Goal: Task Accomplishment & Management: Use online tool/utility

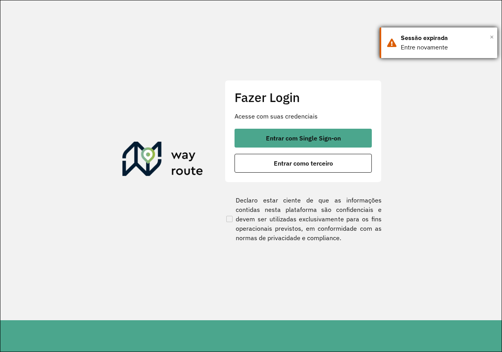
click at [491, 34] on span "×" at bounding box center [491, 37] width 4 height 12
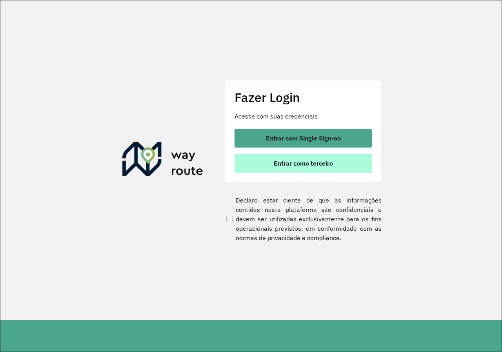
click at [276, 161] on span "Entrar como terceiro" at bounding box center [303, 163] width 59 height 6
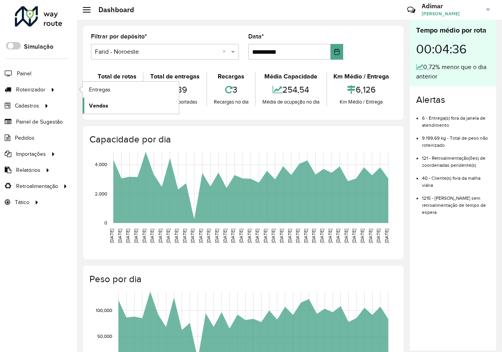
click at [95, 105] on span "Vendas" at bounding box center [98, 106] width 19 height 8
click at [99, 105] on span "Vendas" at bounding box center [98, 106] width 19 height 8
click at [97, 86] on span "Entregas" at bounding box center [100, 89] width 22 height 8
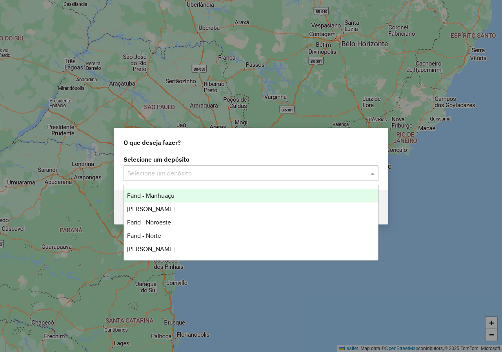
click at [373, 171] on span at bounding box center [373, 172] width 10 height 9
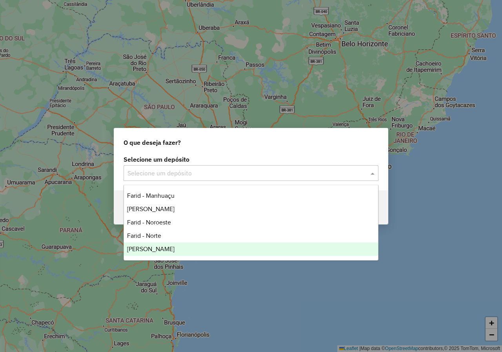
click at [161, 247] on span "[PERSON_NAME]" at bounding box center [150, 248] width 47 height 7
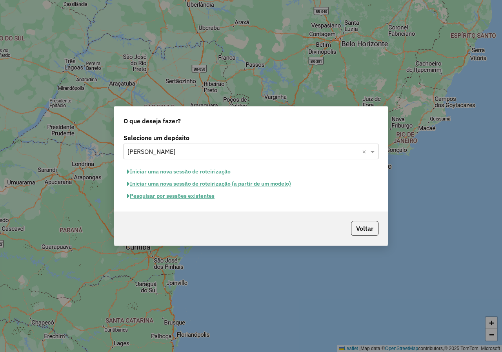
click at [174, 172] on button "Iniciar uma nova sessão de roteirização" at bounding box center [178, 171] width 111 height 12
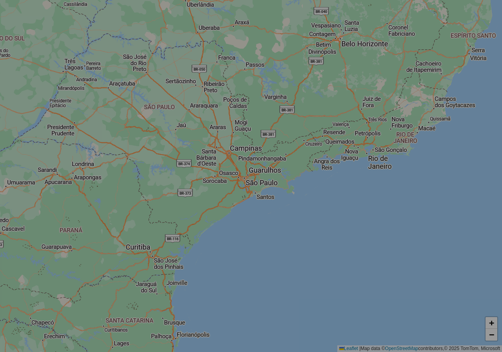
select select "*"
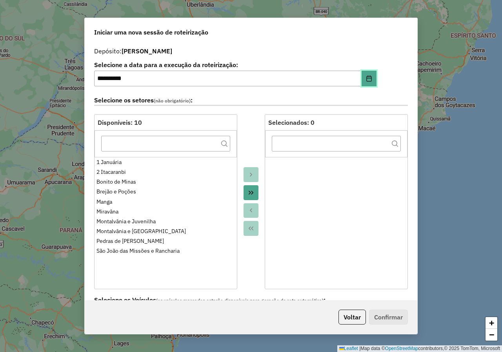
click at [366, 79] on icon "Choose Date" at bounding box center [369, 78] width 6 height 6
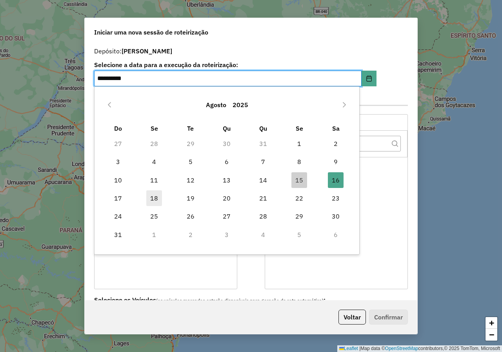
click at [156, 200] on span "18" at bounding box center [154, 198] width 16 height 16
type input "**********"
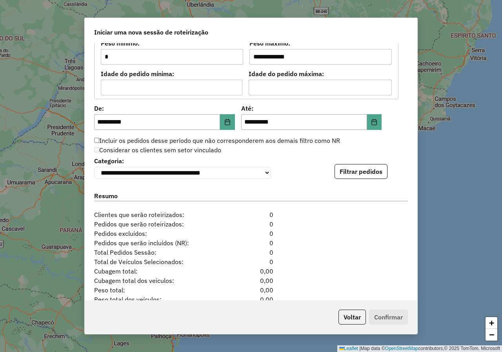
scroll to position [705, 0]
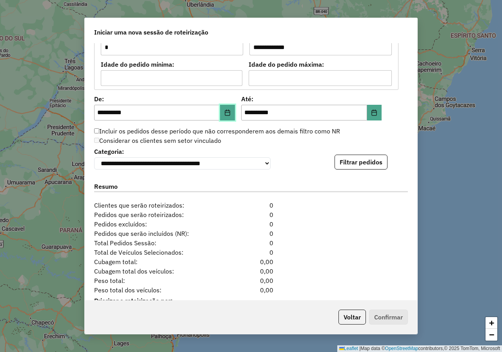
click at [225, 115] on icon "Choose Date" at bounding box center [227, 112] width 5 height 6
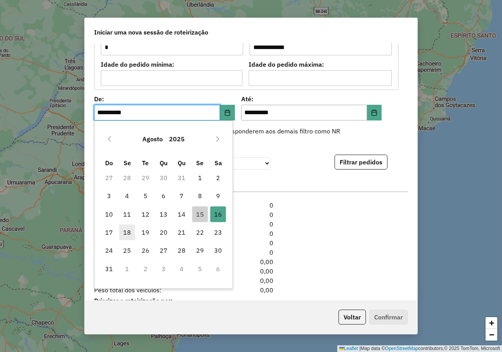
click at [128, 231] on span "18" at bounding box center [127, 232] width 16 height 16
type input "**********"
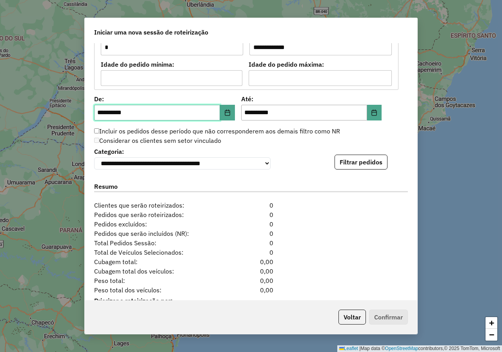
scroll to position [737, 0]
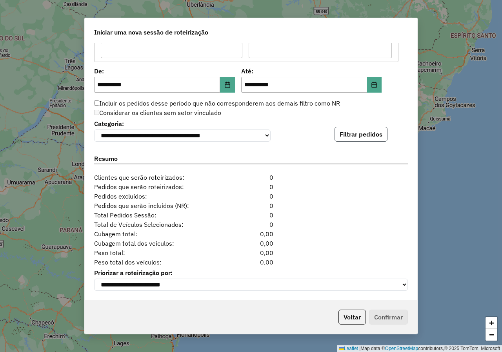
click at [351, 134] on button "Filtrar pedidos" at bounding box center [360, 134] width 53 height 15
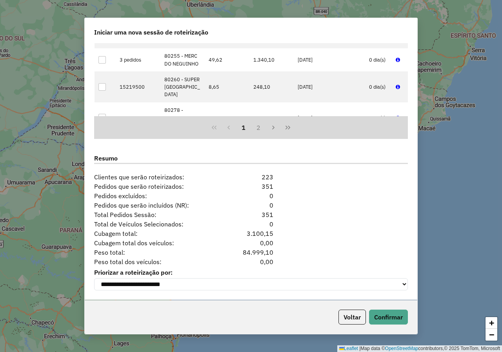
scroll to position [899, 0]
click at [396, 315] on button "Confirmar" at bounding box center [388, 316] width 39 height 15
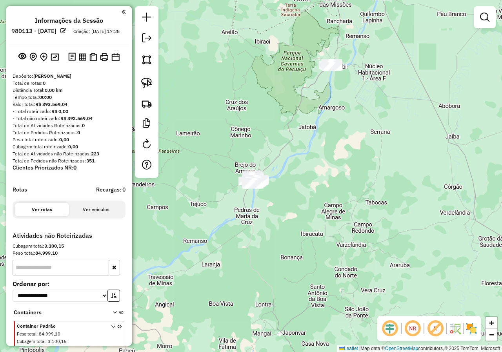
click at [121, 10] on em at bounding box center [123, 11] width 4 height 7
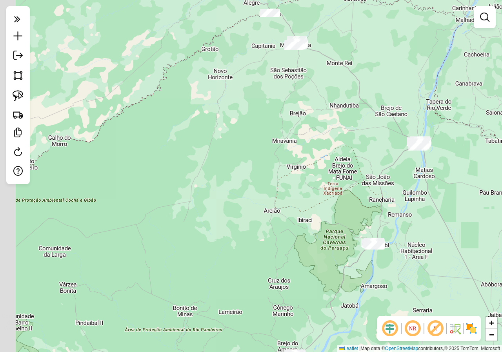
drag, startPoint x: 294, startPoint y: 84, endPoint x: 336, endPoint y: 195, distance: 119.1
click at [335, 259] on div "Janela de atendimento Grade de atendimento Capacidade Transportadoras Veículos …" at bounding box center [251, 176] width 502 height 352
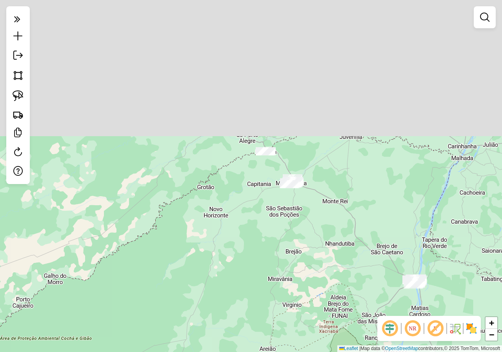
drag, startPoint x: 339, startPoint y: 90, endPoint x: 326, endPoint y: 261, distance: 171.4
click at [339, 275] on div "Janela de atendimento Grade de atendimento Capacidade Transportadoras Veículos …" at bounding box center [251, 176] width 502 height 352
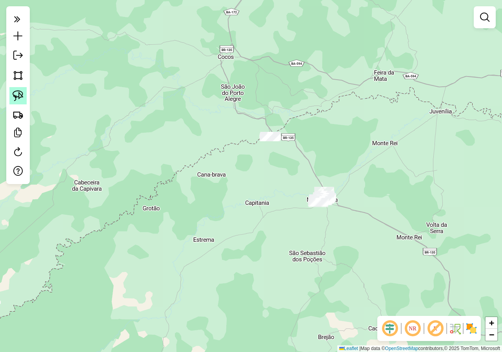
click at [21, 96] on img at bounding box center [18, 95] width 11 height 11
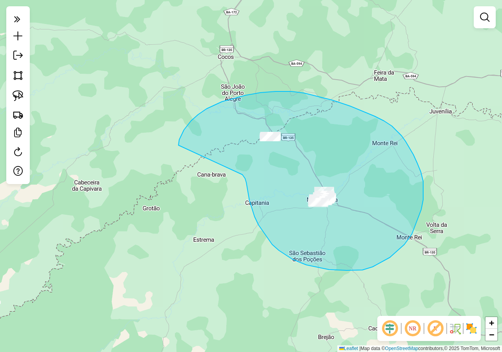
drag, startPoint x: 242, startPoint y: 174, endPoint x: 178, endPoint y: 145, distance: 70.3
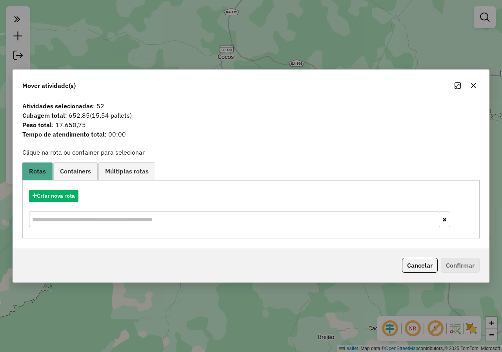
click at [475, 88] on icon "button" at bounding box center [473, 85] width 6 height 6
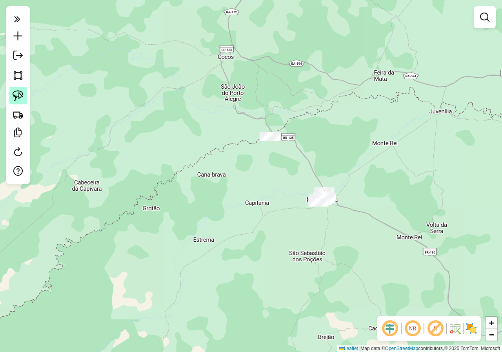
click at [24, 95] on link at bounding box center [17, 95] width 17 height 17
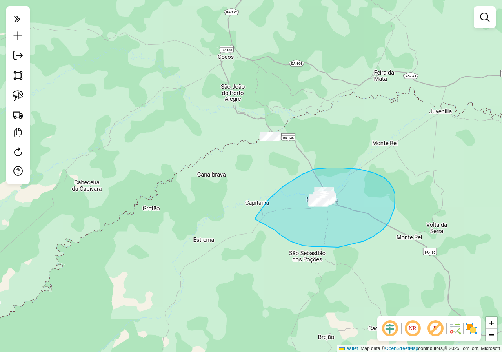
drag, startPoint x: 312, startPoint y: 246, endPoint x: 255, endPoint y: 219, distance: 63.1
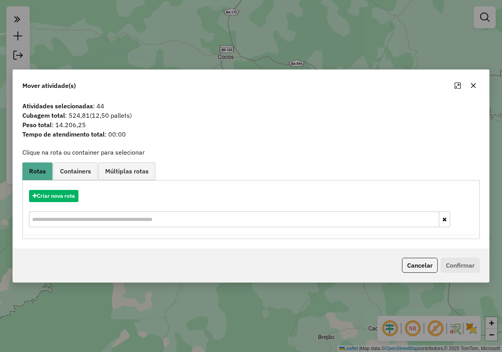
click at [474, 86] on icon "button" at bounding box center [473, 85] width 5 height 5
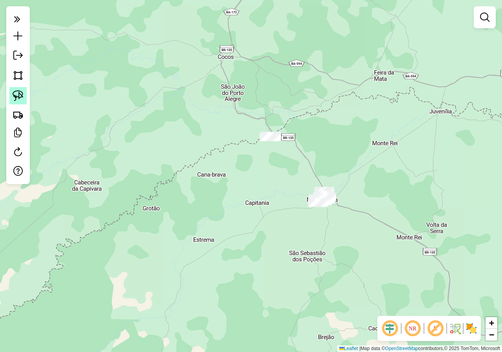
click at [20, 96] on img at bounding box center [18, 95] width 11 height 11
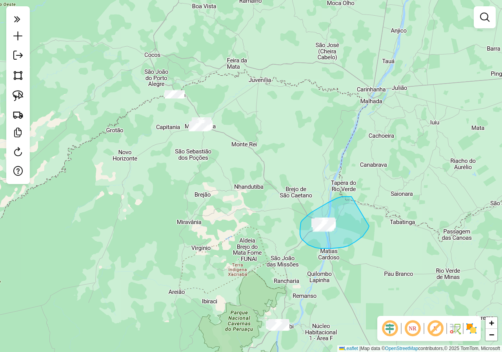
drag, startPoint x: 351, startPoint y: 196, endPoint x: 369, endPoint y: 226, distance: 34.3
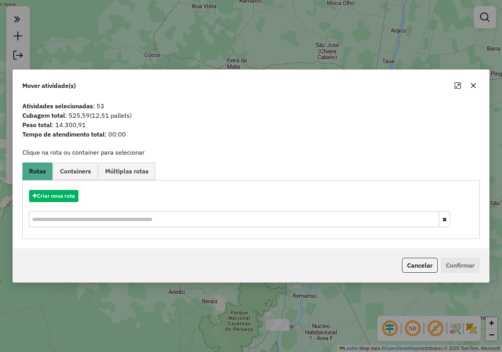
click at [472, 83] on icon "button" at bounding box center [473, 85] width 6 height 6
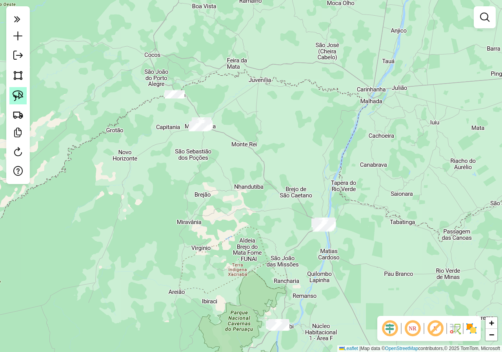
click at [16, 98] on img at bounding box center [18, 95] width 11 height 11
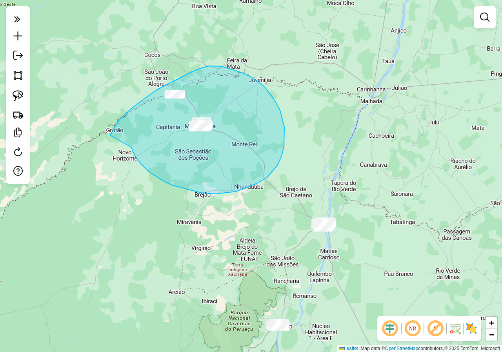
drag, startPoint x: 164, startPoint y: 181, endPoint x: 110, endPoint y: 135, distance: 70.6
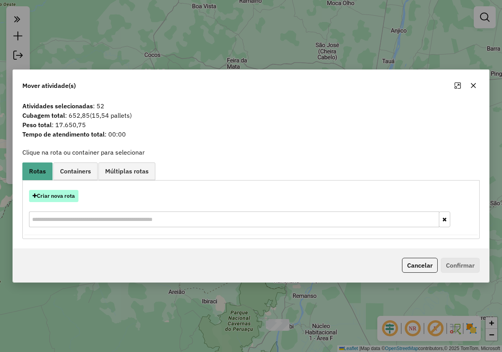
click at [54, 195] on button "Criar nova rota" at bounding box center [53, 196] width 49 height 12
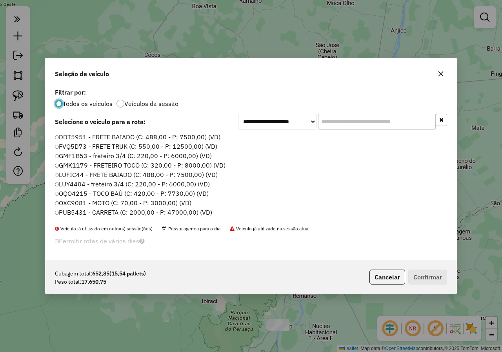
scroll to position [4, 2]
click at [340, 122] on input "text" at bounding box center [377, 122] width 118 height 16
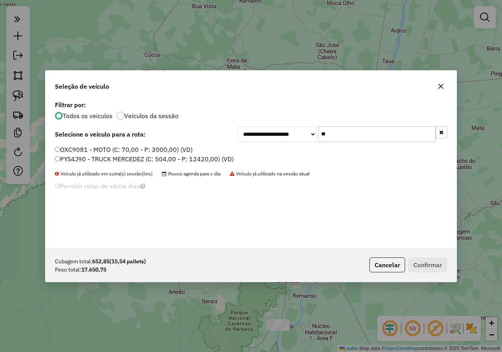
type input "**"
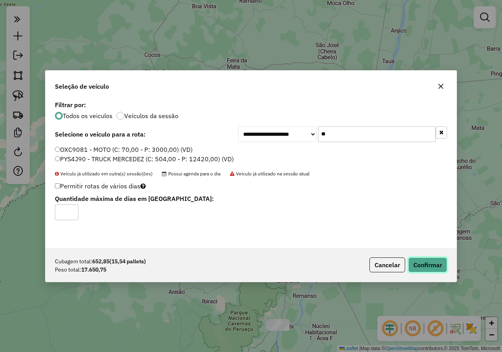
click at [431, 267] on button "Confirmar" at bounding box center [427, 264] width 39 height 15
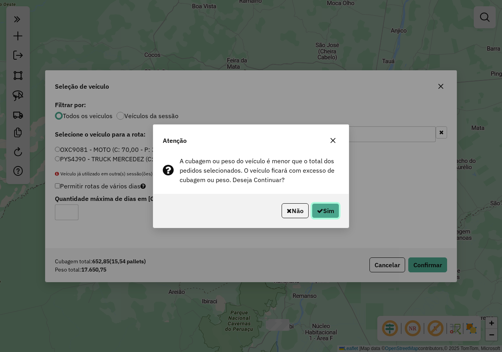
click at [325, 214] on button "Sim" at bounding box center [325, 210] width 27 height 15
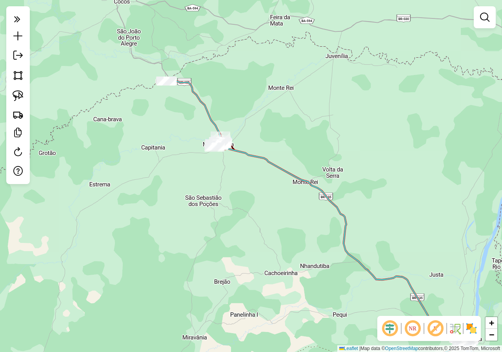
drag, startPoint x: 148, startPoint y: 103, endPoint x: 159, endPoint y: 151, distance: 49.4
click at [159, 150] on div "Janela de atendimento Grade de atendimento Capacidade Transportadoras Veículos …" at bounding box center [251, 176] width 502 height 352
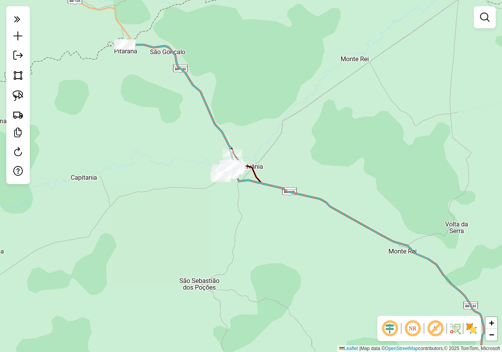
drag, startPoint x: 225, startPoint y: 174, endPoint x: 189, endPoint y: 152, distance: 42.9
click at [189, 152] on div "Janela de atendimento Grade de atendimento Capacidade Transportadoras Veículos …" at bounding box center [251, 176] width 502 height 352
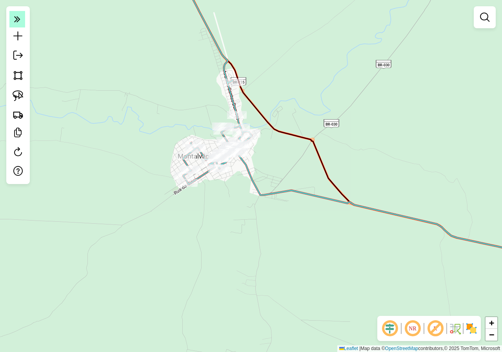
click at [20, 23] on em at bounding box center [17, 19] width 16 height 16
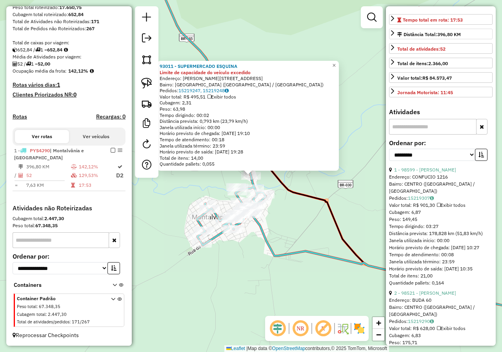
scroll to position [235, 0]
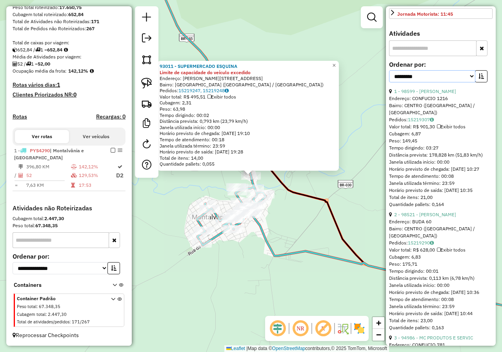
click at [470, 82] on select "**********" at bounding box center [432, 76] width 86 height 12
select select "*********"
click at [389, 82] on select "**********" at bounding box center [432, 76] width 86 height 12
click at [479, 79] on icon "button" at bounding box center [480, 75] width 5 height 5
click at [441, 94] on link "35 - 98143 - GELADA.COM-MTV" at bounding box center [428, 91] width 68 height 6
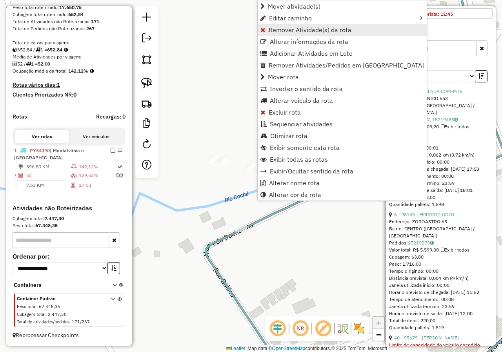
click at [296, 30] on span "Remover Atividade(s) da rota" at bounding box center [309, 30] width 83 height 6
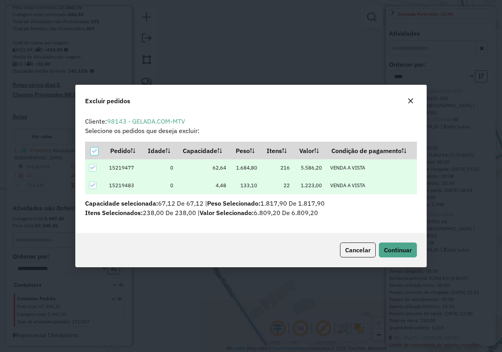
scroll to position [0, 0]
click at [396, 251] on span "Continuar" at bounding box center [398, 250] width 28 height 8
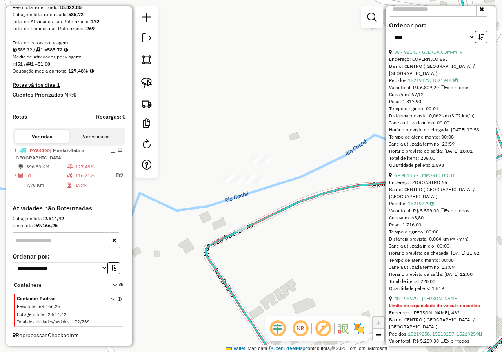
scroll to position [314, 0]
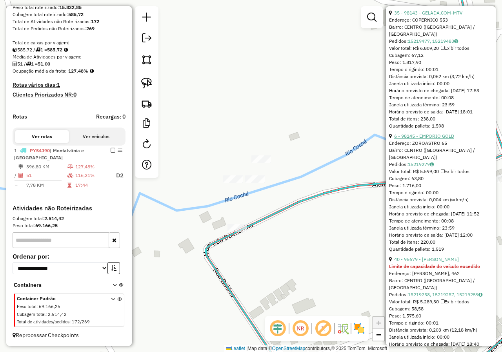
click at [443, 139] on link "6 - 98145 - EMPORIO GOLD" at bounding box center [424, 136] width 60 height 6
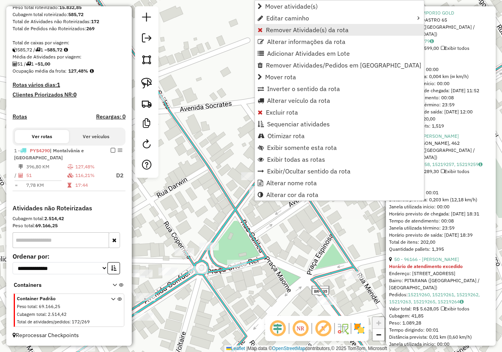
click at [301, 30] on span "Remover Atividade(s) da rota" at bounding box center [307, 30] width 83 height 6
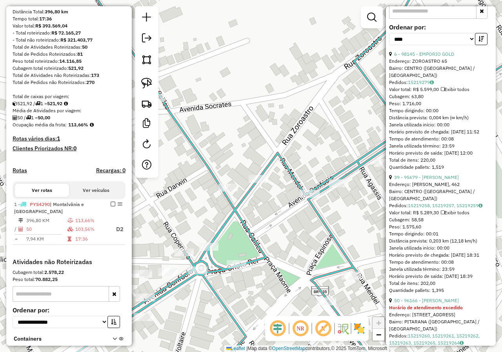
scroll to position [274, 0]
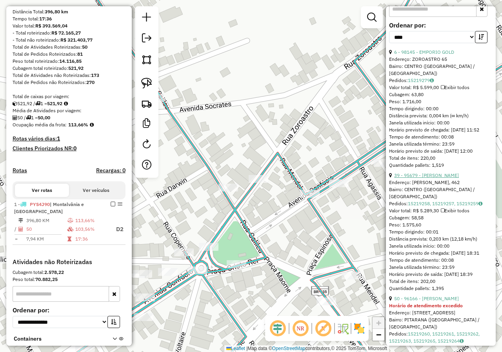
click at [444, 178] on link "39 - 95679 - [PERSON_NAME]" at bounding box center [426, 175] width 65 height 6
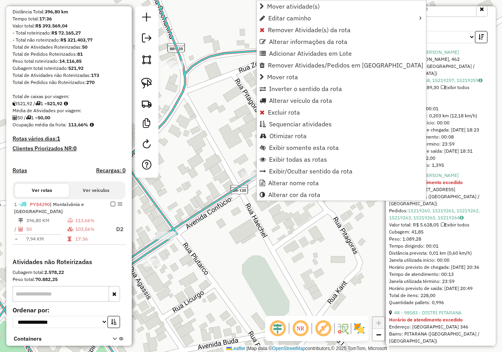
scroll to position [139, 0]
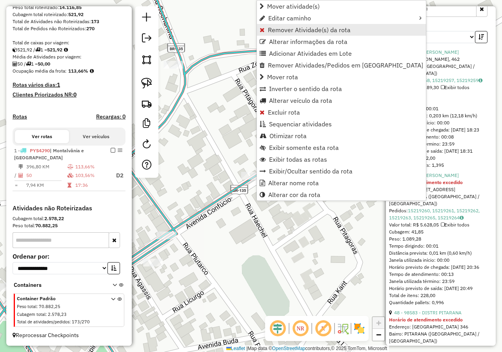
click at [283, 32] on span "Remover Atividade(s) da rota" at bounding box center [309, 30] width 83 height 6
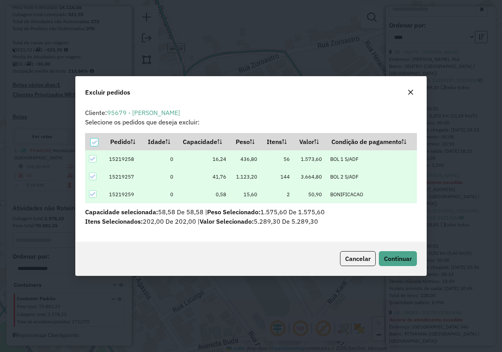
scroll to position [0, 0]
click at [391, 257] on span "Continuar" at bounding box center [398, 258] width 28 height 8
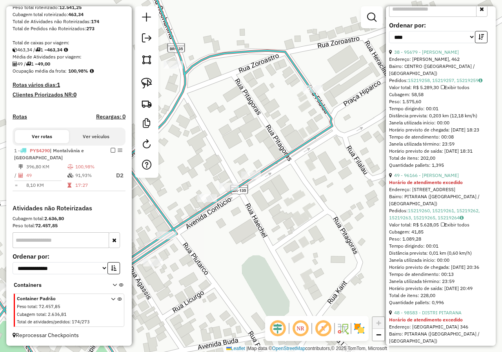
scroll to position [267, 0]
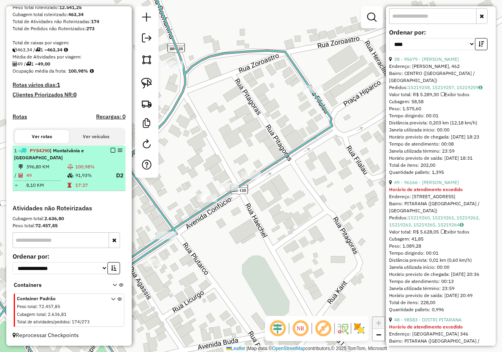
click at [75, 172] on td "91,93%" at bounding box center [92, 175] width 34 height 10
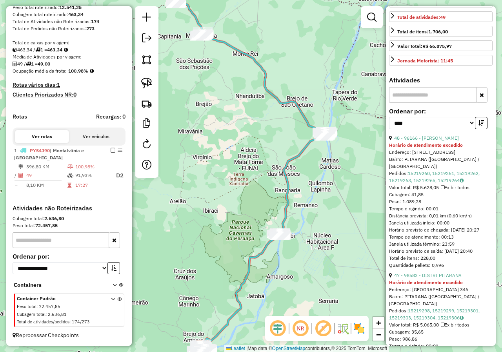
scroll to position [71, 0]
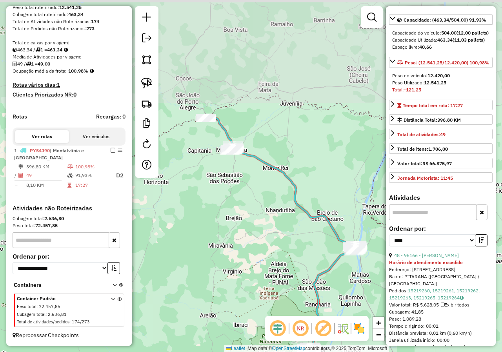
drag, startPoint x: 227, startPoint y: 138, endPoint x: 257, endPoint y: 252, distance: 118.0
click at [257, 252] on div "Janela de atendimento Grade de atendimento Capacidade Transportadoras Veículos …" at bounding box center [251, 176] width 502 height 352
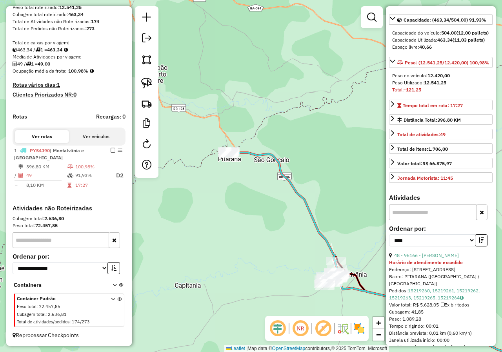
drag, startPoint x: 231, startPoint y: 155, endPoint x: 299, endPoint y: 255, distance: 120.9
click at [344, 296] on div "Janela de atendimento Grade de atendimento Capacidade Transportadoras Veículos …" at bounding box center [251, 176] width 502 height 352
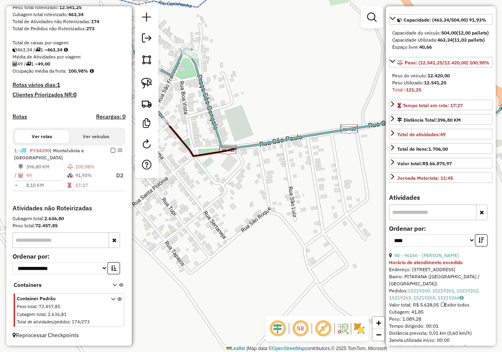
drag, startPoint x: 219, startPoint y: 159, endPoint x: 219, endPoint y: 138, distance: 20.8
click at [219, 138] on icon at bounding box center [341, 96] width 419 height 103
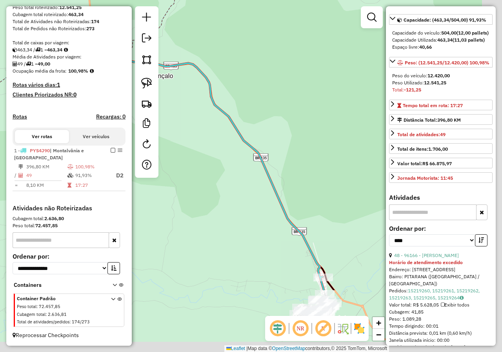
drag, startPoint x: 308, startPoint y: 238, endPoint x: 204, endPoint y: 140, distance: 142.8
click at [204, 140] on div "Janela de atendimento Grade de atendimento Capacidade Transportadoras Veículos …" at bounding box center [251, 176] width 502 height 352
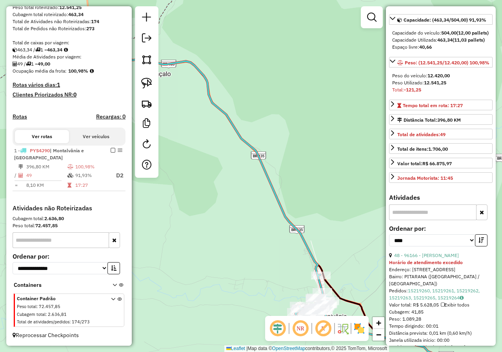
drag, startPoint x: 257, startPoint y: 220, endPoint x: 220, endPoint y: 97, distance: 128.1
click at [221, 98] on div "Janela de atendimento Grade de atendimento Capacidade Transportadoras Veículos …" at bounding box center [251, 176] width 502 height 352
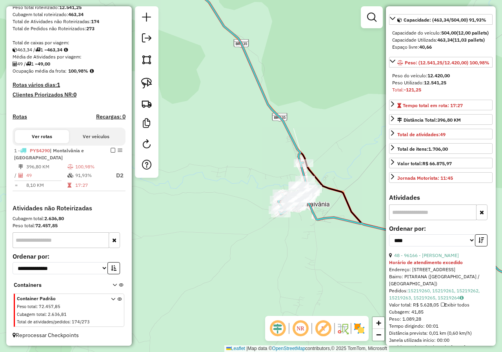
click at [375, 241] on div "Janela de atendimento Grade de atendimento Capacidade Transportadoras Veículos …" at bounding box center [251, 176] width 502 height 352
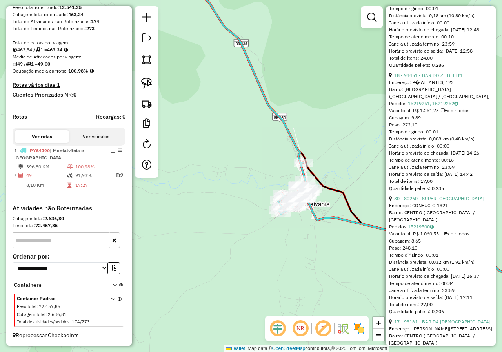
scroll to position [1874, 0]
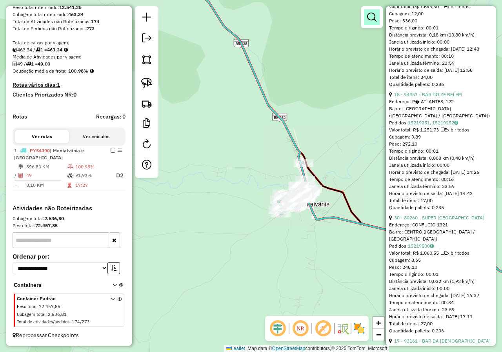
click at [369, 14] on em at bounding box center [371, 17] width 9 height 9
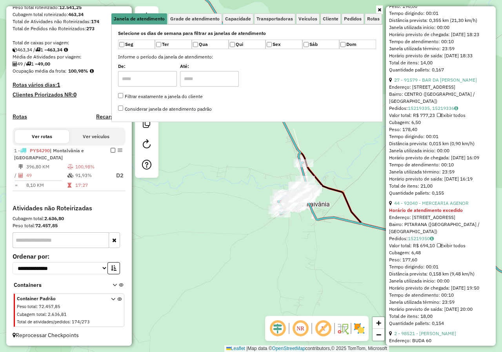
scroll to position [2711, 0]
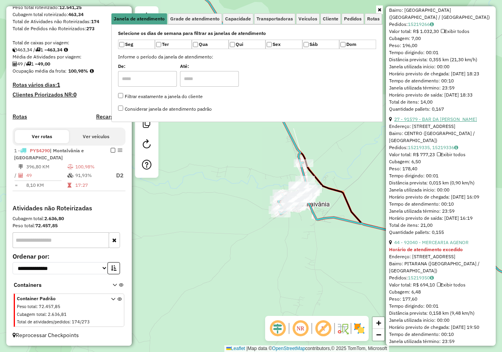
click at [438, 122] on link "27 - 91579 - BAR DA [PERSON_NAME]" at bounding box center [435, 119] width 83 height 6
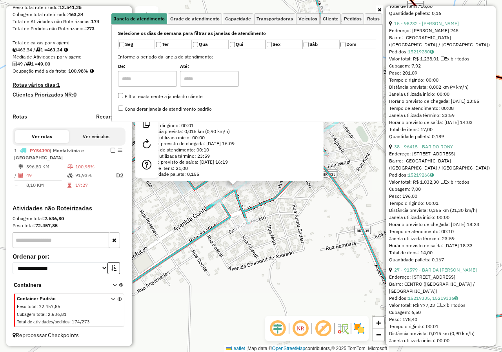
scroll to position [2554, 0]
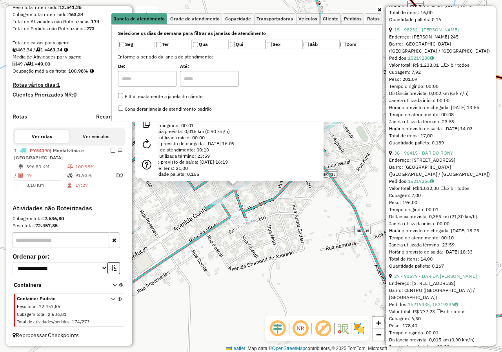
click at [361, 183] on div "91579 - BAR DA [PERSON_NAME]: R PLATAO, 23 Bairro: [GEOGRAPHIC_DATA] ([GEOGRAPH…" at bounding box center [251, 176] width 502 height 352
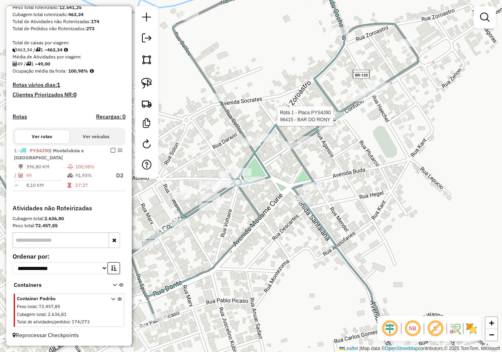
select select "*********"
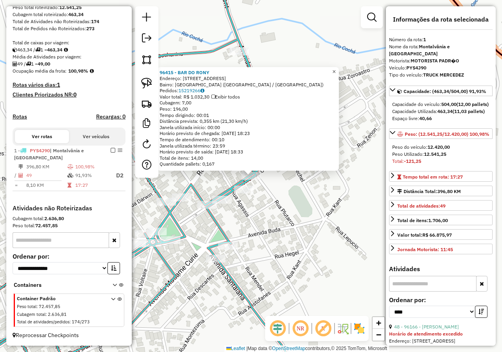
click at [335, 71] on span "×" at bounding box center [334, 71] width 4 height 7
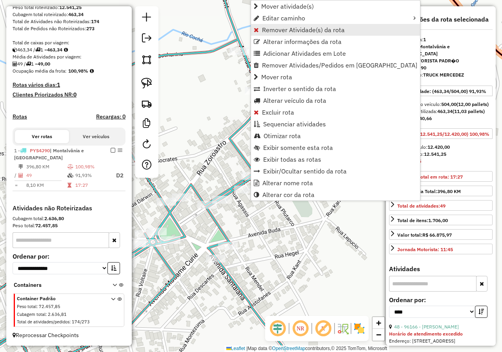
click at [293, 31] on span "Remover Atividade(s) da rota" at bounding box center [303, 30] width 83 height 6
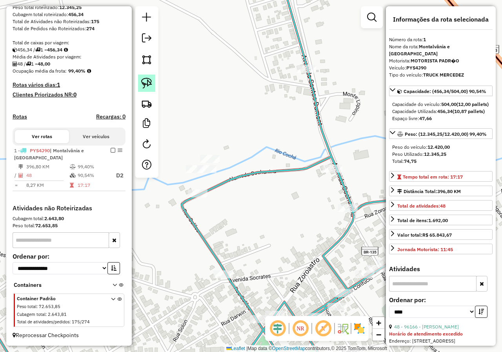
click at [147, 79] on img at bounding box center [146, 83] width 11 height 11
drag, startPoint x: 180, startPoint y: 176, endPoint x: 181, endPoint y: 160, distance: 15.7
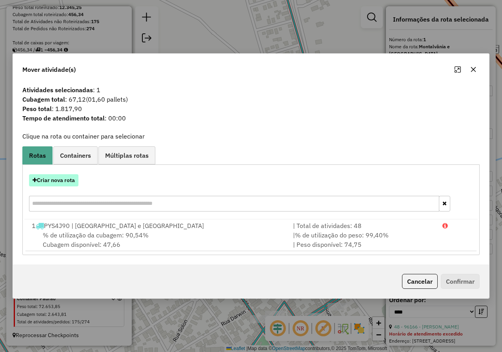
click at [49, 178] on button "Criar nova rota" at bounding box center [53, 180] width 49 height 12
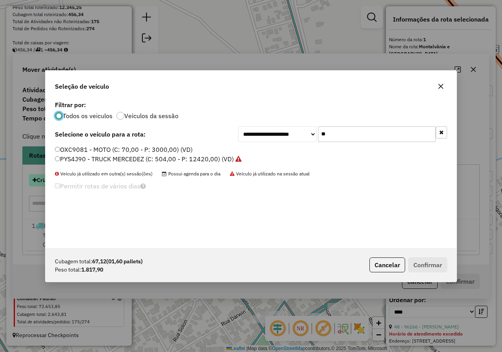
scroll to position [4, 2]
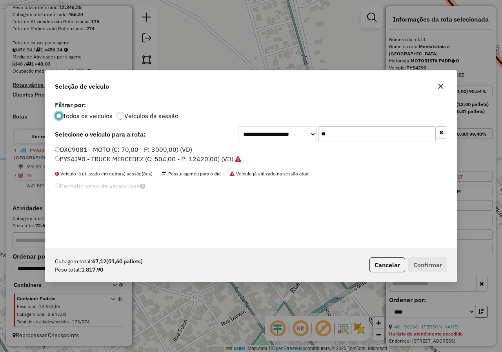
click at [344, 133] on input "**" at bounding box center [377, 134] width 118 height 16
type input "*"
type input "**"
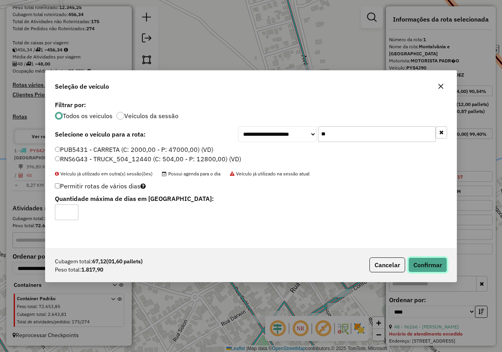
click at [434, 271] on button "Confirmar" at bounding box center [427, 264] width 39 height 15
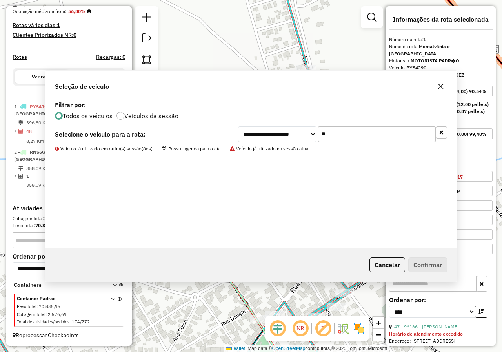
scroll to position [199, 0]
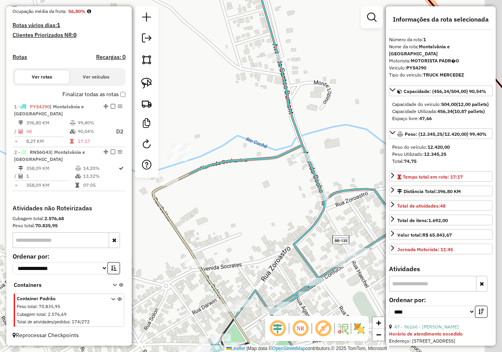
drag, startPoint x: 292, startPoint y: 228, endPoint x: 209, endPoint y: 173, distance: 100.0
click at [209, 173] on div "Janela de atendimento Grade de atendimento Capacidade Transportadoras Veículos …" at bounding box center [251, 176] width 502 height 352
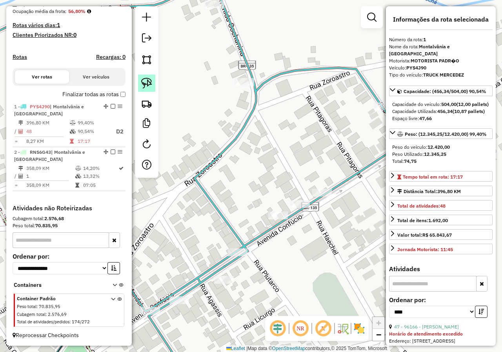
click at [148, 81] on img at bounding box center [146, 83] width 11 height 11
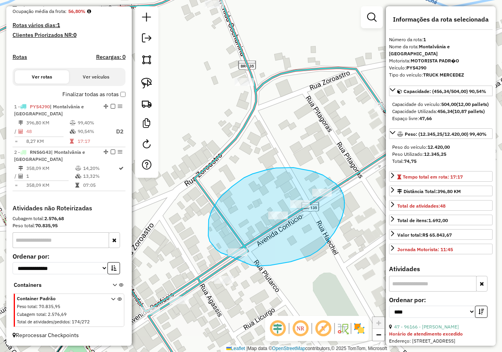
drag, startPoint x: 251, startPoint y: 265, endPoint x: 226, endPoint y: 254, distance: 27.2
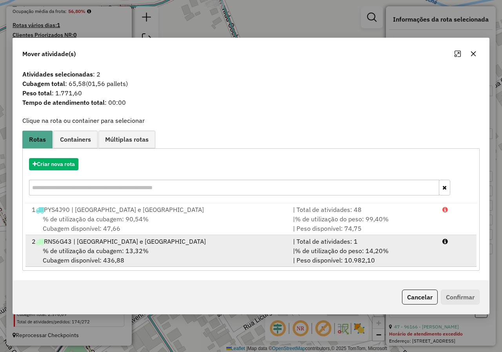
click at [72, 247] on span "% de utilização da cubagem: 13,32%" at bounding box center [96, 251] width 106 height 8
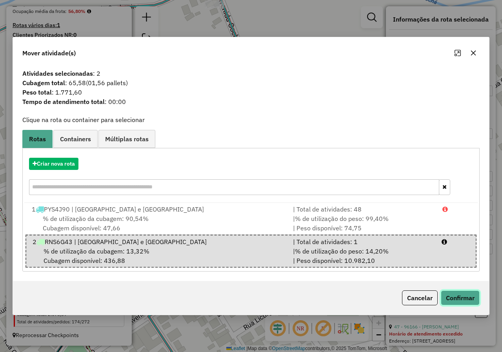
click at [459, 295] on button "Confirmar" at bounding box center [460, 297] width 39 height 15
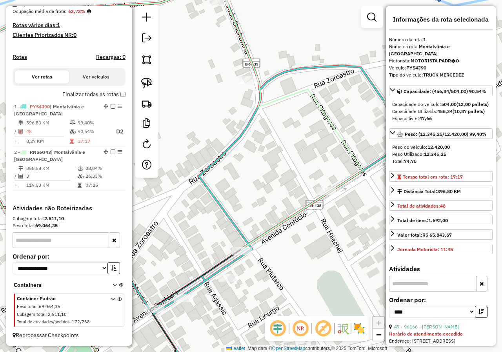
drag, startPoint x: 270, startPoint y: 172, endPoint x: 385, endPoint y: 97, distance: 138.2
click at [385, 97] on div "Janela de atendimento Grade de atendimento Capacidade Transportadoras Veículos …" at bounding box center [251, 176] width 502 height 352
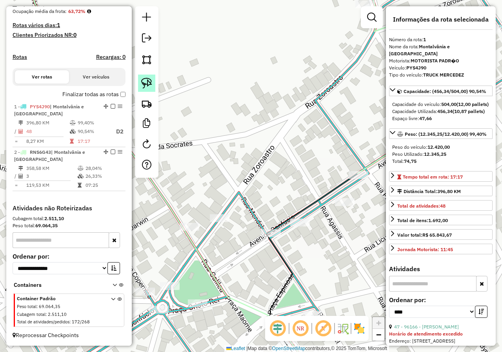
click at [149, 79] on img at bounding box center [146, 83] width 11 height 11
drag, startPoint x: 172, startPoint y: 205, endPoint x: 198, endPoint y: 216, distance: 27.5
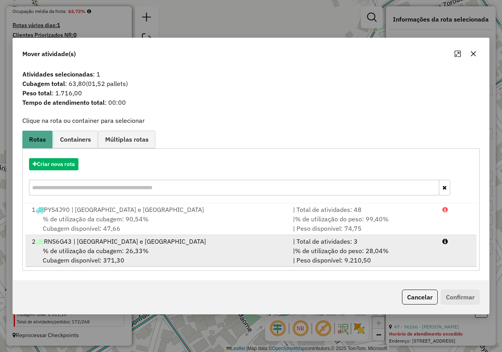
click at [141, 248] on span "% de utilização da cubagem: 26,33%" at bounding box center [96, 251] width 106 height 8
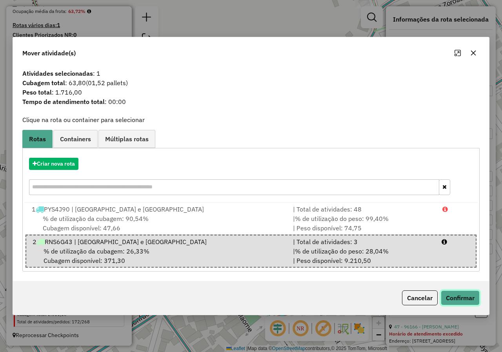
click at [462, 299] on button "Confirmar" at bounding box center [460, 297] width 39 height 15
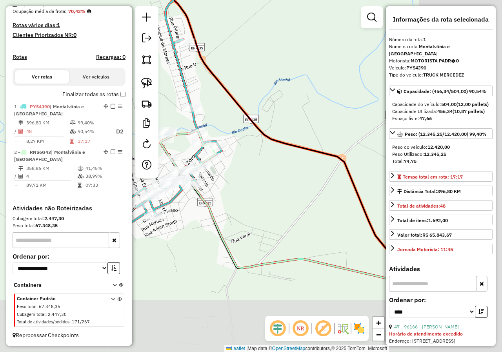
drag, startPoint x: 354, startPoint y: 258, endPoint x: 183, endPoint y: 162, distance: 196.5
click at [189, 165] on div "Janela de atendimento Grade de atendimento Capacidade Transportadoras Veículos …" at bounding box center [251, 176] width 502 height 352
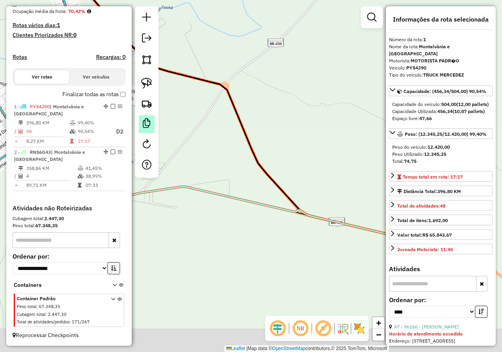
drag, startPoint x: 289, startPoint y: 225, endPoint x: 145, endPoint y: 132, distance: 170.9
click at [145, 132] on hb-router-mapa "Informações da Sessão 980113 - [DATE] Criação: [DATE] 17:28 Depósito: Farid Jan…" at bounding box center [251, 176] width 502 height 352
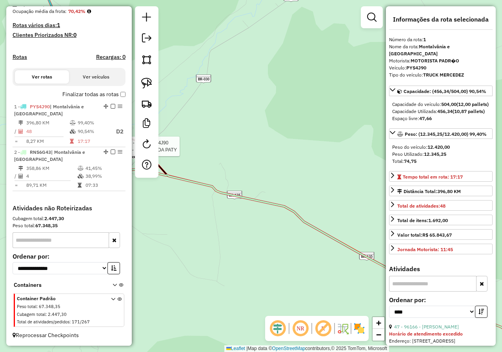
drag, startPoint x: 288, startPoint y: 221, endPoint x: 154, endPoint y: 112, distance: 173.0
click at [154, 113] on hb-router-mapa "Informações da Sessão 980113 - [DATE] Criação: [DATE] 17:28 Depósito: Farid Jan…" at bounding box center [251, 176] width 502 height 352
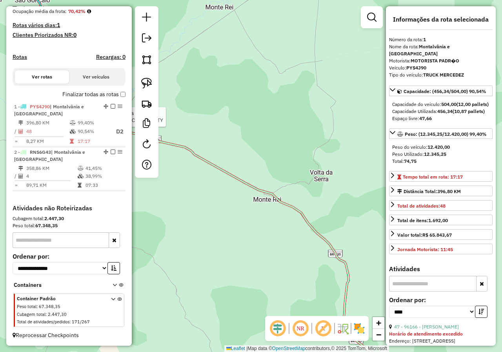
drag, startPoint x: 290, startPoint y: 219, endPoint x: 148, endPoint y: 114, distance: 176.6
click at [148, 114] on hb-router-mapa "Informações da Sessão 980113 - [DATE] Criação: [DATE] 17:28 Depósito: Farid Jan…" at bounding box center [251, 176] width 502 height 352
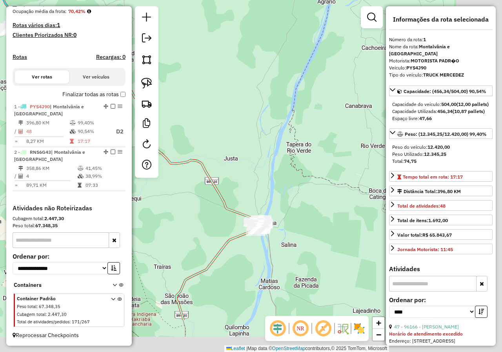
drag, startPoint x: 291, startPoint y: 190, endPoint x: 202, endPoint y: 115, distance: 116.8
click at [213, 114] on div "Rota 1 - Placa PYS4J90 97073 - DELICIAS DA PATY Janela de atendimento Grade de …" at bounding box center [251, 176] width 502 height 352
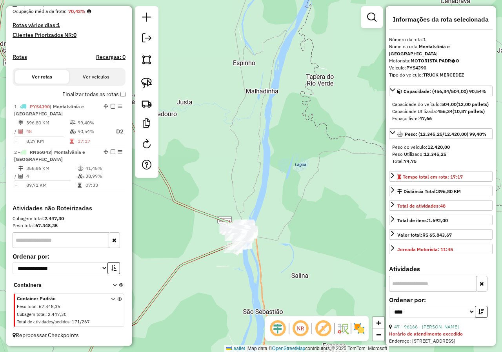
drag, startPoint x: 203, startPoint y: 197, endPoint x: 234, endPoint y: 158, distance: 50.2
click at [233, 154] on div "Rota 1 - Placa PYS4J90 97073 - DELICIAS DA PATY Janela de atendimento Grade de …" at bounding box center [251, 176] width 502 height 352
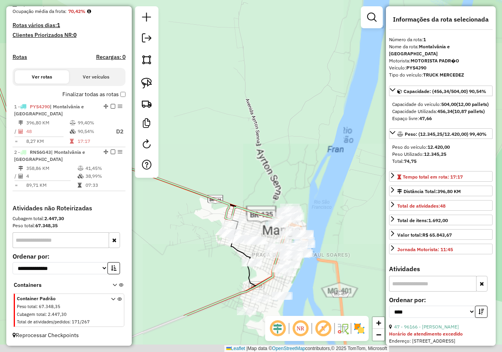
drag, startPoint x: 284, startPoint y: 208, endPoint x: 223, endPoint y: 127, distance: 101.5
click at [223, 127] on div "Rota 1 - Placa PYS4J90 97073 - DELICIAS DA PATY Janela de atendimento Grade de …" at bounding box center [251, 176] width 502 height 352
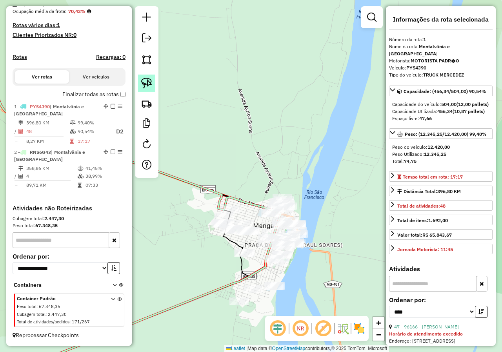
click at [146, 83] on img at bounding box center [146, 83] width 11 height 11
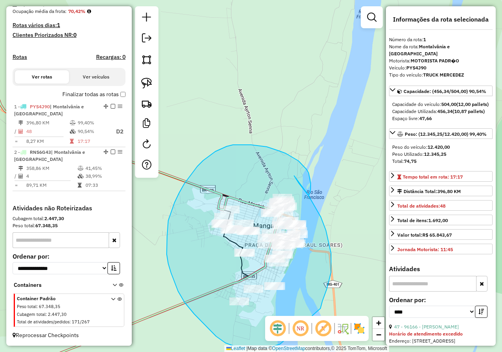
drag, startPoint x: 310, startPoint y: 183, endPoint x: 294, endPoint y: 176, distance: 18.1
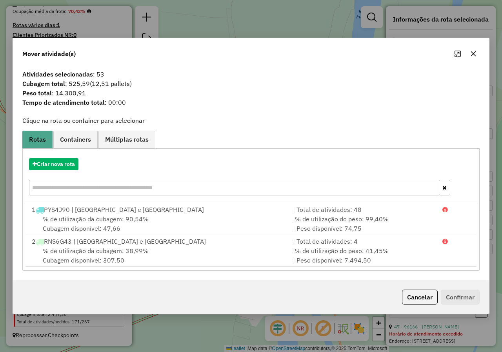
click at [476, 53] on icon "button" at bounding box center [473, 54] width 6 height 6
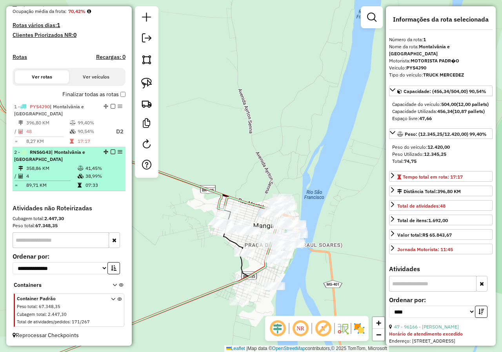
click at [40, 171] on td "358,86 KM" at bounding box center [51, 168] width 51 height 8
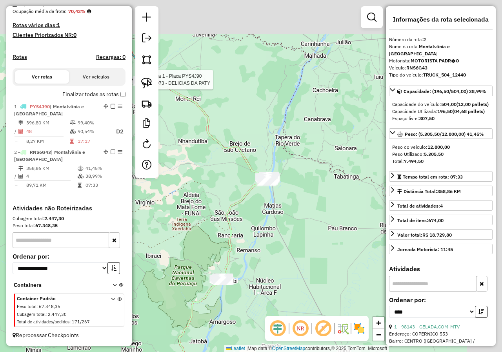
drag, startPoint x: 261, startPoint y: 105, endPoint x: 215, endPoint y: 166, distance: 76.2
click at [215, 166] on div "Rota 1 - Placa PYS4J90 97073 - DELICIAS DA PATY Janela de atendimento Grade de …" at bounding box center [251, 176] width 502 height 352
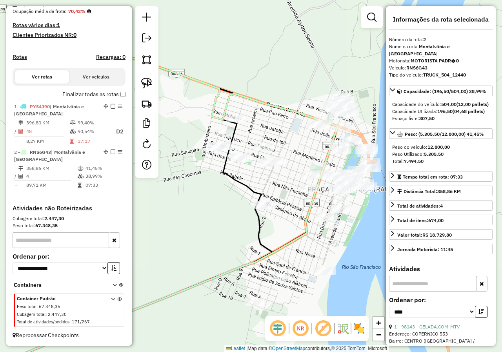
drag, startPoint x: 306, startPoint y: 124, endPoint x: 244, endPoint y: 141, distance: 64.9
click at [244, 141] on div "Rota 1 - Placa PYS4J90 97073 - DELICIAS DA PATY Janela de atendimento Grade de …" at bounding box center [251, 176] width 502 height 352
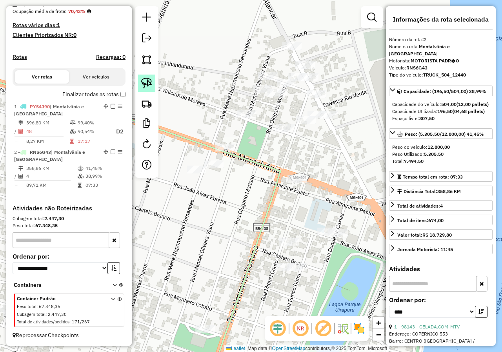
click at [144, 85] on img at bounding box center [146, 83] width 11 height 11
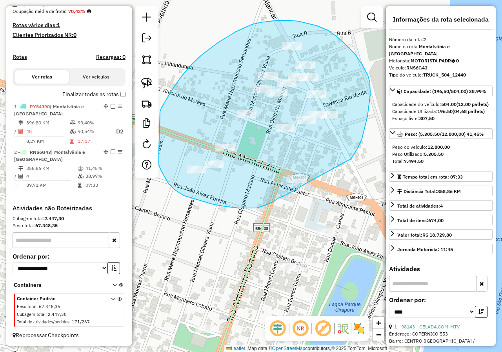
drag, startPoint x: 358, startPoint y: 147, endPoint x: 308, endPoint y: 182, distance: 61.1
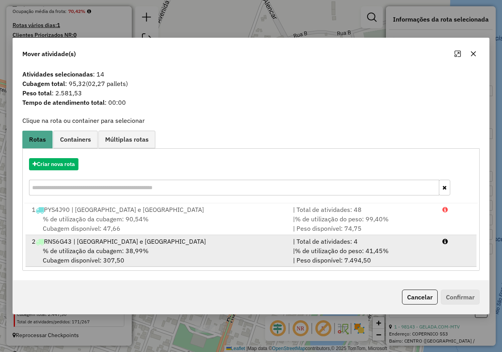
click at [72, 247] on span "% de utilização da cubagem: 38,99%" at bounding box center [96, 251] width 106 height 8
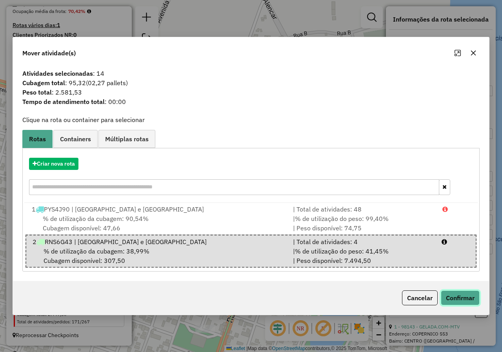
click at [459, 296] on button "Confirmar" at bounding box center [460, 297] width 39 height 15
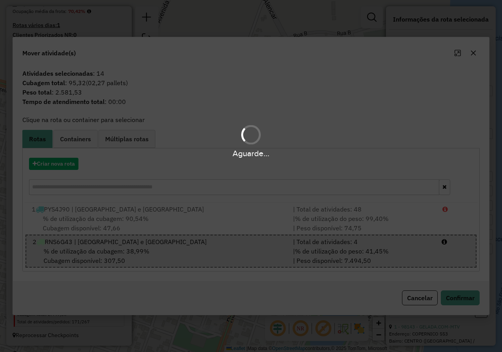
scroll to position [200, 0]
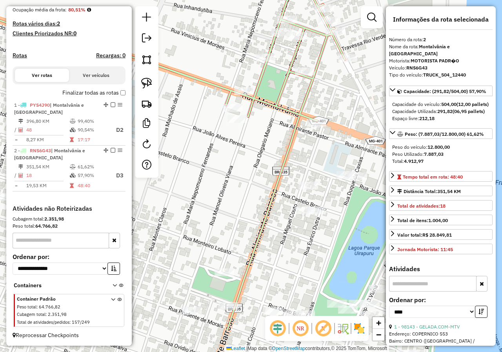
drag, startPoint x: 220, startPoint y: 234, endPoint x: 241, endPoint y: 166, distance: 71.8
click at [241, 166] on div "Rota 1 - Placa PYS4J90 97073 - DELICIAS DA PATY Janela de atendimento Grade de …" at bounding box center [251, 176] width 502 height 352
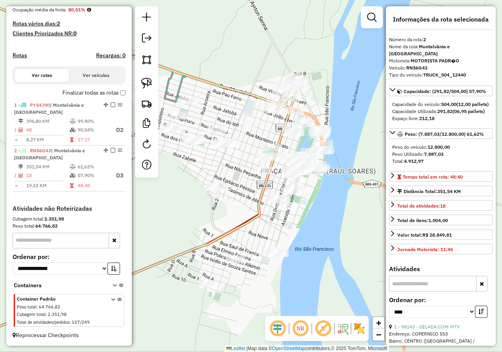
drag, startPoint x: 230, startPoint y: 148, endPoint x: 261, endPoint y: 106, distance: 51.8
click at [261, 106] on div "Rota 1 - Placa PYS4J90 97073 - DELICIAS DA PATY Janela de atendimento Grade de …" at bounding box center [251, 176] width 502 height 352
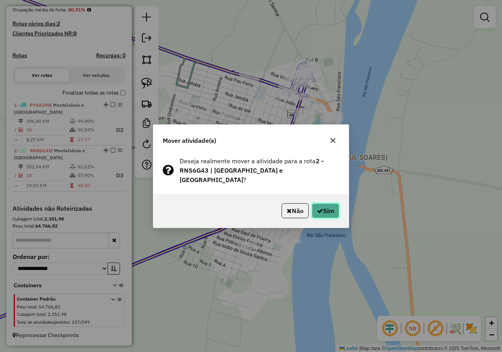
click at [332, 205] on button "Sim" at bounding box center [325, 210] width 27 height 15
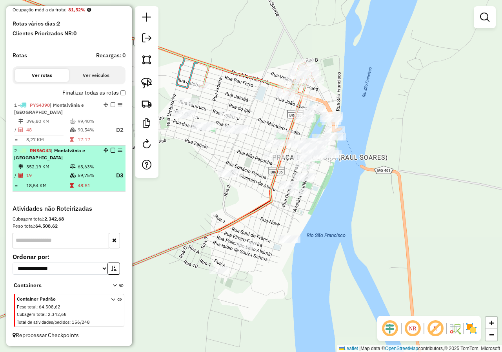
click at [75, 174] on td at bounding box center [73, 175] width 8 height 10
select select "*********"
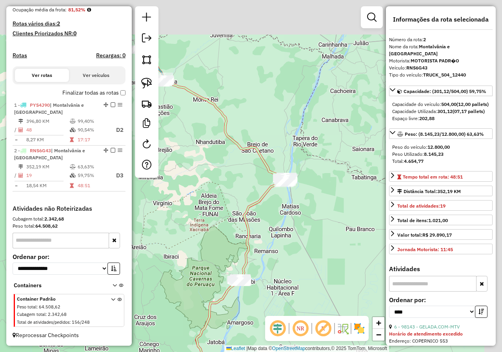
drag, startPoint x: 247, startPoint y: 137, endPoint x: 215, endPoint y: 199, distance: 69.2
click at [215, 199] on div "Janela de atendimento Grade de atendimento Capacidade Transportadoras Veículos …" at bounding box center [251, 176] width 502 height 352
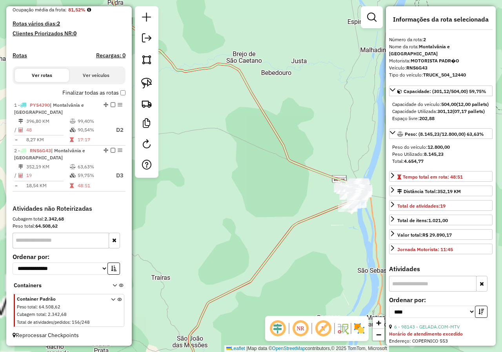
drag, startPoint x: 294, startPoint y: 207, endPoint x: 210, endPoint y: 183, distance: 87.7
click at [207, 183] on div "Janela de atendimento Grade de atendimento Capacidade Transportadoras Veículos …" at bounding box center [251, 176] width 502 height 352
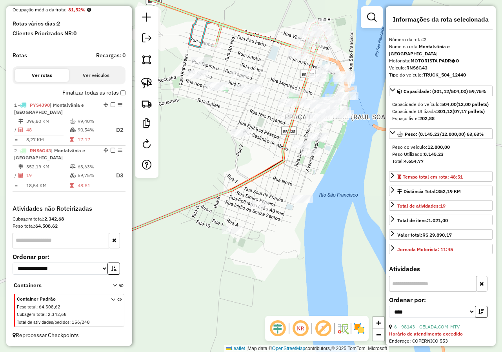
drag, startPoint x: 290, startPoint y: 185, endPoint x: 239, endPoint y: 62, distance: 133.0
click at [239, 62] on div "Janela de atendimento Grade de atendimento Capacidade Transportadoras Veículos …" at bounding box center [251, 176] width 502 height 352
click at [149, 83] on img at bounding box center [146, 83] width 11 height 11
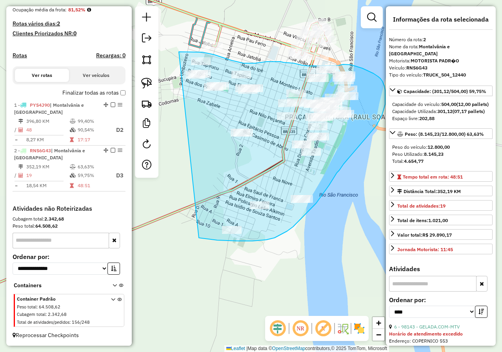
drag, startPoint x: 203, startPoint y: 238, endPoint x: 164, endPoint y: 55, distance: 187.6
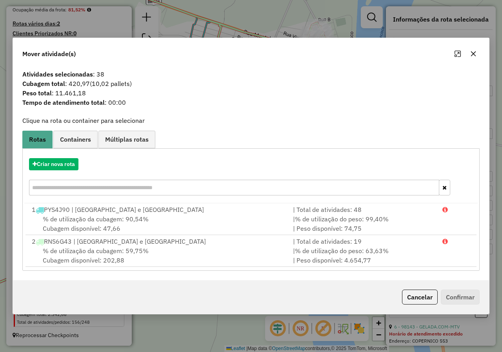
click at [470, 49] on button "button" at bounding box center [473, 53] width 13 height 13
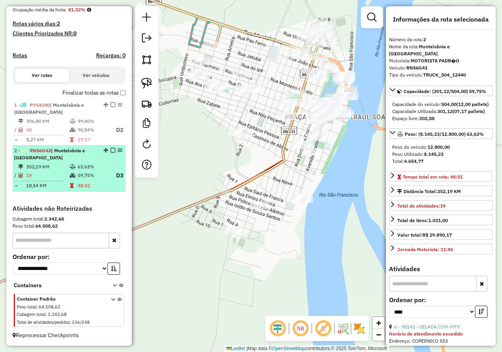
click at [53, 163] on td "352,19 KM" at bounding box center [48, 167] width 44 height 8
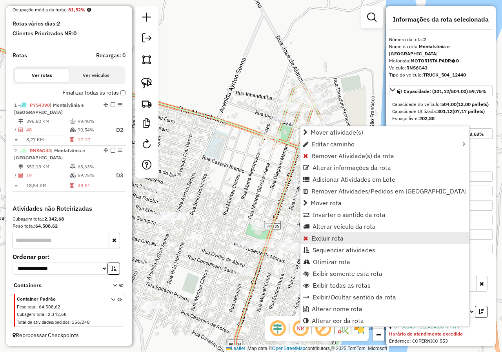
click at [332, 238] on span "Excluir rota" at bounding box center [327, 238] width 32 height 6
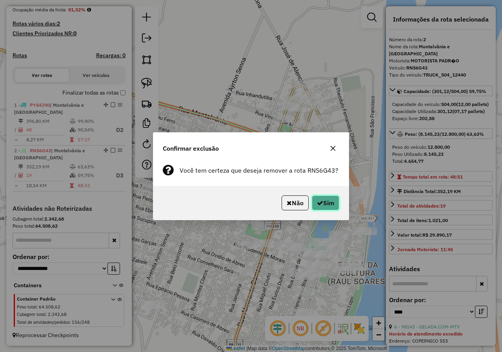
click at [320, 202] on icon "button" at bounding box center [320, 202] width 6 height 6
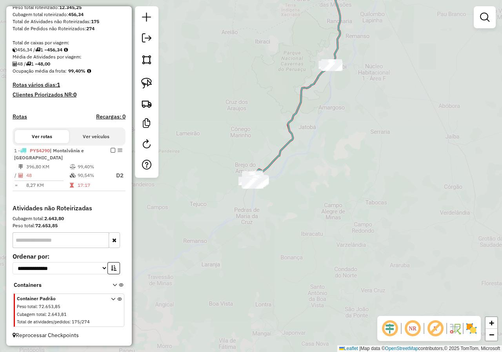
scroll to position [139, 0]
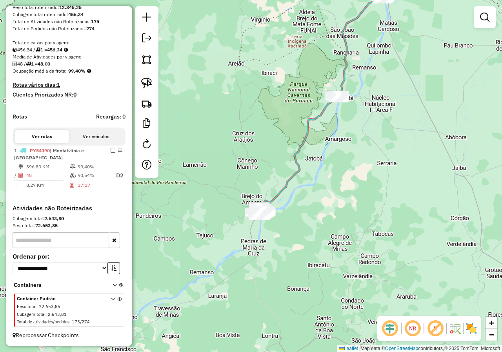
drag, startPoint x: 298, startPoint y: 130, endPoint x: 299, endPoint y: 217, distance: 87.4
click at [299, 211] on icon at bounding box center [320, 103] width 126 height 215
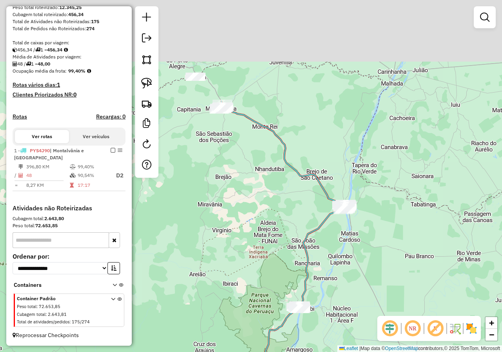
drag, startPoint x: 326, startPoint y: 131, endPoint x: 283, endPoint y: 277, distance: 151.9
click at [284, 277] on div "Janela de atendimento Grade de atendimento Capacidade Transportadoras Veículos …" at bounding box center [251, 176] width 502 height 352
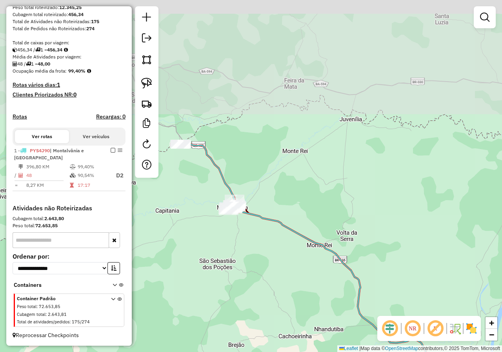
drag, startPoint x: 229, startPoint y: 117, endPoint x: 262, endPoint y: 258, distance: 144.4
click at [262, 258] on div "Janela de atendimento Grade de atendimento Capacidade Transportadoras Veículos …" at bounding box center [251, 176] width 502 height 352
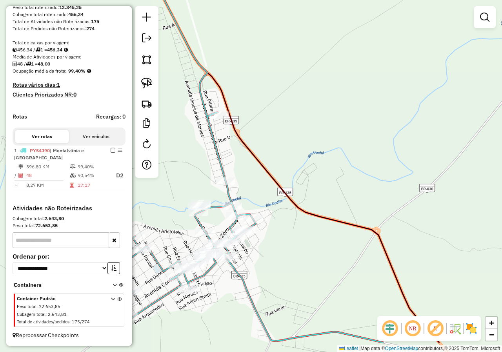
drag, startPoint x: 249, startPoint y: 259, endPoint x: 284, endPoint y: 215, distance: 56.4
click at [284, 215] on div "Janela de atendimento Grade de atendimento Capacidade Transportadoras Veículos …" at bounding box center [251, 176] width 502 height 352
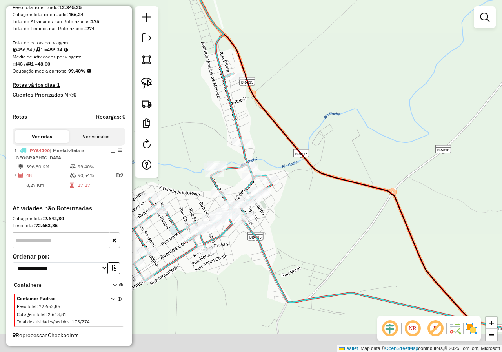
drag, startPoint x: 267, startPoint y: 182, endPoint x: 292, endPoint y: 135, distance: 53.3
click at [290, 133] on div "Janela de atendimento Grade de atendimento Capacidade Transportadoras Veículos …" at bounding box center [251, 176] width 502 height 352
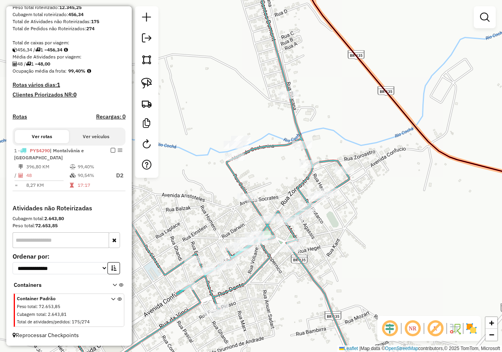
drag, startPoint x: 276, startPoint y: 163, endPoint x: 362, endPoint y: 154, distance: 86.7
click at [362, 154] on div "Janela de atendimento Grade de atendimento Capacidade Transportadoras Veículos …" at bounding box center [251, 176] width 502 height 352
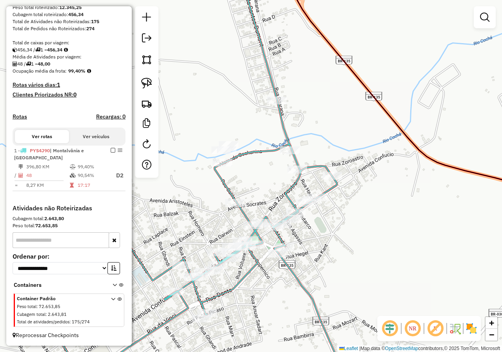
drag, startPoint x: 216, startPoint y: 201, endPoint x: 201, endPoint y: 210, distance: 17.4
click at [201, 210] on div "Janela de atendimento Grade de atendimento Capacidade Transportadoras Veículos …" at bounding box center [251, 176] width 502 height 352
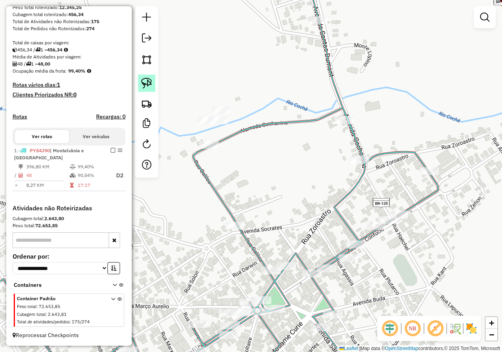
click at [143, 81] on img at bounding box center [146, 83] width 11 height 11
drag, startPoint x: 190, startPoint y: 124, endPoint x: 179, endPoint y: 114, distance: 14.7
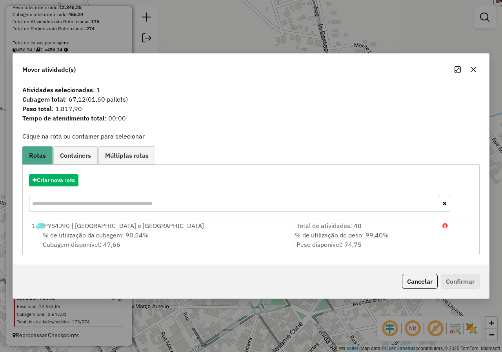
click at [476, 68] on button "button" at bounding box center [473, 69] width 13 height 13
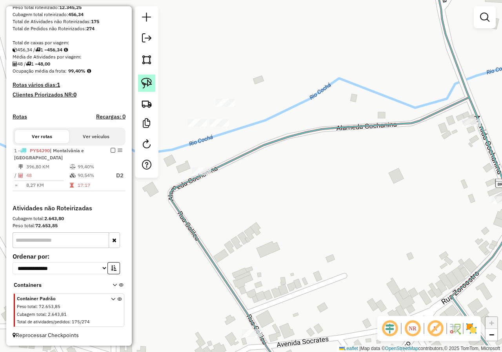
click at [147, 76] on link at bounding box center [146, 82] width 17 height 17
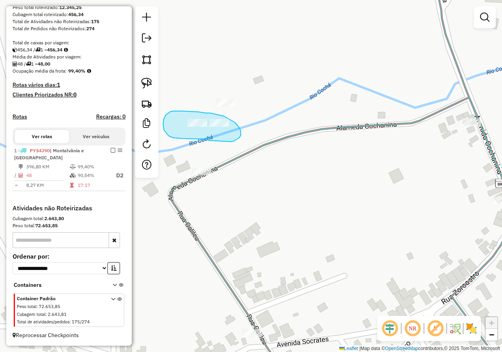
drag, startPoint x: 202, startPoint y: 139, endPoint x: 182, endPoint y: 138, distance: 20.0
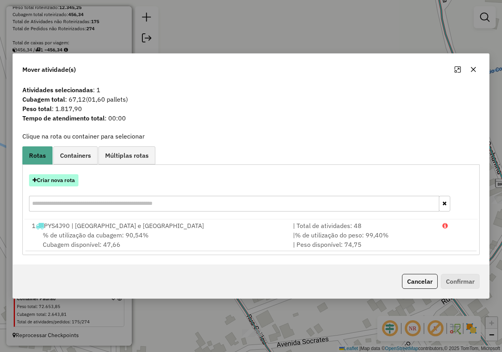
click at [59, 182] on button "Criar nova rota" at bounding box center [53, 180] width 49 height 12
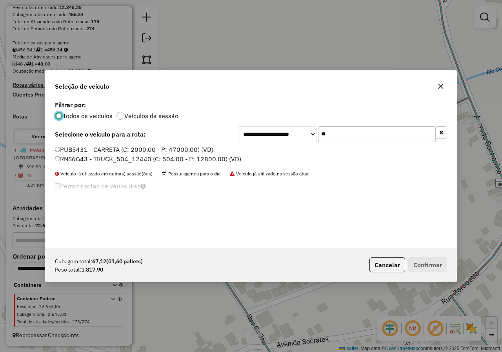
scroll to position [4, 2]
click at [63, 160] on label "RNS6G43 - TRUCK_504_12440 (C: 504,00 - P: 12800,00) (VD)" at bounding box center [148, 158] width 186 height 9
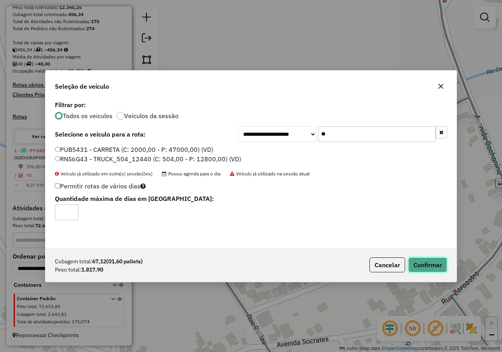
click at [419, 260] on button "Confirmar" at bounding box center [427, 264] width 39 height 15
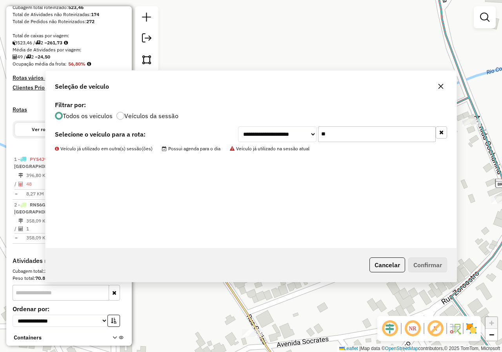
scroll to position [199, 0]
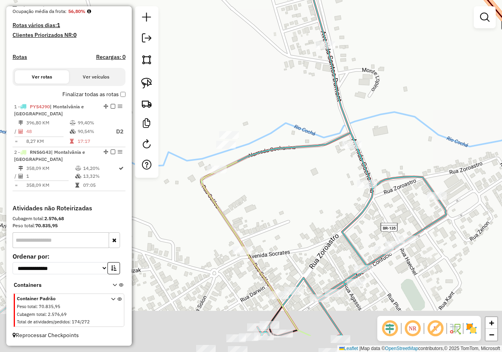
drag, startPoint x: 293, startPoint y: 230, endPoint x: 266, endPoint y: 142, distance: 92.3
click at [267, 144] on div "Janela de atendimento Grade de atendimento Capacidade Transportadoras Veículos …" at bounding box center [251, 176] width 502 height 352
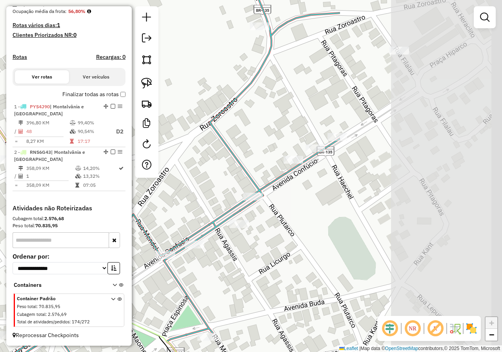
drag, startPoint x: 334, startPoint y: 208, endPoint x: 103, endPoint y: 194, distance: 230.9
click at [105, 194] on hb-router-mapa "Informações da Sessão 980113 - [DATE] Criação: [DATE] 17:28 Depósito: Farid Jan…" at bounding box center [251, 176] width 502 height 352
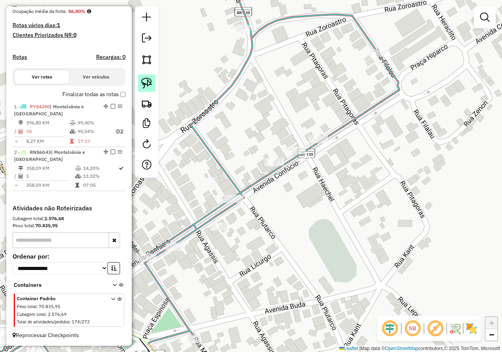
click at [149, 82] on img at bounding box center [146, 83] width 11 height 11
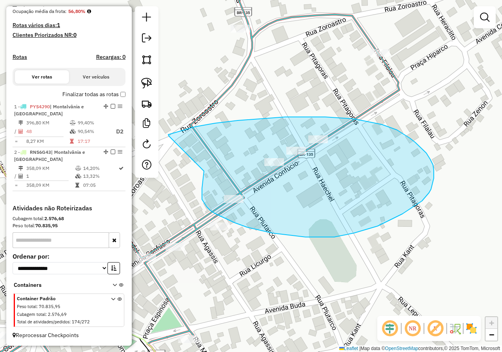
drag, startPoint x: 202, startPoint y: 188, endPoint x: 169, endPoint y: 136, distance: 62.2
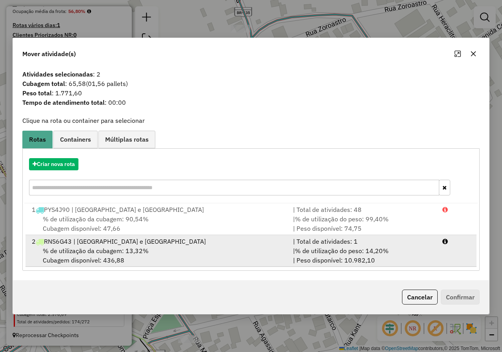
click at [89, 250] on span "% de utilização da cubagem: 13,32%" at bounding box center [96, 251] width 106 height 8
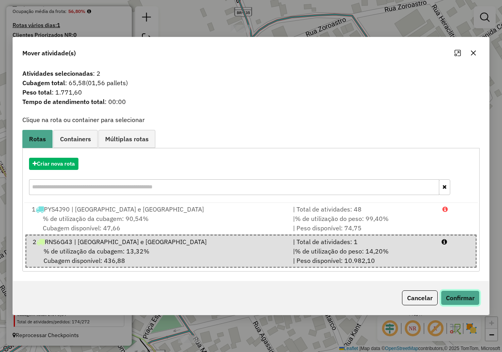
click at [475, 300] on button "Confirmar" at bounding box center [460, 297] width 39 height 15
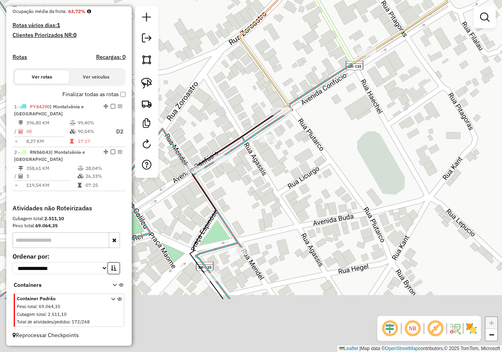
drag, startPoint x: 259, startPoint y: 234, endPoint x: 312, endPoint y: 100, distance: 144.5
click at [312, 102] on div "Janela de atendimento Grade de atendimento Capacidade Transportadoras Veículos …" at bounding box center [251, 176] width 502 height 352
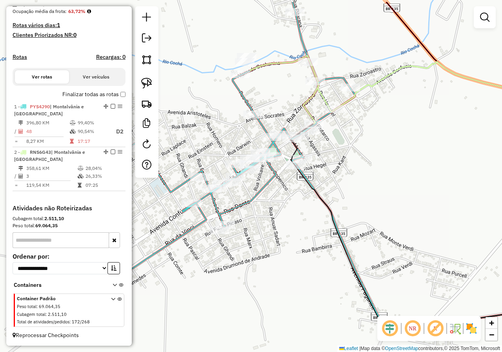
drag, startPoint x: 276, startPoint y: 112, endPoint x: 277, endPoint y: 166, distance: 54.1
click at [281, 165] on icon at bounding box center [216, 145] width 276 height 287
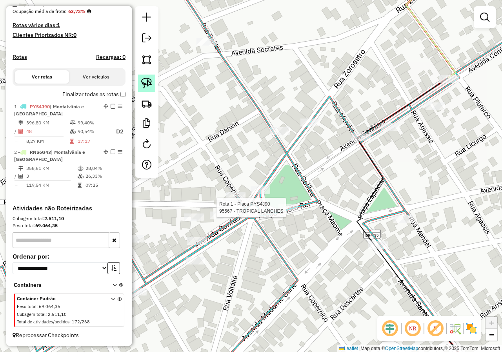
click at [149, 80] on img at bounding box center [146, 83] width 11 height 11
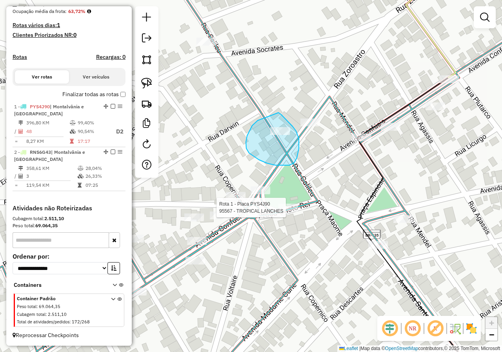
drag, startPoint x: 252, startPoint y: 125, endPoint x: 276, endPoint y: 110, distance: 28.4
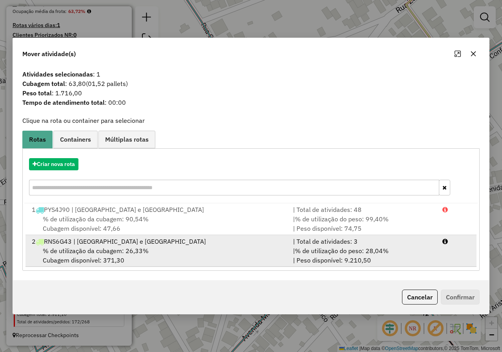
click at [56, 245] on div "2 RNS6G43 | [GEOGRAPHIC_DATA] e [GEOGRAPHIC_DATA]" at bounding box center [157, 240] width 261 height 9
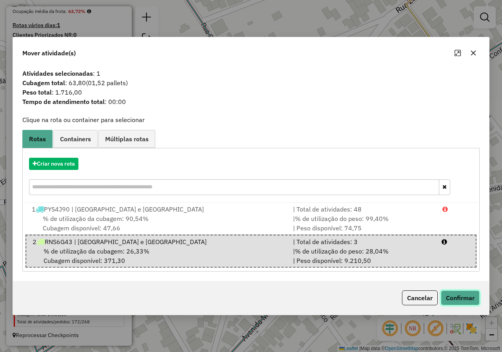
click at [465, 296] on button "Confirmar" at bounding box center [460, 297] width 39 height 15
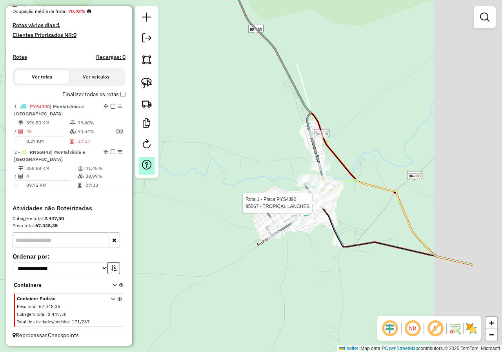
drag, startPoint x: 440, startPoint y: 244, endPoint x: 154, endPoint y: 162, distance: 297.1
click at [154, 162] on hb-router-mapa "Informações da Sessão 980113 - [DATE] Criação: [DATE] 17:28 Depósito: Farid Jan…" at bounding box center [251, 176] width 502 height 352
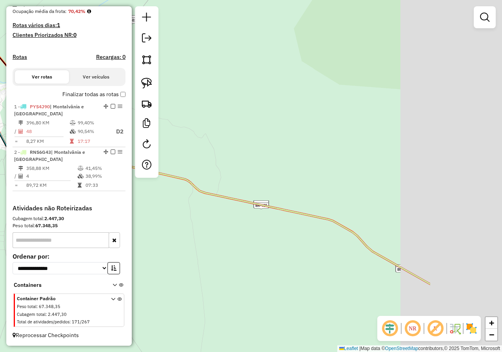
drag, startPoint x: 331, startPoint y: 209, endPoint x: 178, endPoint y: 161, distance: 161.1
click at [178, 161] on div "Rota 1 - Placa PYS4J90 95567 - TROPICAL LANCHES Janela de atendimento Grade de …" at bounding box center [251, 176] width 502 height 352
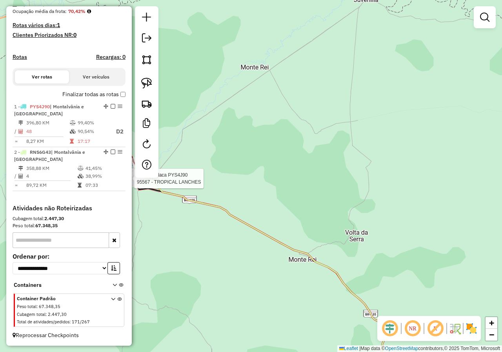
drag, startPoint x: 435, startPoint y: 268, endPoint x: 201, endPoint y: 172, distance: 253.1
click at [201, 172] on div "Rota 1 - Placa PYS4J90 95567 - TROPICAL LANCHES Janela de atendimento Grade de …" at bounding box center [251, 176] width 502 height 352
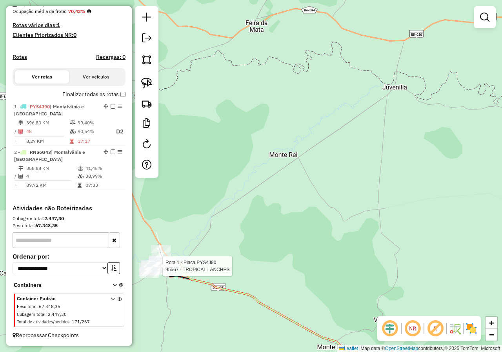
drag, startPoint x: 170, startPoint y: 197, endPoint x: 417, endPoint y: 367, distance: 299.8
click at [417, 351] on html "Aguarde... Pop-up bloqueado! Seu navegador bloqueou automáticamente a abertura …" at bounding box center [251, 176] width 502 height 352
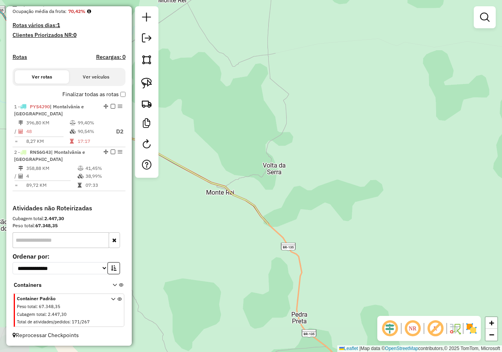
drag, startPoint x: 360, startPoint y: 286, endPoint x: 228, endPoint y: 141, distance: 195.6
click at [218, 124] on div "Rota 1 - Placa PYS4J90 95567 - TROPICAL LANCHES Janela de atendimento Grade de …" at bounding box center [251, 176] width 502 height 352
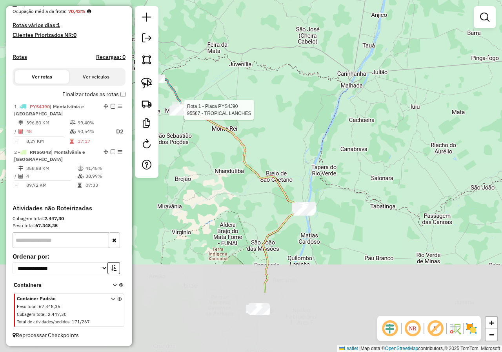
drag, startPoint x: 308, startPoint y: 214, endPoint x: 276, endPoint y: 179, distance: 47.2
click at [276, 179] on icon at bounding box center [244, 201] width 122 height 184
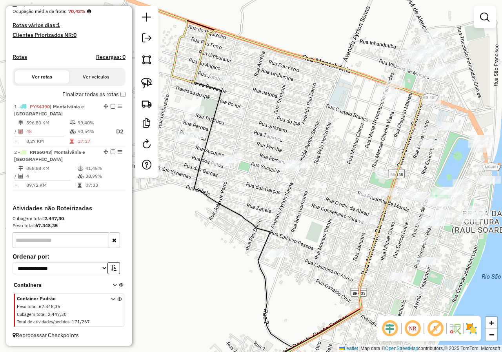
drag, startPoint x: 359, startPoint y: 173, endPoint x: 288, endPoint y: 218, distance: 83.8
click at [288, 218] on div "Rota 1 - Placa PYS4J90 95567 - TROPICAL LANCHES Janela de atendimento Grade de …" at bounding box center [251, 176] width 502 height 352
click at [149, 82] on img at bounding box center [146, 83] width 11 height 11
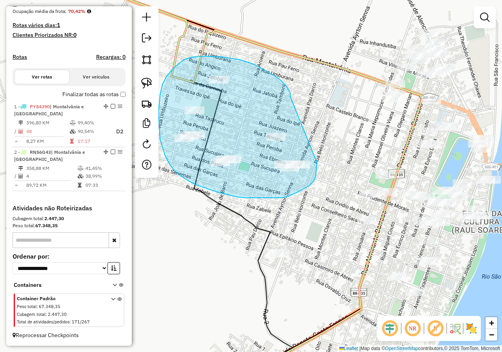
drag, startPoint x: 290, startPoint y: 95, endPoint x: 317, endPoint y: 160, distance: 70.3
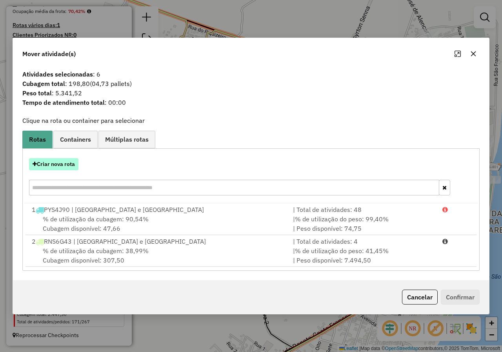
click at [44, 164] on button "Criar nova rota" at bounding box center [53, 164] width 49 height 12
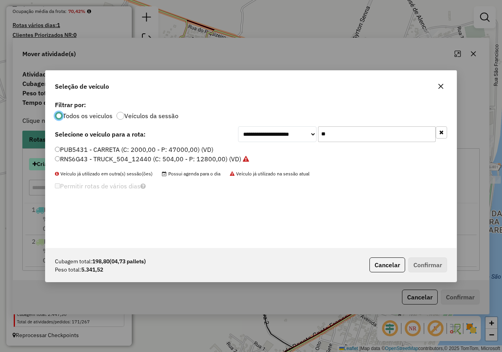
scroll to position [4, 2]
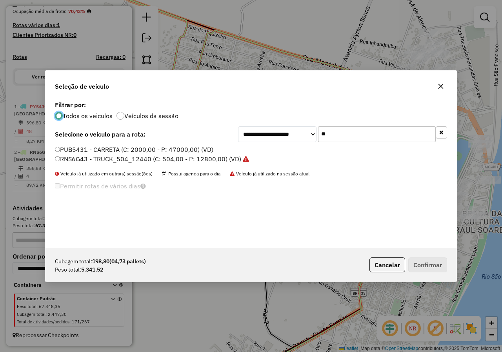
click at [61, 161] on label "RNS6G43 - TRUCK_504_12440 (C: 504,00 - P: 12800,00) (VD)" at bounding box center [152, 158] width 194 height 9
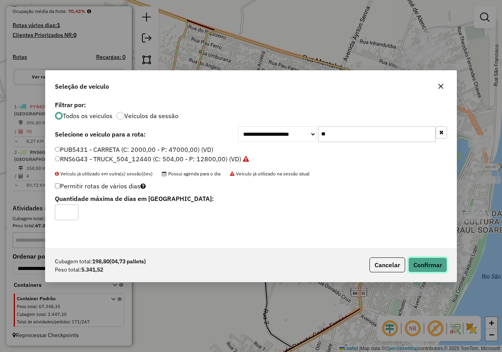
click at [432, 265] on button "Confirmar" at bounding box center [427, 264] width 39 height 15
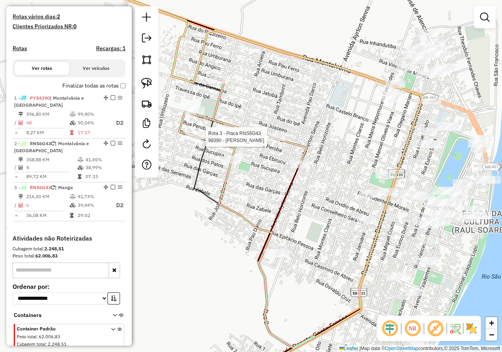
scroll to position [237, 0]
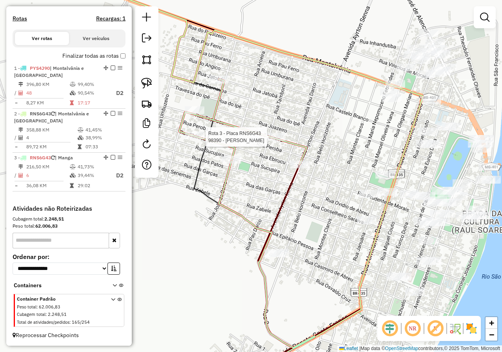
select select "*********"
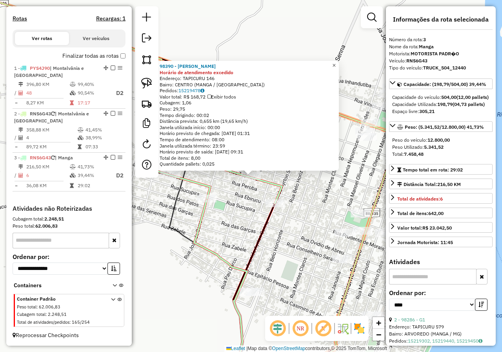
click at [335, 62] on span "×" at bounding box center [334, 65] width 4 height 7
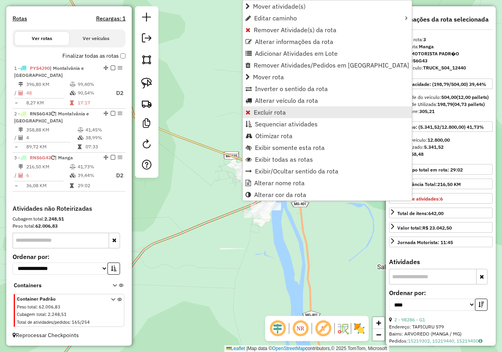
click at [265, 116] on link "Excluir rota" at bounding box center [327, 112] width 169 height 12
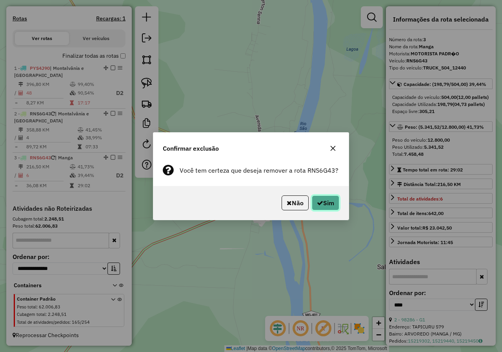
click at [319, 199] on button "Sim" at bounding box center [325, 202] width 27 height 15
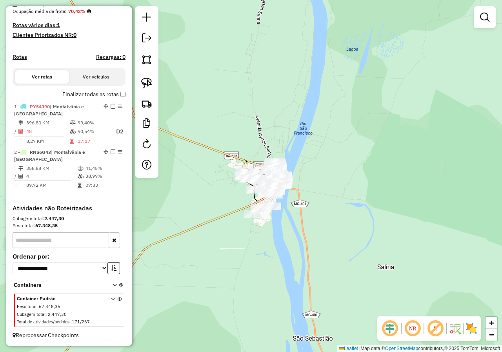
scroll to position [199, 0]
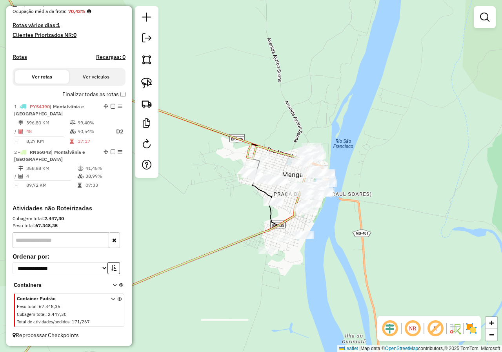
drag, startPoint x: 229, startPoint y: 187, endPoint x: 227, endPoint y: 217, distance: 30.2
click at [227, 217] on div "Janela de atendimento Grade de atendimento Capacidade Transportadoras Veículos …" at bounding box center [251, 176] width 502 height 352
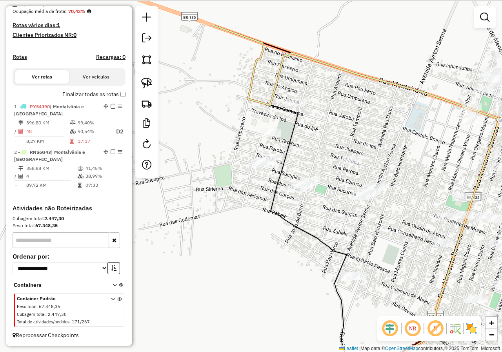
drag, startPoint x: 308, startPoint y: 190, endPoint x: 277, endPoint y: 257, distance: 73.1
click at [294, 263] on div "Janela de atendimento Grade de atendimento Capacidade Transportadoras Veículos …" at bounding box center [251, 176] width 502 height 352
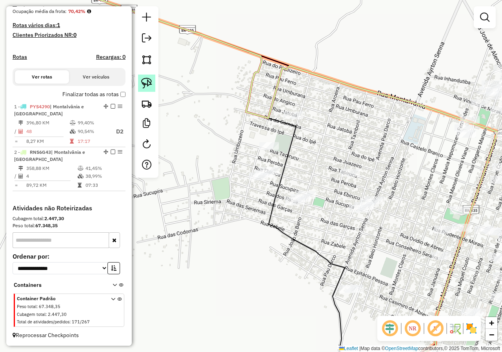
click at [149, 85] on img at bounding box center [146, 83] width 11 height 11
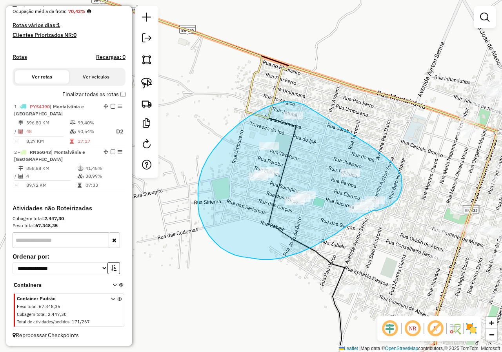
drag, startPoint x: 296, startPoint y: 102, endPoint x: 369, endPoint y: 145, distance: 84.5
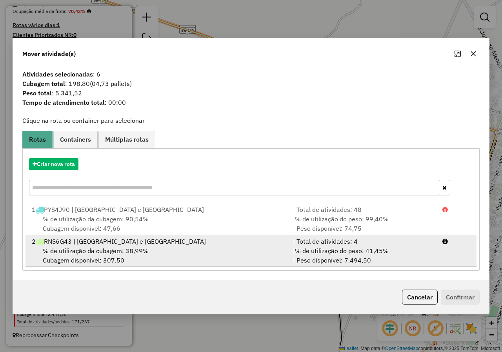
click at [98, 252] on span "% de utilização da cubagem: 38,99%" at bounding box center [96, 251] width 106 height 8
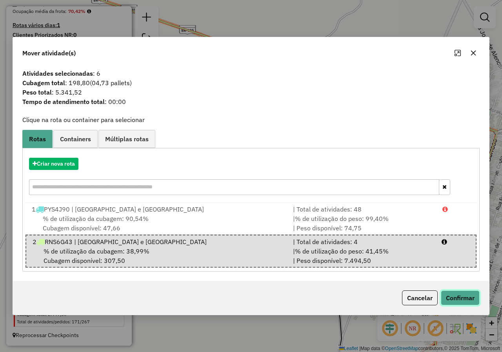
click at [466, 293] on button "Confirmar" at bounding box center [460, 297] width 39 height 15
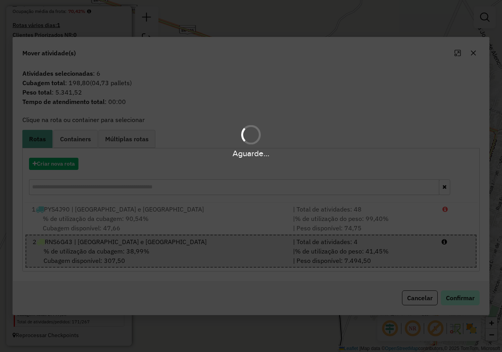
scroll to position [200, 0]
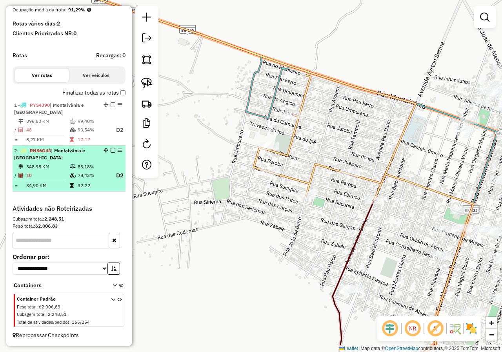
click at [78, 169] on td "83,18%" at bounding box center [92, 167] width 31 height 8
select select "*********"
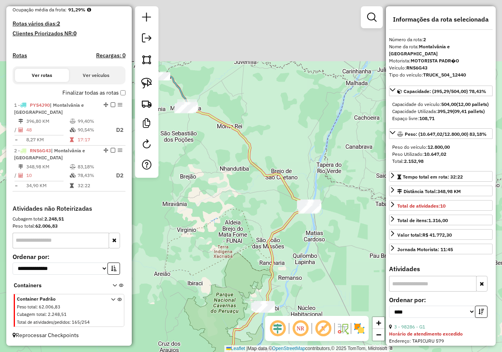
drag, startPoint x: 256, startPoint y: 106, endPoint x: 250, endPoint y: 195, distance: 89.2
click at [251, 195] on div "Janela de atendimento Grade de atendimento Capacidade Transportadoras Veículos …" at bounding box center [251, 176] width 502 height 352
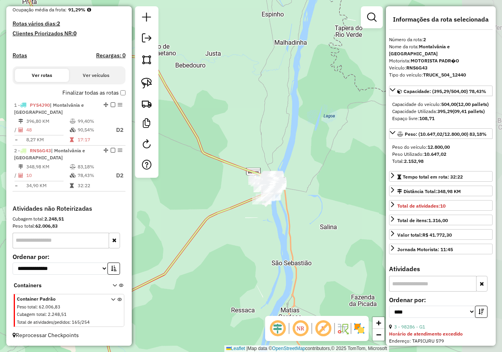
drag, startPoint x: 313, startPoint y: 203, endPoint x: 194, endPoint y: 188, distance: 120.2
click at [194, 188] on div "Janela de atendimento Grade de atendimento Capacidade Transportadoras Veículos …" at bounding box center [251, 176] width 502 height 352
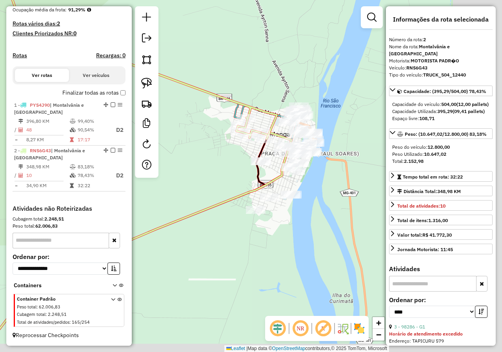
drag, startPoint x: 302, startPoint y: 192, endPoint x: 175, endPoint y: 173, distance: 128.4
click at [175, 173] on div "Janela de atendimento Grade de atendimento Capacidade Transportadoras Veículos …" at bounding box center [251, 176] width 502 height 352
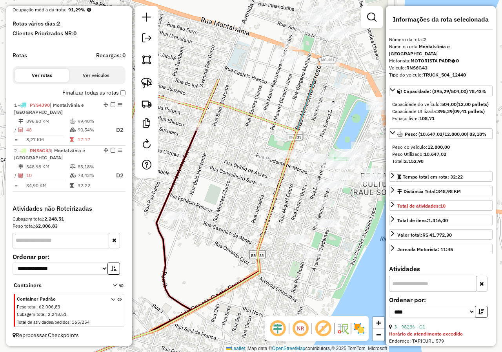
drag, startPoint x: 267, startPoint y: 146, endPoint x: 224, endPoint y: 254, distance: 116.1
click at [232, 259] on div "Janela de atendimento Grade de atendimento Capacidade Transportadoras Veículos …" at bounding box center [251, 176] width 502 height 352
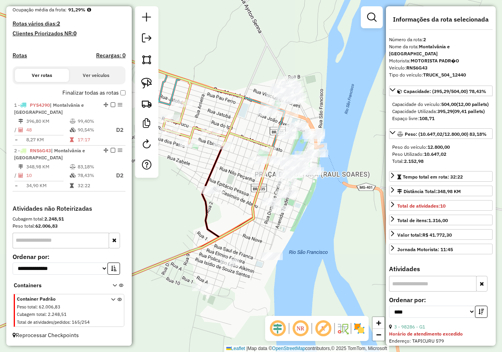
drag, startPoint x: 227, startPoint y: 244, endPoint x: 238, endPoint y: 205, distance: 40.3
click at [238, 205] on div "Janela de atendimento Grade de atendimento Capacidade Transportadoras Veículos …" at bounding box center [251, 176] width 502 height 352
click at [147, 81] on img at bounding box center [146, 83] width 11 height 11
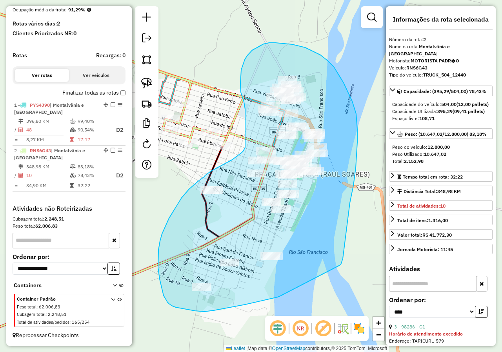
drag, startPoint x: 339, startPoint y: 265, endPoint x: 280, endPoint y: 296, distance: 66.6
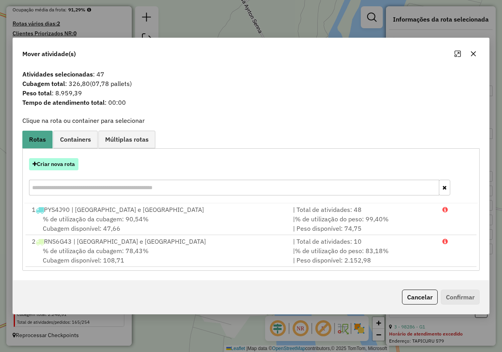
click at [41, 165] on button "Criar nova rota" at bounding box center [53, 164] width 49 height 12
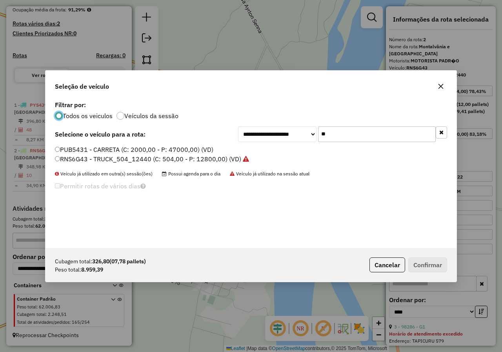
scroll to position [4, 2]
click at [341, 134] on input "**" at bounding box center [377, 134] width 118 height 16
type input "*"
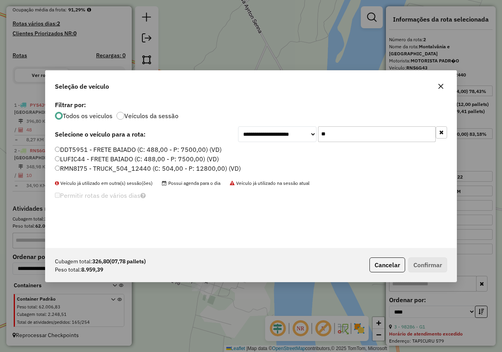
type input "**"
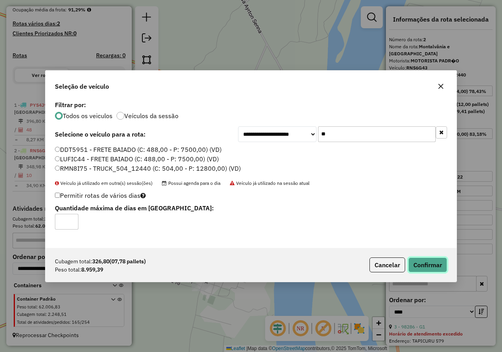
click at [427, 270] on button "Confirmar" at bounding box center [427, 264] width 39 height 15
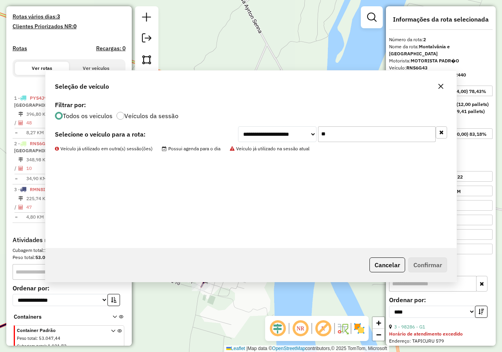
scroll to position [239, 0]
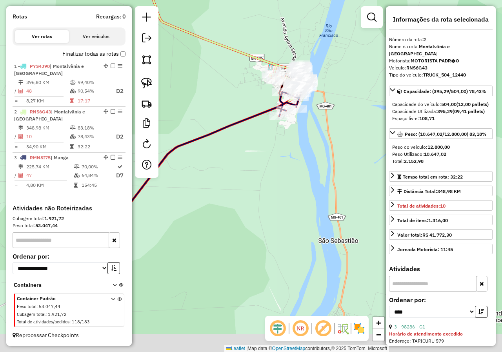
drag, startPoint x: 281, startPoint y: 252, endPoint x: 326, endPoint y: 92, distance: 165.2
click at [325, 94] on div "Janela de atendimento Grade de atendimento Capacidade Transportadoras Veículos …" at bounding box center [251, 176] width 502 height 352
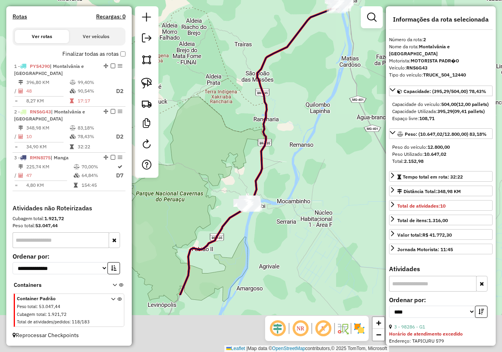
drag, startPoint x: 283, startPoint y: 250, endPoint x: 328, endPoint y: 108, distance: 149.2
click at [327, 110] on div "Janela de atendimento Grade de atendimento Capacidade Transportadoras Veículos …" at bounding box center [251, 176] width 502 height 352
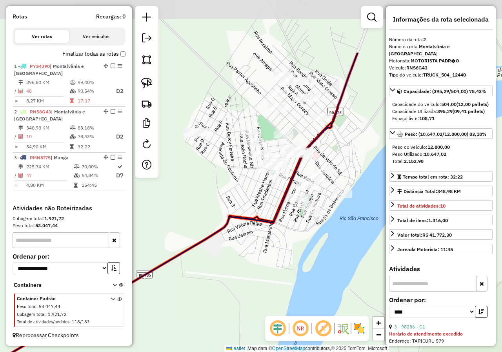
drag, startPoint x: 293, startPoint y: 145, endPoint x: 295, endPoint y: 232, distance: 86.6
click at [298, 234] on div "Janela de atendimento Grade de atendimento Capacidade Transportadoras Veículos …" at bounding box center [251, 176] width 502 height 352
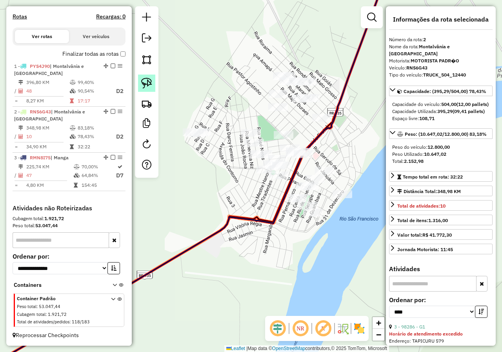
click at [147, 82] on img at bounding box center [146, 83] width 11 height 11
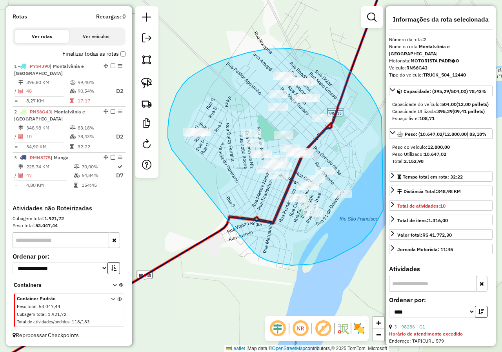
drag, startPoint x: 254, startPoint y: 252, endPoint x: 172, endPoint y: 150, distance: 131.6
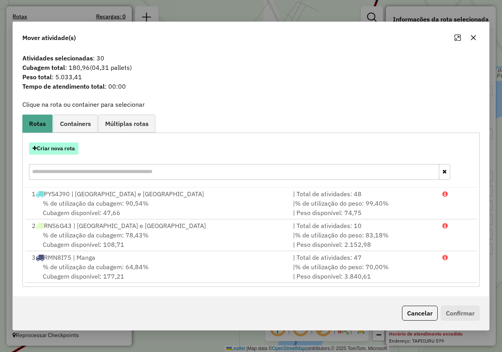
click at [55, 150] on button "Criar nova rota" at bounding box center [53, 148] width 49 height 12
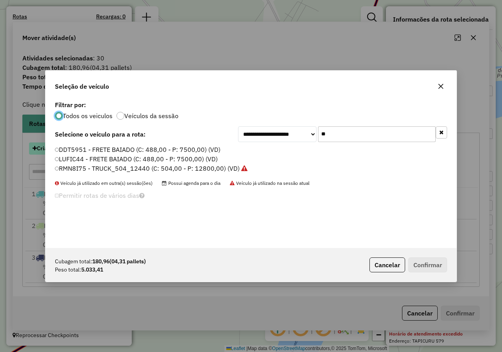
scroll to position [4, 2]
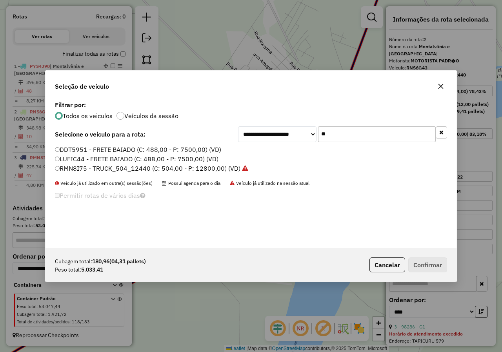
click at [332, 135] on input "**" at bounding box center [377, 134] width 118 height 16
type input "*"
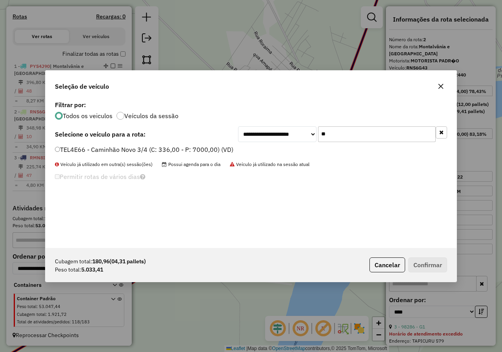
type input "**"
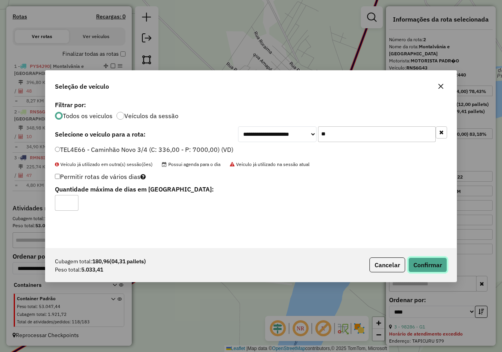
click at [426, 263] on button "Confirmar" at bounding box center [427, 264] width 39 height 15
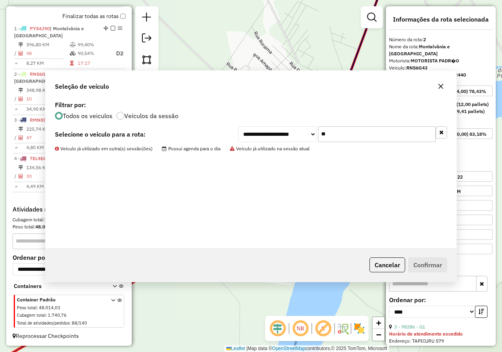
scroll to position [277, 0]
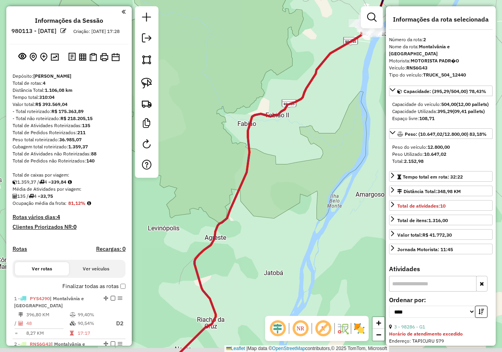
select select "*********"
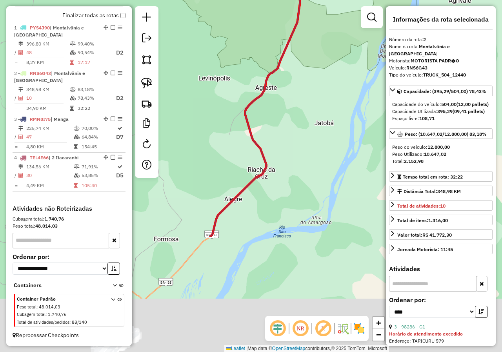
drag, startPoint x: 285, startPoint y: 181, endPoint x: 329, endPoint y: 60, distance: 128.6
click at [328, 62] on div "Janela de atendimento Grade de atendimento Capacidade Transportadoras Veículos …" at bounding box center [251, 176] width 502 height 352
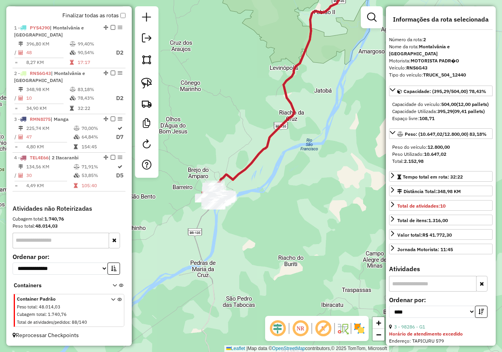
drag, startPoint x: 250, startPoint y: 202, endPoint x: 278, endPoint y: 145, distance: 64.2
click at [278, 145] on div "Janela de atendimento Grade de atendimento Capacidade Transportadoras Veículos …" at bounding box center [251, 176] width 502 height 352
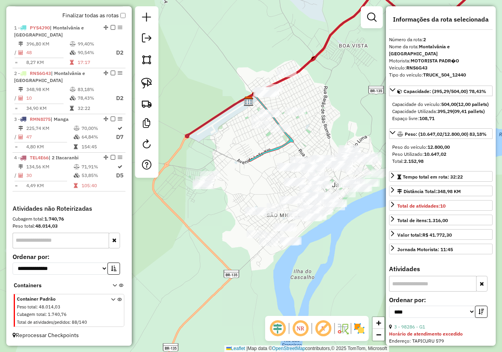
drag, startPoint x: 185, startPoint y: 131, endPoint x: 259, endPoint y: 152, distance: 77.4
click at [259, 152] on icon at bounding box center [363, 73] width 233 height 175
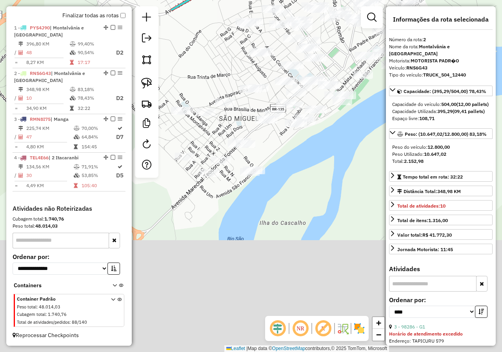
drag, startPoint x: 245, startPoint y: 155, endPoint x: 213, endPoint y: 40, distance: 119.5
click at [213, 40] on div "Janela de atendimento Grade de atendimento Capacidade Transportadoras Veículos …" at bounding box center [251, 176] width 502 height 352
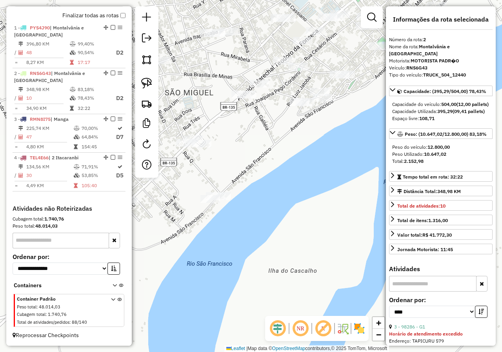
drag, startPoint x: 145, startPoint y: 81, endPoint x: 185, endPoint y: 134, distance: 66.3
click at [145, 81] on img at bounding box center [146, 83] width 11 height 11
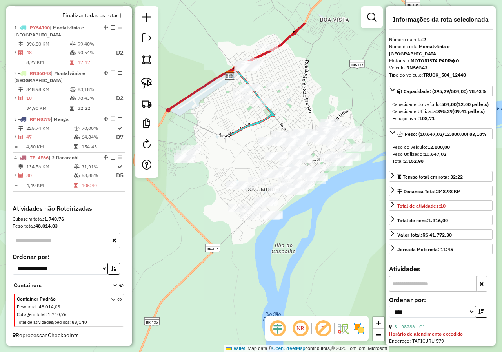
drag, startPoint x: 228, startPoint y: 167, endPoint x: 303, endPoint y: 225, distance: 94.9
click at [303, 225] on div "Janela de atendimento Grade de atendimento Capacidade Transportadoras Veículos …" at bounding box center [251, 176] width 502 height 352
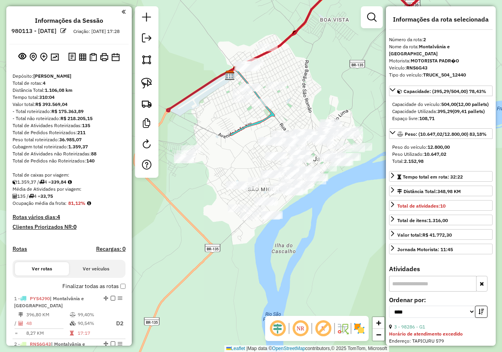
click at [123, 11] on em at bounding box center [123, 11] width 4 height 7
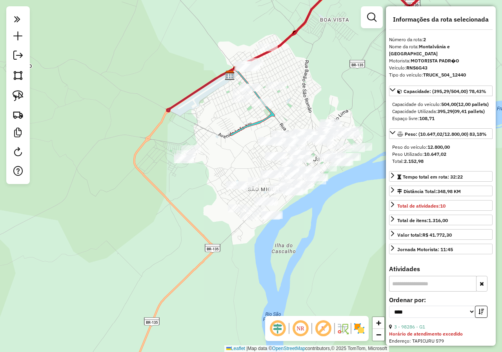
drag, startPoint x: 22, startPoint y: 92, endPoint x: 34, endPoint y: 97, distance: 12.2
click at [22, 92] on img at bounding box center [18, 95] width 11 height 11
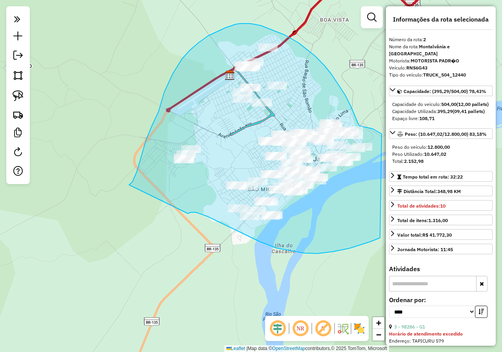
drag, startPoint x: 188, startPoint y: 213, endPoint x: 126, endPoint y: 187, distance: 66.7
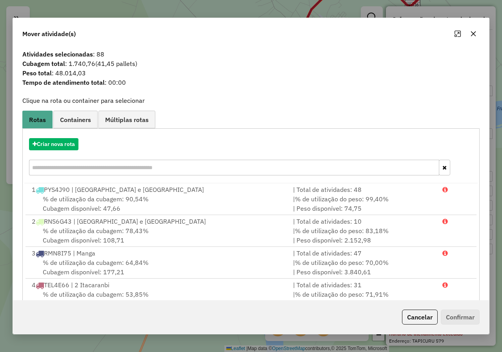
click at [102, 167] on input "text" at bounding box center [234, 168] width 410 height 16
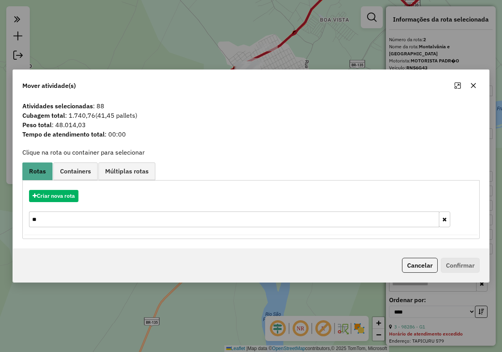
type input "*"
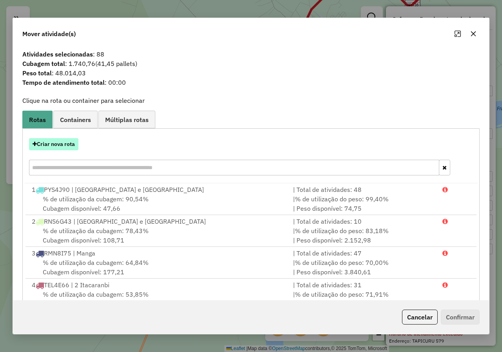
click at [57, 142] on button "Criar nova rota" at bounding box center [53, 144] width 49 height 12
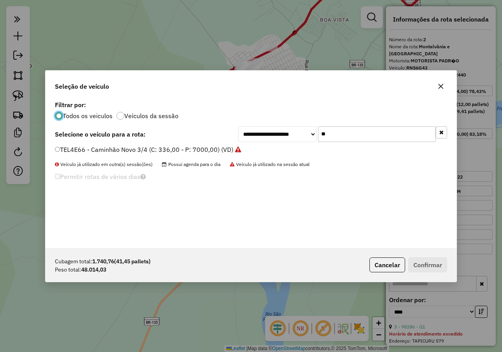
scroll to position [4, 2]
click at [342, 139] on input "**" at bounding box center [377, 134] width 118 height 16
type input "*"
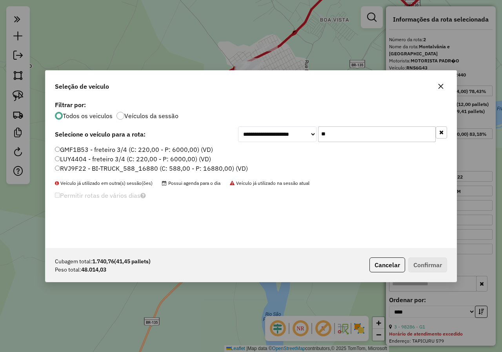
type input "**"
click at [60, 169] on label "RVJ9F22 - BI-TRUCK_588_16880 (C: 588,00 - P: 16880,00) (VD)" at bounding box center [151, 167] width 193 height 9
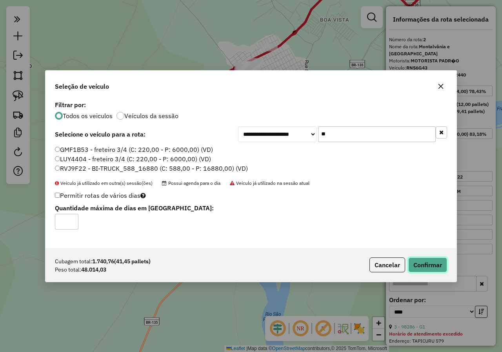
click at [433, 266] on button "Confirmar" at bounding box center [427, 264] width 39 height 15
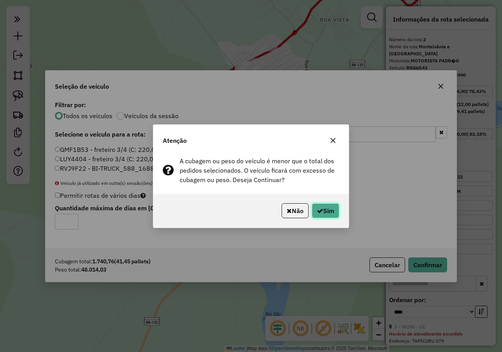
click at [326, 215] on button "Sim" at bounding box center [325, 210] width 27 height 15
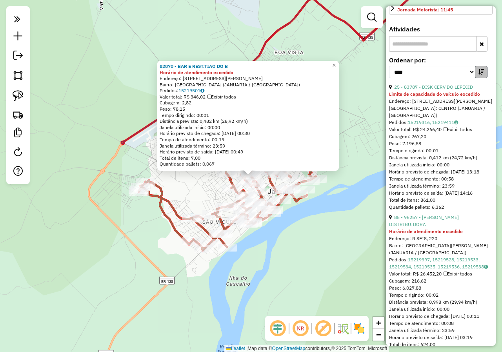
scroll to position [235, 0]
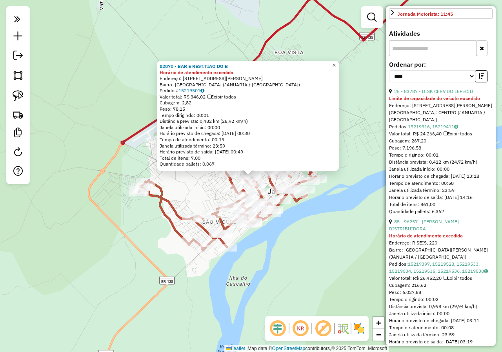
click at [335, 62] on span "×" at bounding box center [334, 65] width 4 height 7
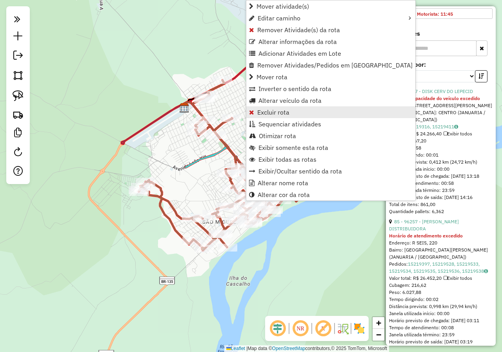
click at [283, 108] on link "Excluir rota" at bounding box center [330, 112] width 169 height 12
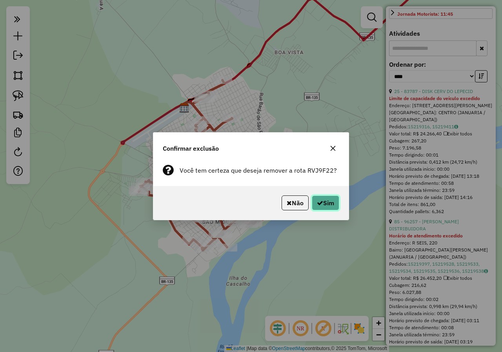
click at [330, 204] on button "Sim" at bounding box center [325, 202] width 27 height 15
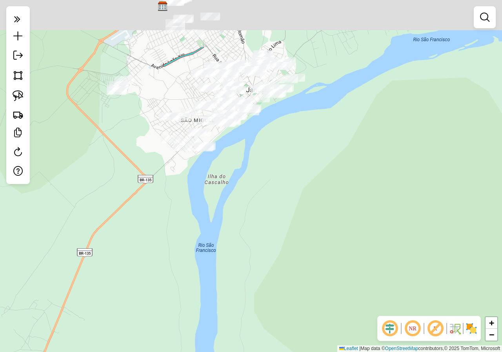
drag, startPoint x: 283, startPoint y: 185, endPoint x: 269, endPoint y: 280, distance: 96.3
click at [269, 280] on div "Janela de atendimento Grade de atendimento Capacidade Transportadoras Veículos …" at bounding box center [251, 176] width 502 height 352
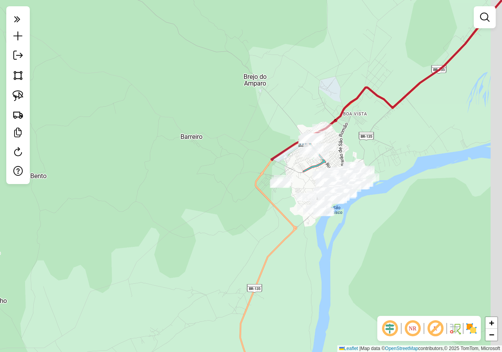
drag, startPoint x: 335, startPoint y: 173, endPoint x: 252, endPoint y: 156, distance: 84.4
click at [254, 155] on div "Janela de atendimento Grade de atendimento Capacidade Transportadoras Veículos …" at bounding box center [251, 176] width 502 height 352
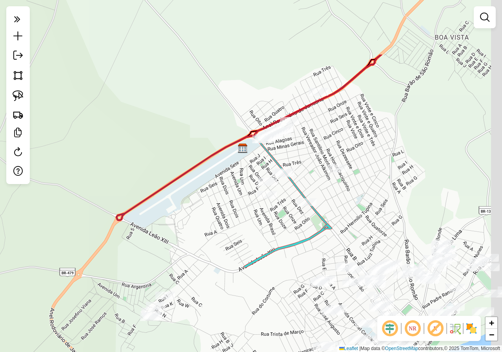
drag, startPoint x: 254, startPoint y: 201, endPoint x: 148, endPoint y: 181, distance: 108.5
click at [234, 243] on div "Janela de atendimento Grade de atendimento Capacidade Transportadoras Veículos …" at bounding box center [251, 176] width 502 height 352
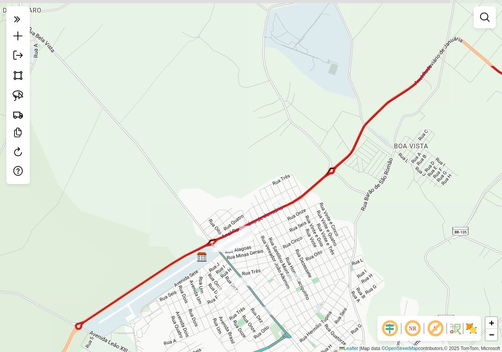
drag, startPoint x: 248, startPoint y: 122, endPoint x: 186, endPoint y: 149, distance: 68.1
click at [193, 152] on div "Janela de atendimento Grade de atendimento Capacidade Transportadoras Veículos …" at bounding box center [251, 176] width 502 height 352
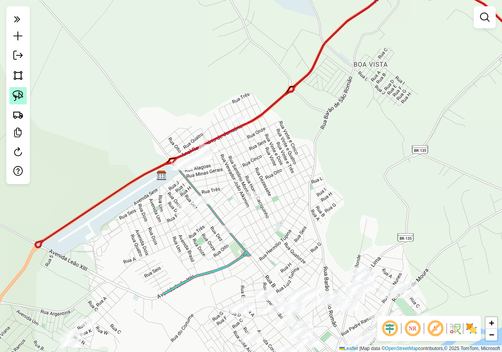
drag, startPoint x: 19, startPoint y: 96, endPoint x: 26, endPoint y: 97, distance: 7.1
click at [19, 96] on img at bounding box center [18, 95] width 11 height 11
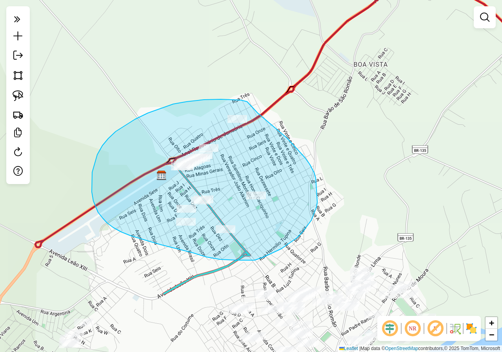
drag, startPoint x: 196, startPoint y: 100, endPoint x: 247, endPoint y: 102, distance: 51.4
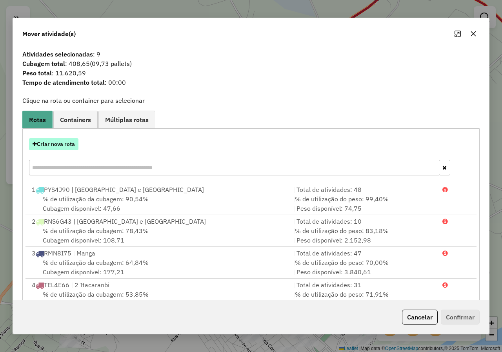
click at [53, 140] on button "Criar nova rota" at bounding box center [53, 144] width 49 height 12
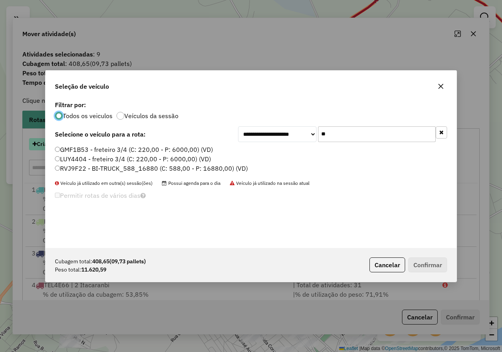
scroll to position [4, 2]
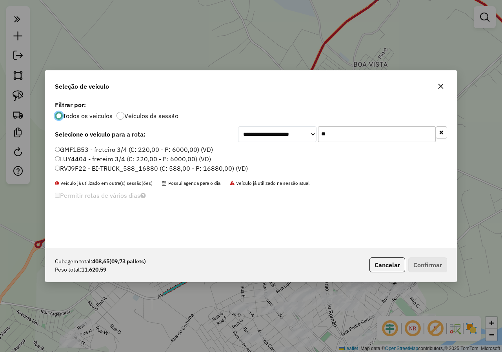
click at [333, 134] on input "**" at bounding box center [377, 134] width 118 height 16
type input "*"
type input "**"
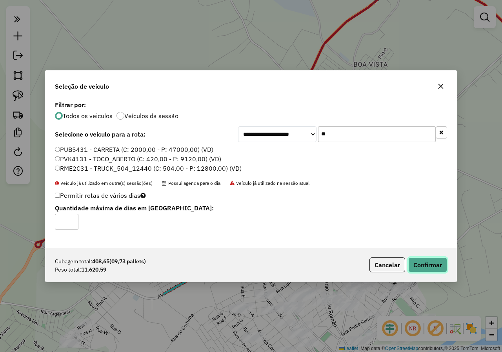
click at [430, 269] on button "Confirmar" at bounding box center [427, 264] width 39 height 15
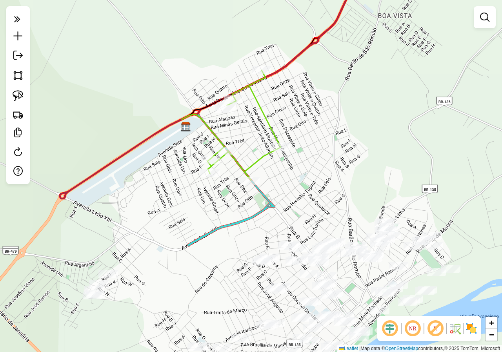
drag, startPoint x: 173, startPoint y: 254, endPoint x: 216, endPoint y: 176, distance: 88.4
click at [216, 176] on div "Janela de atendimento Grade de atendimento Capacidade Transportadoras Veículos …" at bounding box center [251, 176] width 502 height 352
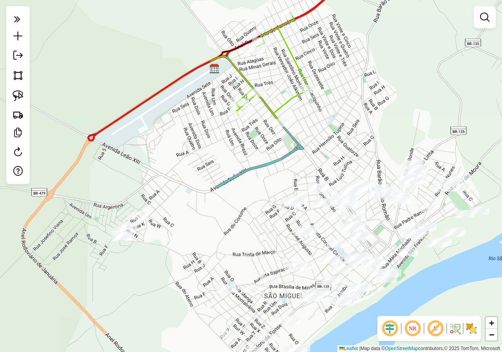
drag, startPoint x: 200, startPoint y: 240, endPoint x: 210, endPoint y: 208, distance: 34.0
click at [210, 208] on div "Janela de atendimento Grade de atendimento Capacidade Transportadoras Veículos …" at bounding box center [251, 176] width 502 height 352
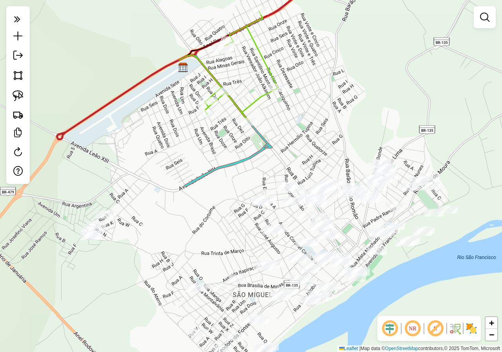
drag, startPoint x: 219, startPoint y: 220, endPoint x: 188, endPoint y: 222, distance: 31.4
click at [188, 222] on div "Janela de atendimento Grade de atendimento Capacidade Transportadoras Veículos …" at bounding box center [251, 176] width 502 height 352
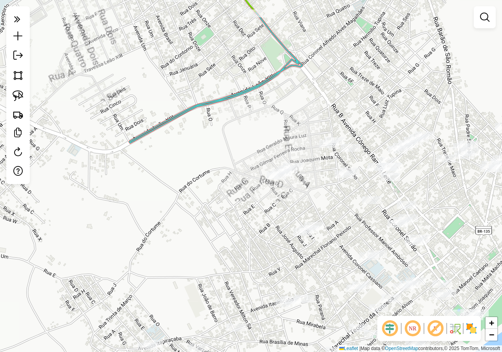
drag, startPoint x: 256, startPoint y: 230, endPoint x: 150, endPoint y: 227, distance: 105.9
click at [150, 227] on div "Janela de atendimento Grade de atendimento Capacidade Transportadoras Veículos …" at bounding box center [251, 176] width 502 height 352
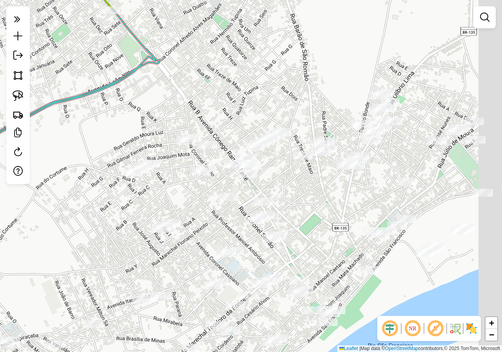
drag, startPoint x: 232, startPoint y: 213, endPoint x: 159, endPoint y: 212, distance: 73.3
click at [159, 212] on div "Janela de atendimento Grade de atendimento Capacidade Transportadoras Veículos …" at bounding box center [251, 176] width 502 height 352
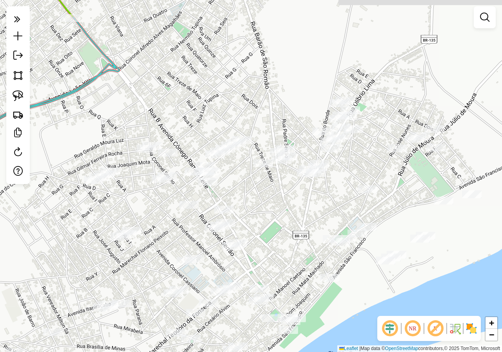
drag, startPoint x: 208, startPoint y: 204, endPoint x: 152, endPoint y: 226, distance: 60.0
click at [152, 226] on div "Janela de atendimento Grade de atendimento Capacidade Transportadoras Veículos …" at bounding box center [251, 176] width 502 height 352
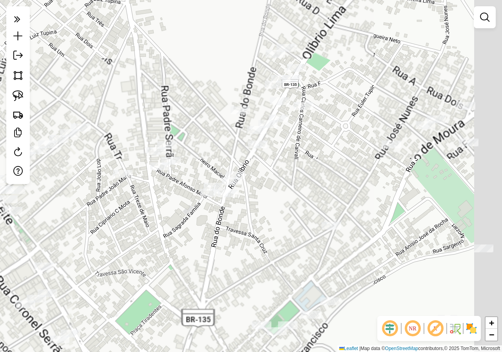
drag, startPoint x: 303, startPoint y: 201, endPoint x: 243, endPoint y: 251, distance: 78.2
click at [243, 251] on div "Janela de atendimento Grade de atendimento Capacidade Transportadoras Veículos …" at bounding box center [251, 176] width 502 height 352
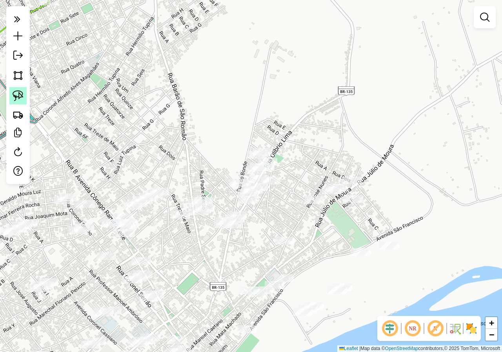
click at [17, 95] on img at bounding box center [18, 95] width 11 height 11
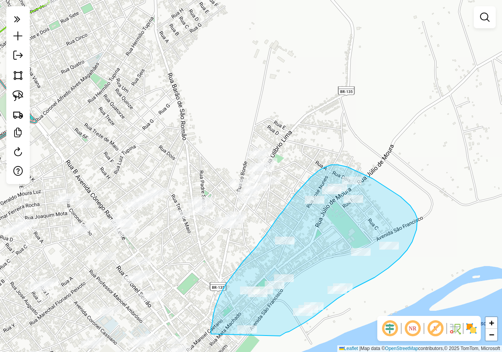
drag, startPoint x: 283, startPoint y: 334, endPoint x: 211, endPoint y: 334, distance: 71.7
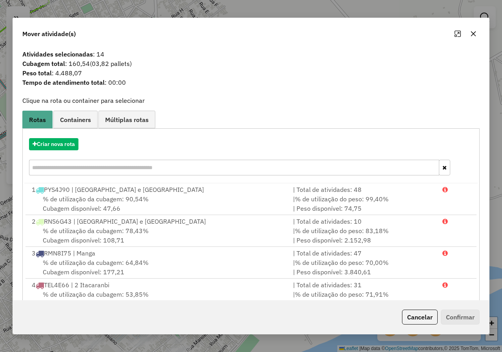
click at [472, 33] on icon "button" at bounding box center [473, 33] width 5 height 5
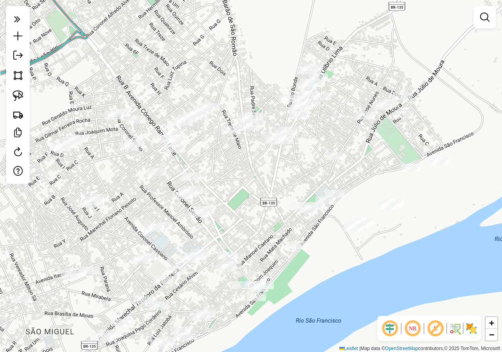
drag, startPoint x: 271, startPoint y: 249, endPoint x: 309, endPoint y: 184, distance: 75.7
click at [309, 184] on div "Janela de atendimento Grade de atendimento Capacidade Transportadoras Veículos …" at bounding box center [251, 176] width 502 height 352
click at [18, 94] on img at bounding box center [18, 95] width 11 height 11
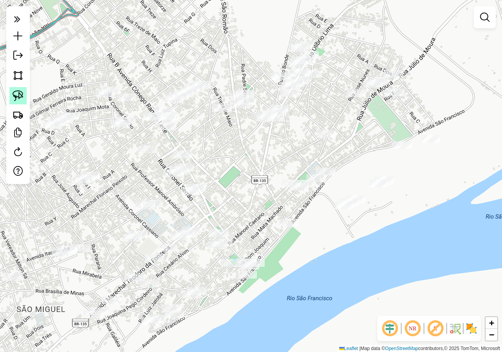
drag, startPoint x: 18, startPoint y: 96, endPoint x: 27, endPoint y: 109, distance: 15.8
click at [18, 96] on img at bounding box center [18, 95] width 11 height 11
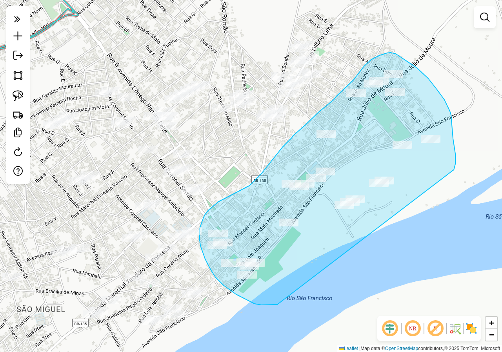
drag, startPoint x: 277, startPoint y: 304, endPoint x: 453, endPoint y: 170, distance: 220.9
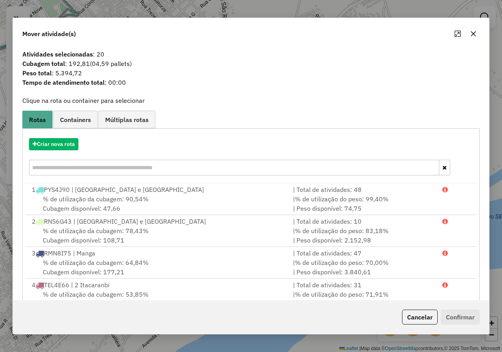
click at [471, 34] on icon "button" at bounding box center [473, 34] width 6 height 6
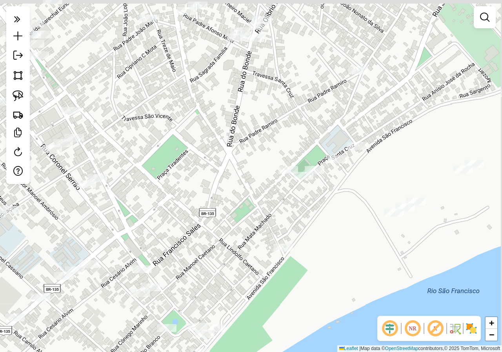
drag, startPoint x: 425, startPoint y: 172, endPoint x: 362, endPoint y: 198, distance: 68.9
click at [362, 198] on div "Janela de atendimento Grade de atendimento Capacidade Transportadoras Veículos …" at bounding box center [251, 176] width 502 height 352
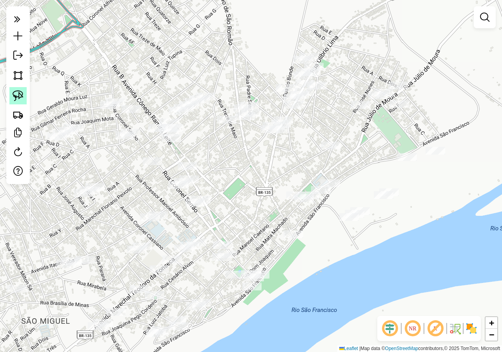
click at [21, 96] on img at bounding box center [18, 95] width 11 height 11
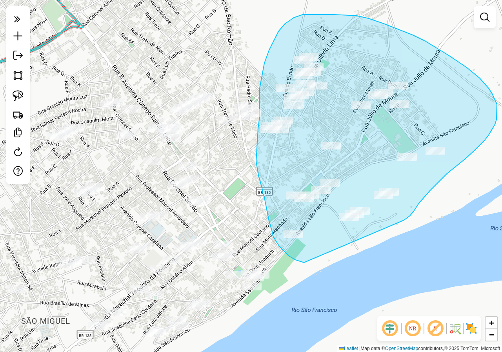
drag, startPoint x: 404, startPoint y: 220, endPoint x: 306, endPoint y: 262, distance: 106.7
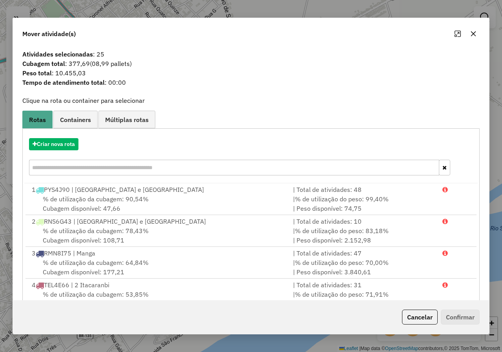
click at [473, 34] on icon "button" at bounding box center [473, 33] width 5 height 5
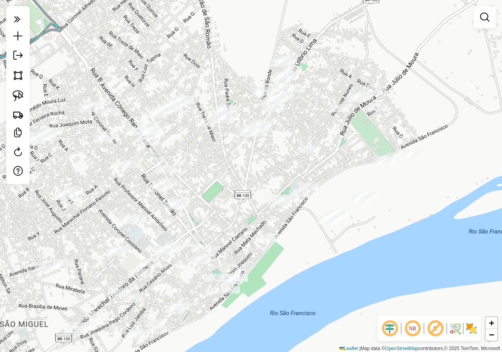
drag, startPoint x: 288, startPoint y: 161, endPoint x: 267, endPoint y: 164, distance: 21.8
click at [267, 164] on div "Janela de atendimento Grade de atendimento Capacidade Transportadoras Veículos …" at bounding box center [251, 176] width 502 height 352
drag, startPoint x: 15, startPoint y: 96, endPoint x: 20, endPoint y: 98, distance: 5.3
click at [15, 96] on img at bounding box center [18, 95] width 11 height 11
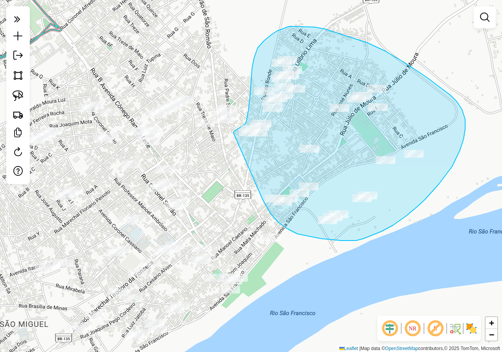
drag, startPoint x: 263, startPoint y: 199, endPoint x: 233, endPoint y: 132, distance: 73.2
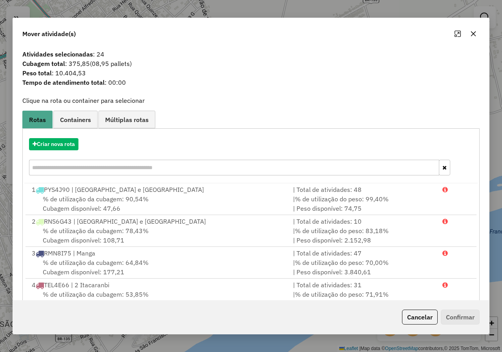
click at [475, 29] on button "button" at bounding box center [473, 33] width 13 height 13
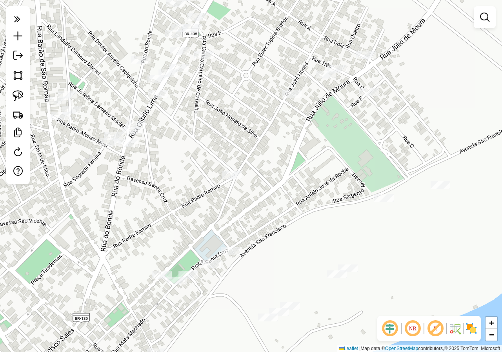
drag, startPoint x: 291, startPoint y: 116, endPoint x: 158, endPoint y: 182, distance: 148.8
click at [196, 205] on div "Janela de atendimento Grade de atendimento Capacidade Transportadoras Veículos …" at bounding box center [251, 176] width 502 height 352
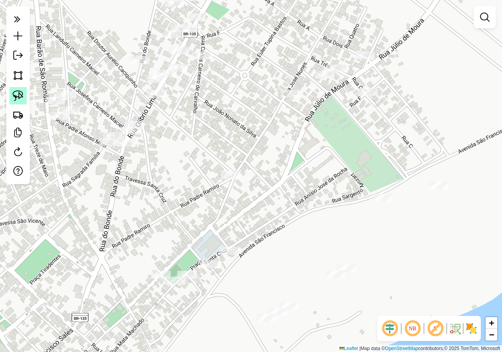
click at [16, 93] on img at bounding box center [18, 95] width 11 height 11
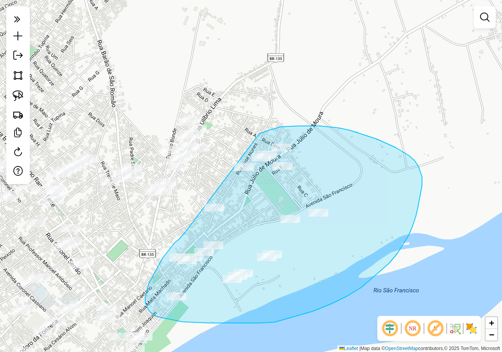
drag, startPoint x: 185, startPoint y: 232, endPoint x: 259, endPoint y: 134, distance: 123.1
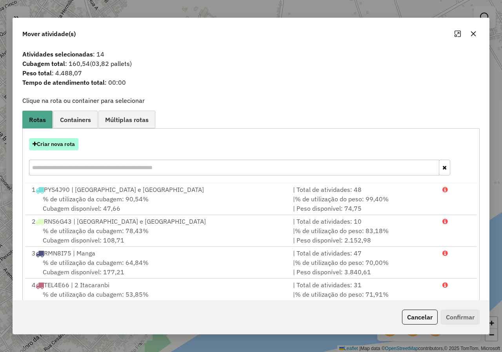
click at [46, 145] on button "Criar nova rota" at bounding box center [53, 144] width 49 height 12
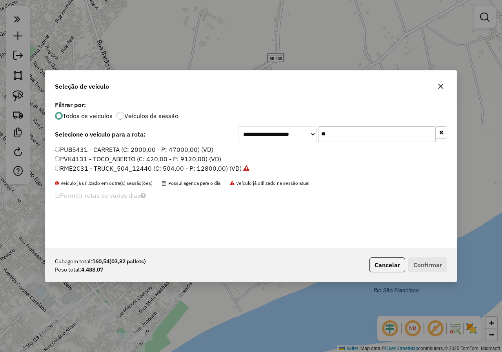
click at [335, 135] on input "**" at bounding box center [377, 134] width 118 height 16
type input "*"
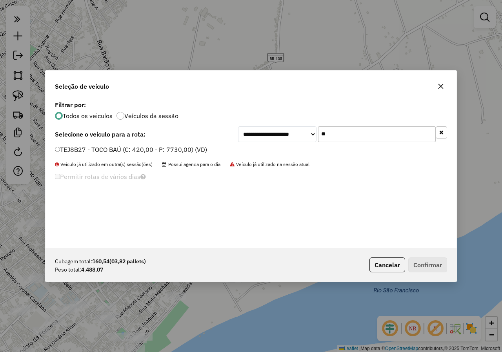
type input "**"
click at [53, 146] on div "TEJ8B27 - TOCO BAÚ (C: 420,00 - P: 7730,00) (VD)" at bounding box center [250, 153] width 401 height 16
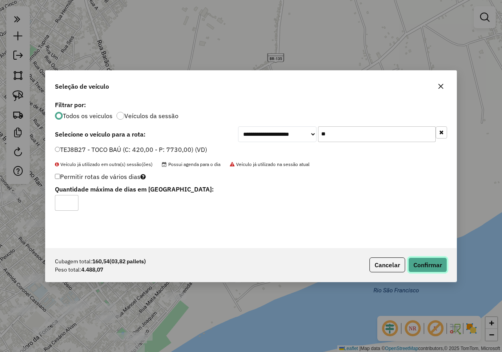
click at [428, 264] on button "Confirmar" at bounding box center [427, 264] width 39 height 15
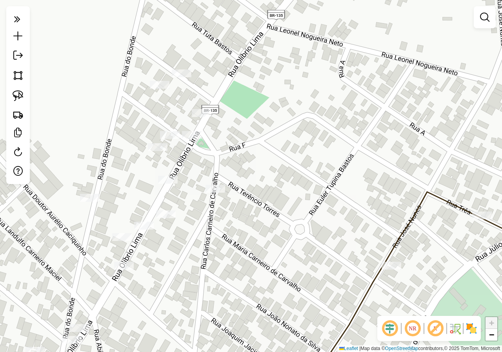
drag, startPoint x: 166, startPoint y: 150, endPoint x: 182, endPoint y: 187, distance: 41.1
click at [182, 187] on div "Janela de atendimento Grade de atendimento Capacidade Transportadoras Veículos …" at bounding box center [251, 176] width 502 height 352
click at [18, 98] on img at bounding box center [18, 95] width 11 height 11
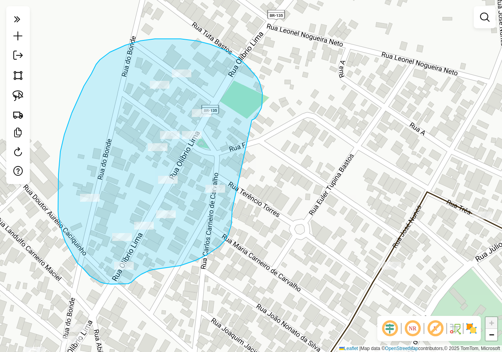
drag, startPoint x: 257, startPoint y: 116, endPoint x: 224, endPoint y: 211, distance: 100.6
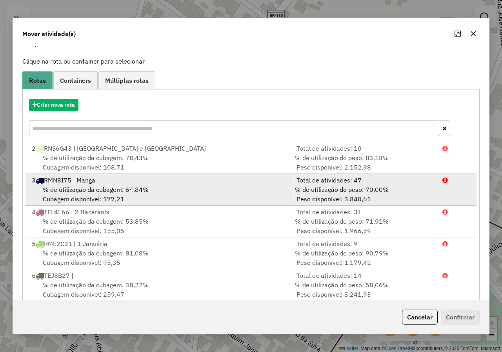
scroll to position [54, 0]
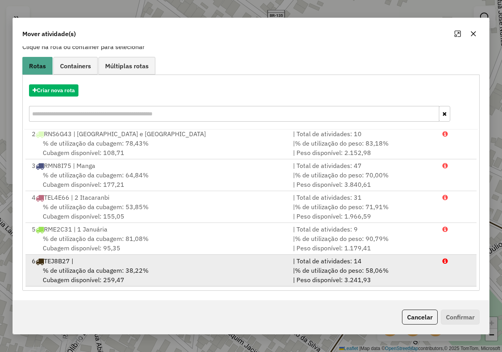
click at [91, 270] on span "% de utilização da cubagem: 38,22%" at bounding box center [96, 270] width 106 height 8
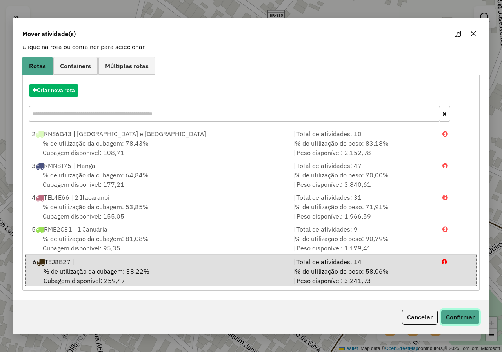
click at [453, 319] on button "Confirmar" at bounding box center [460, 316] width 39 height 15
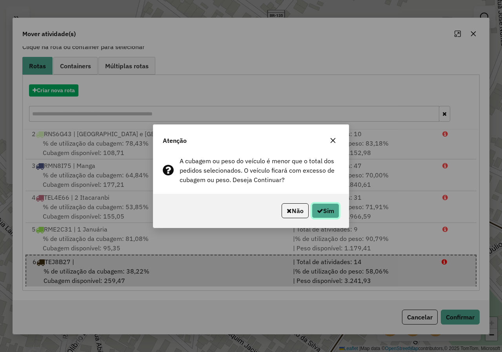
click at [324, 212] on button "Sim" at bounding box center [325, 210] width 27 height 15
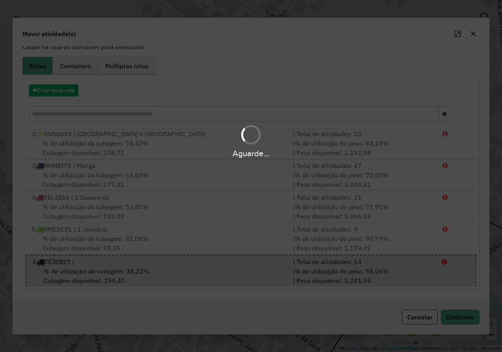
scroll to position [0, 0]
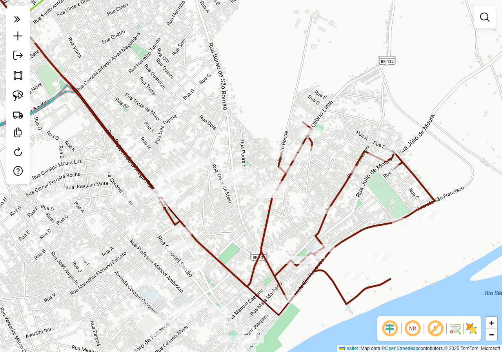
drag, startPoint x: 304, startPoint y: 216, endPoint x: 319, endPoint y: 161, distance: 57.6
click at [319, 161] on div "Janela de atendimento Grade de atendimento Capacidade Transportadoras Veículos …" at bounding box center [251, 176] width 502 height 352
select select "*********"
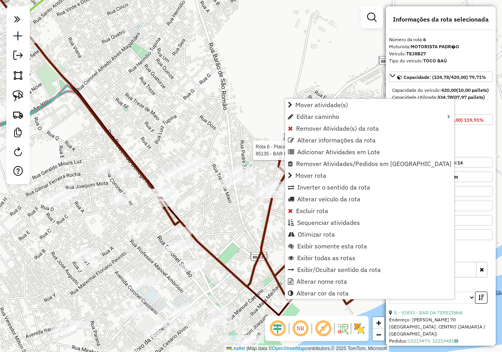
click at [267, 129] on div "Rota 6 - Placa TEJ8B27 85135 - BAR DO LE Janela de atendimento Grade de atendim…" at bounding box center [251, 176] width 502 height 352
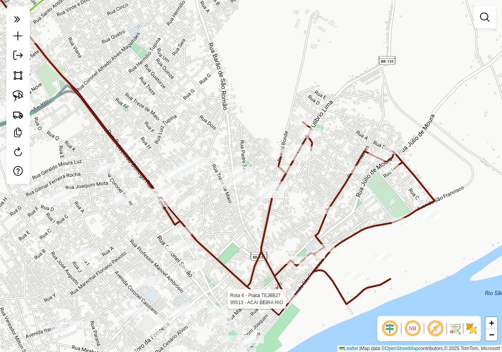
select select "*********"
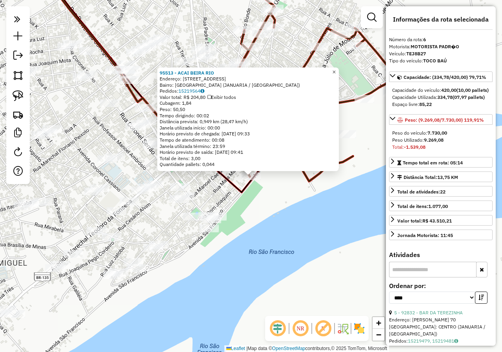
click at [335, 69] on span "×" at bounding box center [334, 72] width 4 height 7
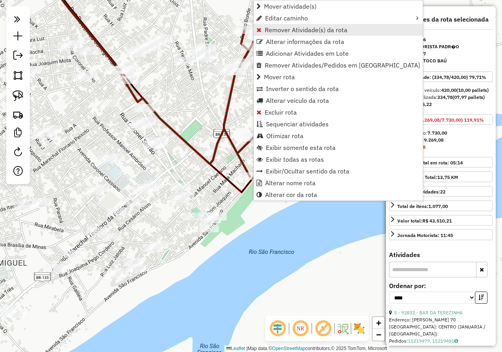
click at [286, 28] on span "Remover Atividade(s) da rota" at bounding box center [306, 30] width 83 height 6
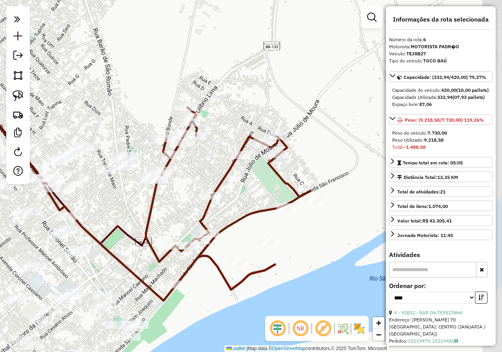
drag, startPoint x: 290, startPoint y: 207, endPoint x: 197, endPoint y: 331, distance: 155.4
click at [197, 331] on div "Janela de atendimento Grade de atendimento Capacidade Transportadoras Veículos …" at bounding box center [251, 176] width 502 height 352
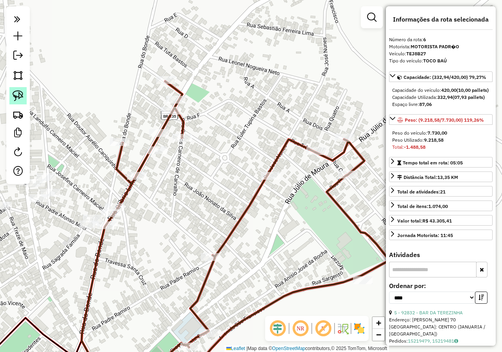
click at [21, 96] on img at bounding box center [18, 95] width 11 height 11
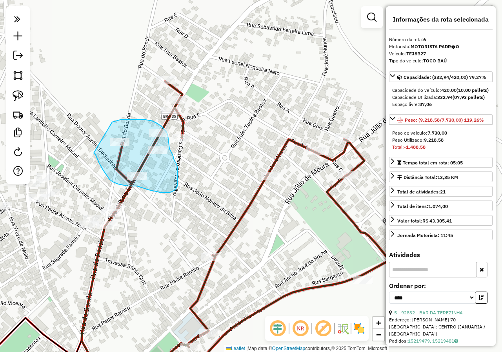
drag, startPoint x: 94, startPoint y: 153, endPoint x: 112, endPoint y: 122, distance: 36.0
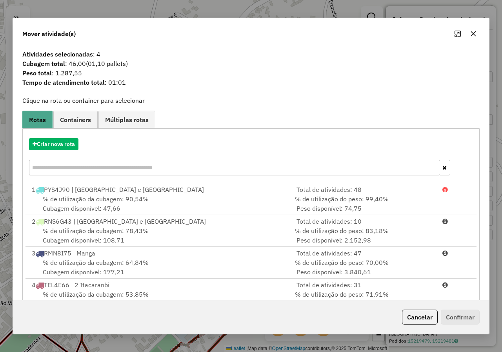
click at [473, 31] on icon "button" at bounding box center [473, 34] width 6 height 6
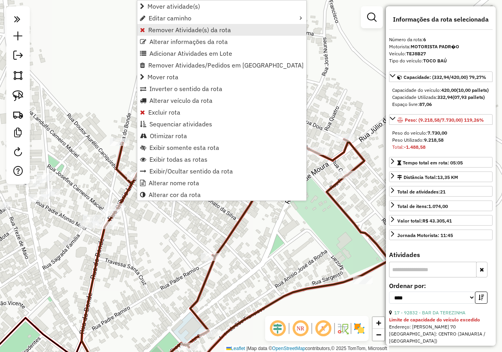
click at [179, 27] on span "Remover Atividade(s) da rota" at bounding box center [189, 30] width 83 height 6
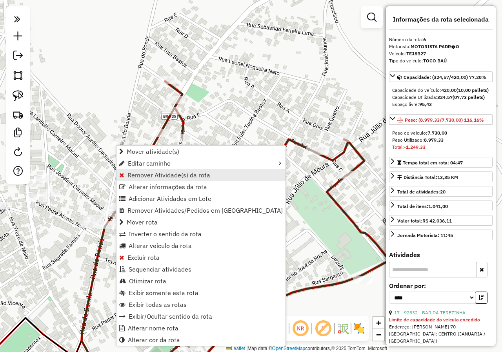
click at [130, 177] on span "Remover Atividade(s) da rota" at bounding box center [168, 175] width 83 height 6
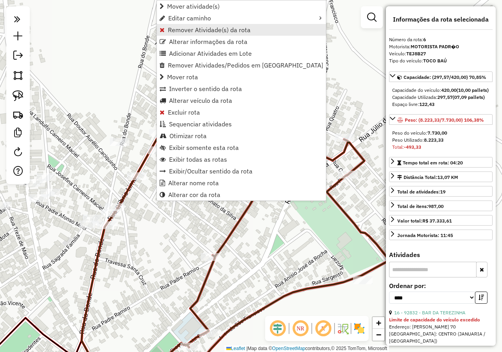
click at [194, 30] on span "Remover Atividade(s) da rota" at bounding box center [209, 30] width 83 height 6
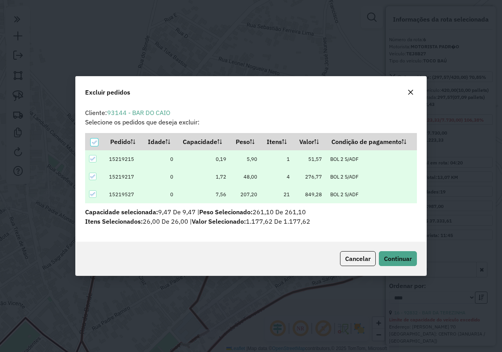
scroll to position [5, 2]
click at [390, 256] on span "Continuar" at bounding box center [398, 258] width 28 height 8
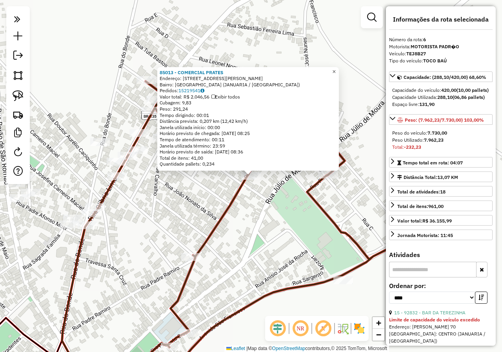
click at [335, 68] on span "×" at bounding box center [334, 71] width 4 height 7
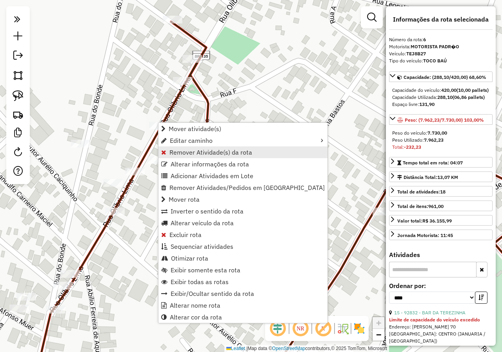
click at [180, 149] on span "Remover Atividade(s) da rota" at bounding box center [210, 152] width 83 height 6
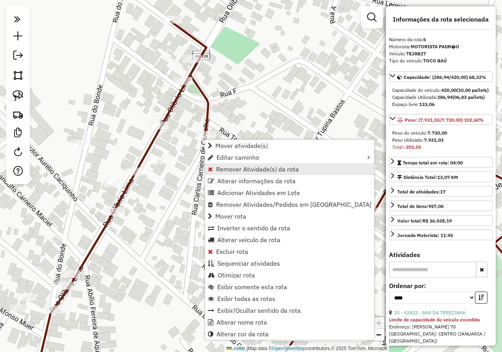
click at [240, 172] on span "Remover Atividade(s) da rota" at bounding box center [257, 169] width 83 height 6
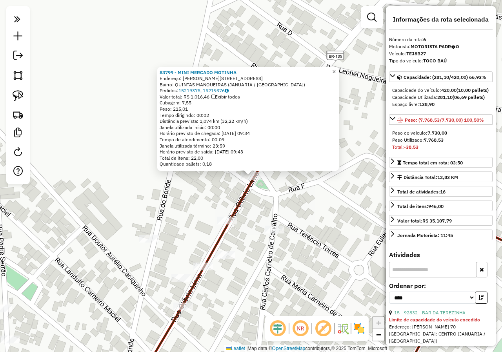
click at [335, 68] on span "×" at bounding box center [334, 71] width 4 height 7
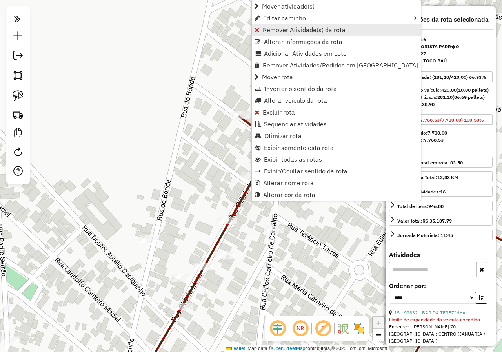
click at [277, 32] on span "Remover Atividade(s) da rota" at bounding box center [304, 30] width 83 height 6
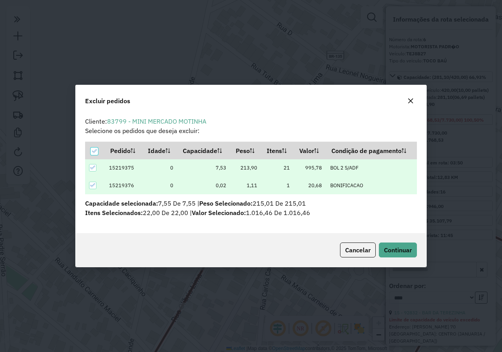
scroll to position [0, 0]
click at [395, 246] on span "Continuar" at bounding box center [398, 250] width 28 height 8
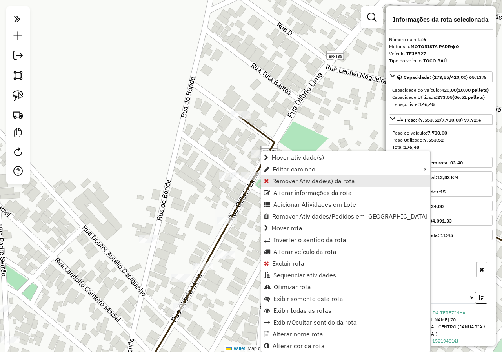
click at [284, 179] on span "Remover Atividade(s) da rota" at bounding box center [313, 181] width 83 height 6
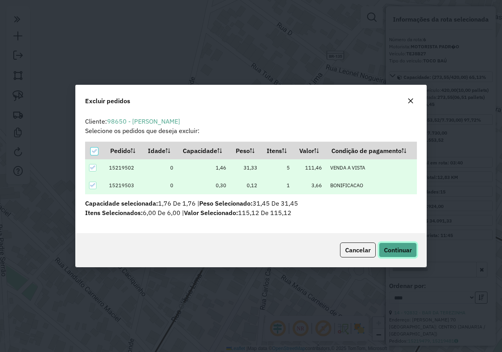
click at [395, 251] on span "Continuar" at bounding box center [398, 250] width 28 height 8
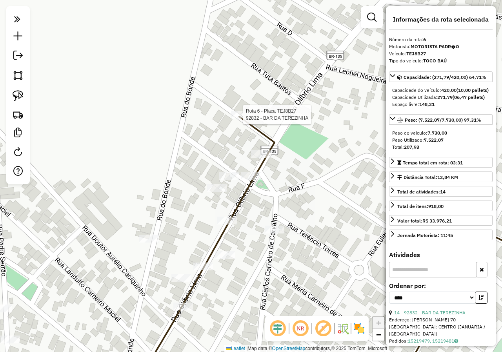
click at [239, 118] on div at bounding box center [241, 115] width 20 height 8
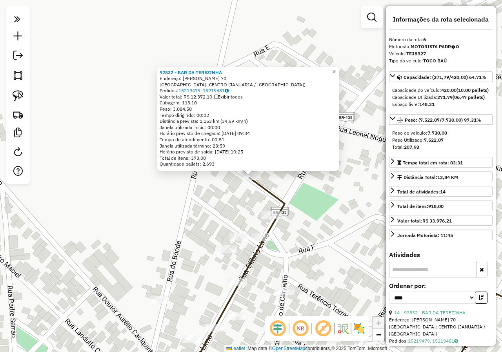
click at [335, 68] on span "×" at bounding box center [334, 71] width 4 height 7
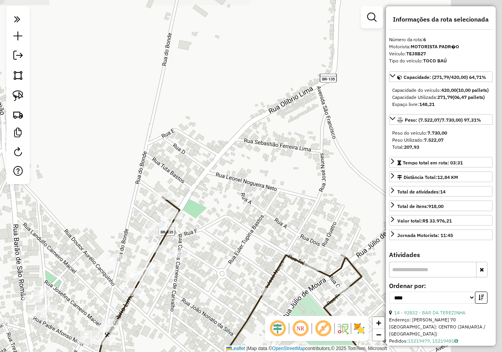
drag, startPoint x: 342, startPoint y: 216, endPoint x: 214, endPoint y: 196, distance: 129.3
click at [216, 197] on div "Janela de atendimento Grade de atendimento Capacidade Transportadoras Veículos …" at bounding box center [251, 176] width 502 height 352
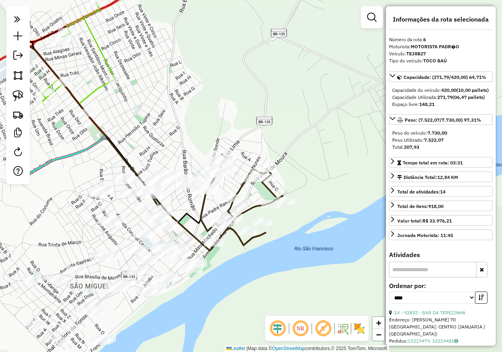
drag, startPoint x: 149, startPoint y: 172, endPoint x: 234, endPoint y: 54, distance: 145.0
click at [225, 54] on div "Janela de atendimento Grade de atendimento Capacidade Transportadoras Veículos …" at bounding box center [251, 176] width 502 height 352
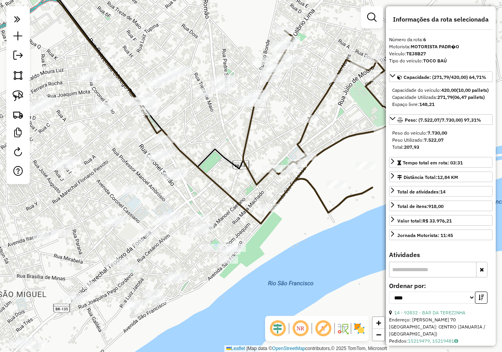
drag, startPoint x: 246, startPoint y: 121, endPoint x: 233, endPoint y: 140, distance: 23.2
click at [243, 140] on icon at bounding box center [325, 122] width 164 height 182
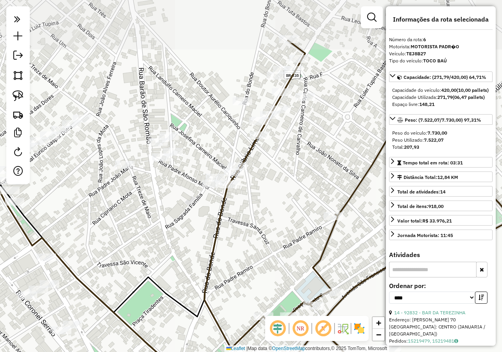
drag, startPoint x: 240, startPoint y: 155, endPoint x: 236, endPoint y: 204, distance: 48.8
click at [236, 204] on div "Janela de atendimento Grade de atendimento Capacidade Transportadoras Veículos …" at bounding box center [251, 176] width 502 height 352
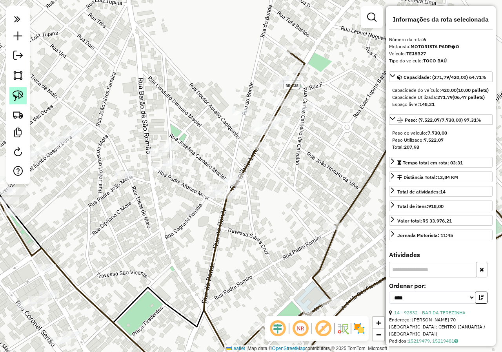
click at [21, 95] on img at bounding box center [18, 95] width 11 height 11
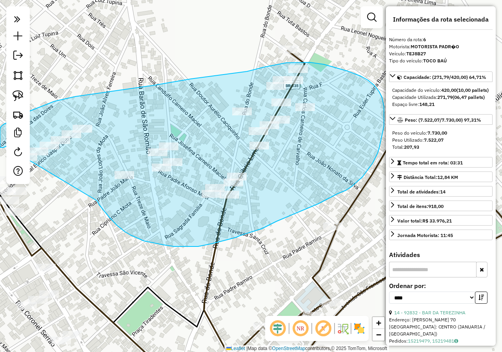
drag, startPoint x: 97, startPoint y: 201, endPoint x: 13, endPoint y: 143, distance: 102.2
click at [13, 143] on hb-router-mapa "**********" at bounding box center [251, 176] width 502 height 352
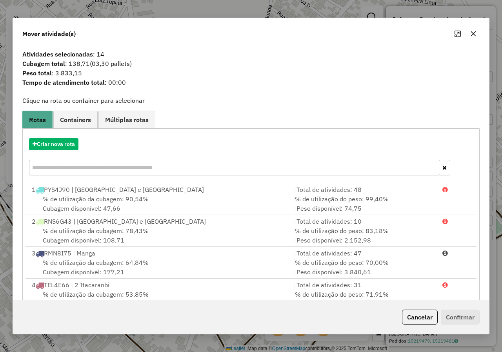
click at [481, 29] on div "Mover atividade(s)" at bounding box center [251, 32] width 476 height 28
click at [476, 31] on button "button" at bounding box center [473, 33] width 13 height 13
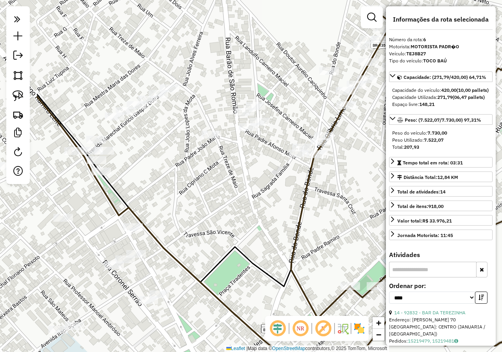
drag, startPoint x: 276, startPoint y: 201, endPoint x: 359, endPoint y: 162, distance: 92.0
click at [359, 162] on div "Janela de atendimento Grade de atendimento Capacidade Transportadoras Veículos …" at bounding box center [251, 176] width 502 height 352
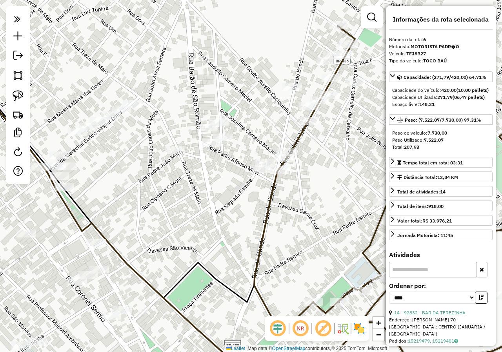
drag, startPoint x: 263, startPoint y: 176, endPoint x: 226, endPoint y: 192, distance: 40.2
click at [226, 192] on div "Janela de atendimento Grade de atendimento Capacidade Transportadoras Veículos …" at bounding box center [251, 176] width 502 height 352
click at [20, 94] on img at bounding box center [18, 95] width 11 height 11
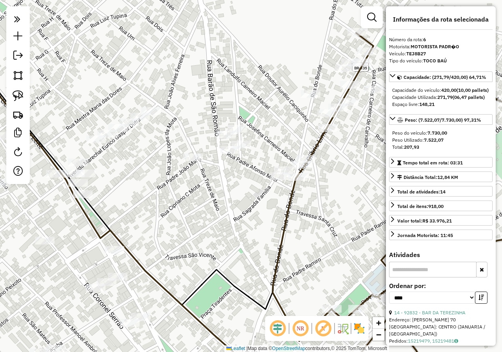
drag, startPoint x: 41, startPoint y: 195, endPoint x: 59, endPoint y: 202, distance: 19.7
click at [59, 202] on div "Janela de atendimento Grade de atendimento Capacidade Transportadoras Veículos …" at bounding box center [251, 176] width 502 height 352
click at [20, 98] on img at bounding box center [18, 95] width 11 height 11
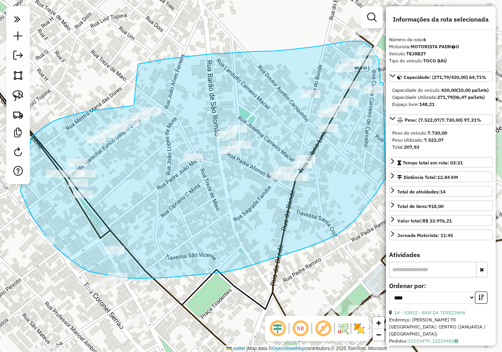
drag, startPoint x: 134, startPoint y: 105, endPoint x: 138, endPoint y: 64, distance: 41.8
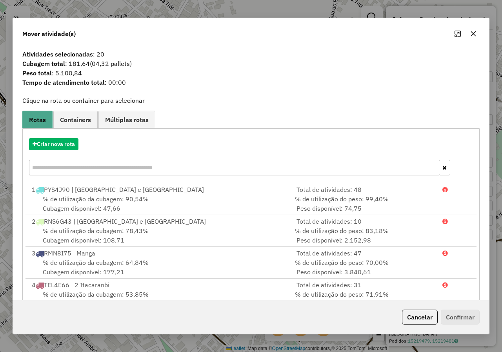
click at [475, 30] on button "button" at bounding box center [473, 33] width 13 height 13
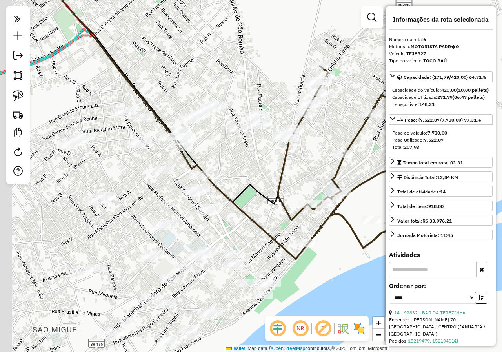
drag, startPoint x: 239, startPoint y: 217, endPoint x: 256, endPoint y: 169, distance: 50.3
click at [256, 169] on div "Janela de atendimento Grade de atendimento Capacidade Transportadoras Veículos …" at bounding box center [251, 176] width 502 height 352
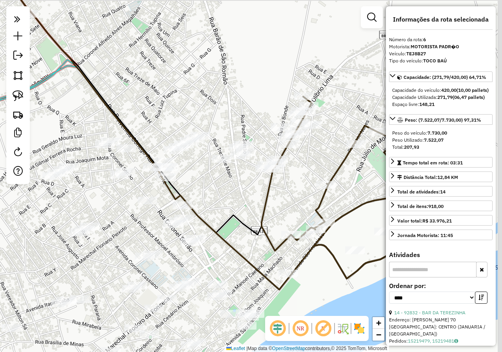
drag, startPoint x: 243, startPoint y: 155, endPoint x: 226, endPoint y: 189, distance: 38.2
click at [226, 189] on div "Janela de atendimento Grade de atendimento Capacidade Transportadoras Veículos …" at bounding box center [251, 176] width 502 height 352
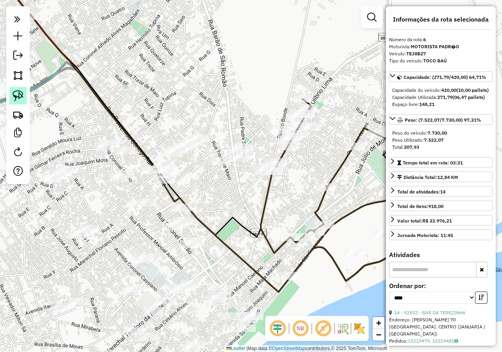
click at [24, 97] on link at bounding box center [17, 95] width 17 height 17
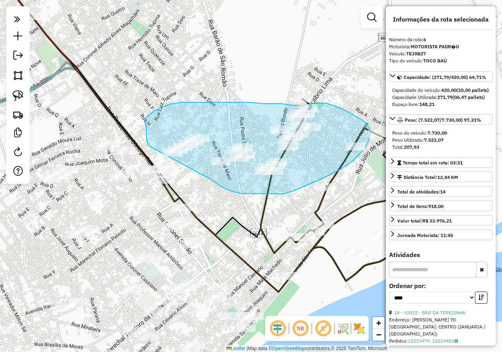
drag, startPoint x: 233, startPoint y: 191, endPoint x: 149, endPoint y: 146, distance: 95.7
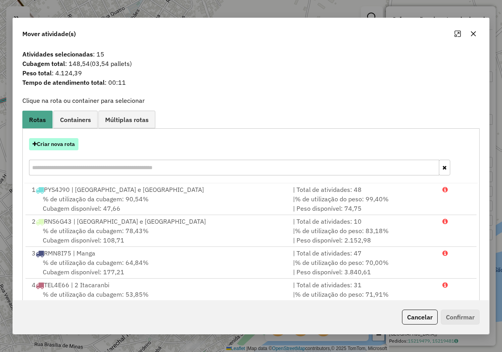
click at [42, 143] on button "Criar nova rota" at bounding box center [53, 144] width 49 height 12
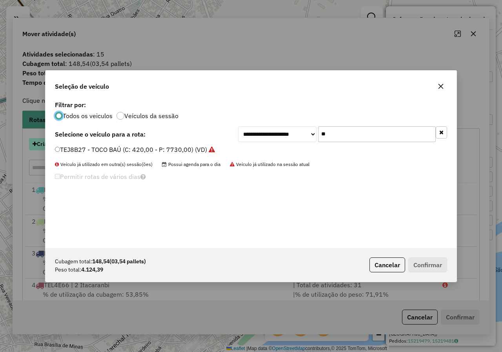
scroll to position [4, 2]
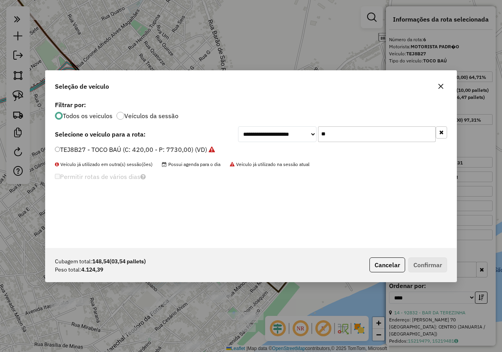
click at [337, 130] on input "**" at bounding box center [377, 134] width 118 height 16
type input "*"
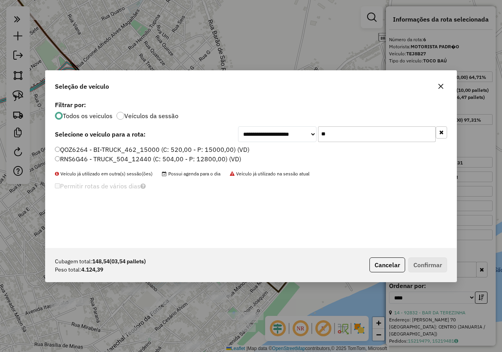
type input "**"
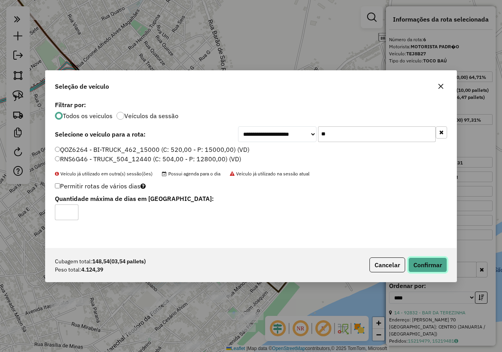
click at [433, 264] on button "Confirmar" at bounding box center [427, 264] width 39 height 15
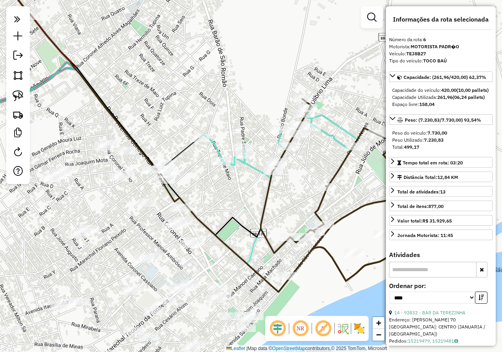
click at [250, 87] on div "Janela de atendimento Grade de atendimento Capacidade Transportadoras Veículos …" at bounding box center [251, 176] width 502 height 352
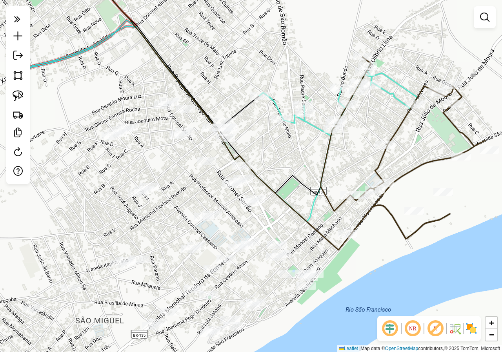
drag, startPoint x: 213, startPoint y: 188, endPoint x: 278, endPoint y: 145, distance: 78.6
click at [277, 145] on div "Janela de atendimento Grade de atendimento Capacidade Transportadoras Veículos …" at bounding box center [251, 176] width 502 height 352
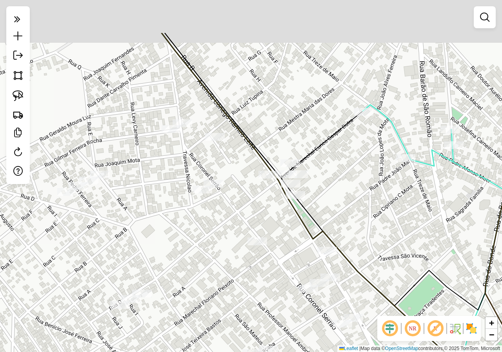
drag, startPoint x: 235, startPoint y: 162, endPoint x: 245, endPoint y: 190, distance: 30.2
click at [245, 190] on div "Janela de atendimento Grade de atendimento Capacidade Transportadoras Veículos …" at bounding box center [251, 176] width 502 height 352
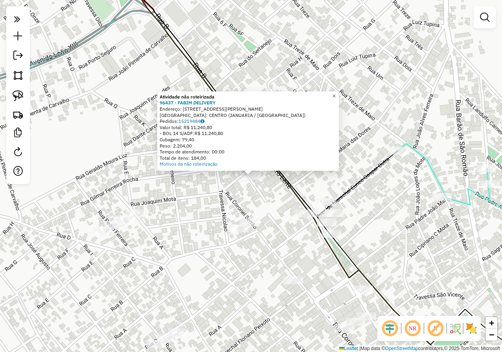
click at [335, 94] on span "×" at bounding box center [334, 95] width 4 height 7
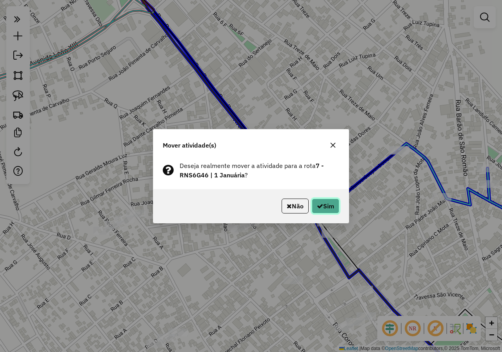
click at [326, 202] on button "Sim" at bounding box center [325, 205] width 27 height 15
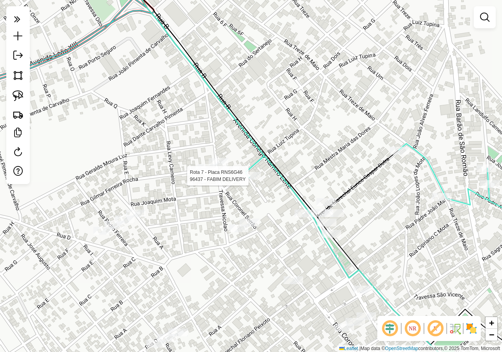
select select "*********"
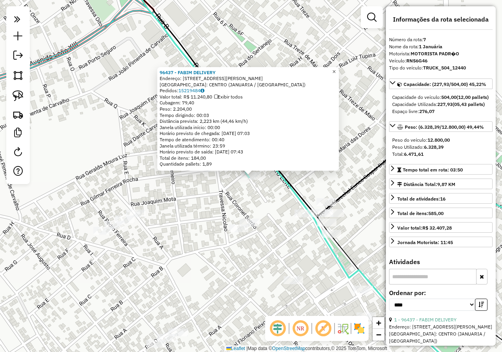
click at [335, 70] on span "×" at bounding box center [334, 71] width 4 height 7
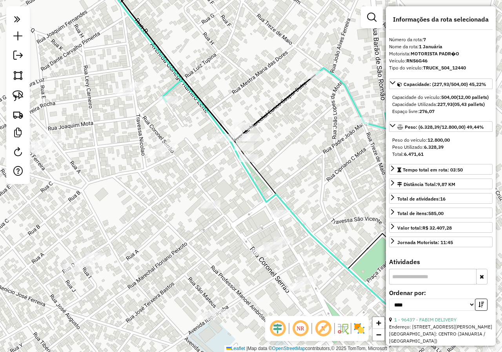
drag, startPoint x: 321, startPoint y: 153, endPoint x: 237, endPoint y: 72, distance: 117.0
click at [237, 72] on div "Janela de atendimento Grade de atendimento Capacidade Transportadoras Veículos …" at bounding box center [251, 176] width 502 height 352
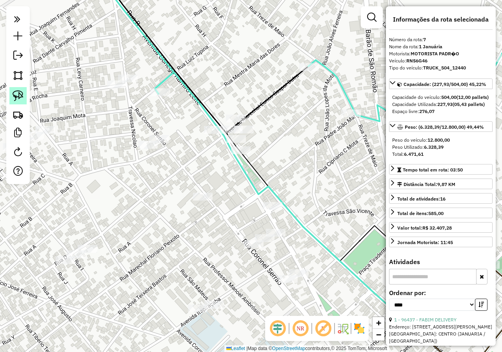
click at [21, 95] on img at bounding box center [18, 95] width 11 height 11
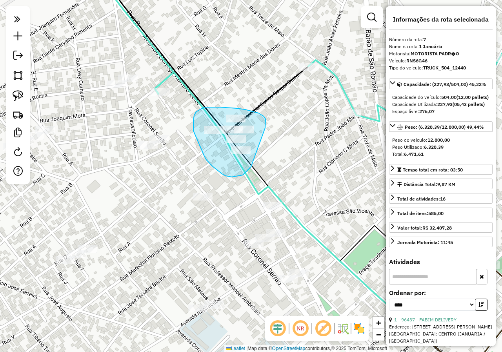
drag, startPoint x: 265, startPoint y: 124, endPoint x: 255, endPoint y: 149, distance: 27.2
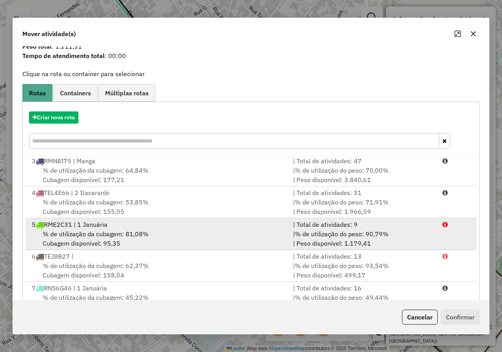
scroll to position [54, 0]
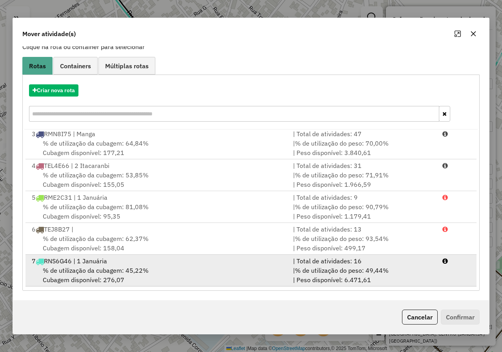
click at [102, 267] on span "% de utilização da cubagem: 45,22%" at bounding box center [96, 270] width 106 height 8
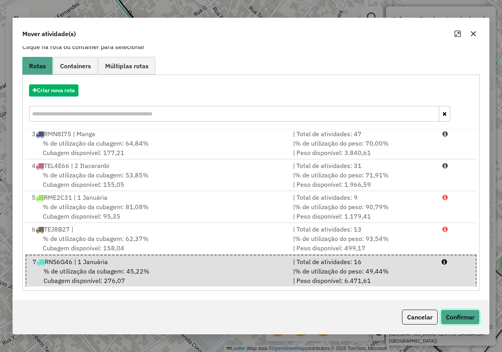
click at [455, 312] on button "Confirmar" at bounding box center [460, 316] width 39 height 15
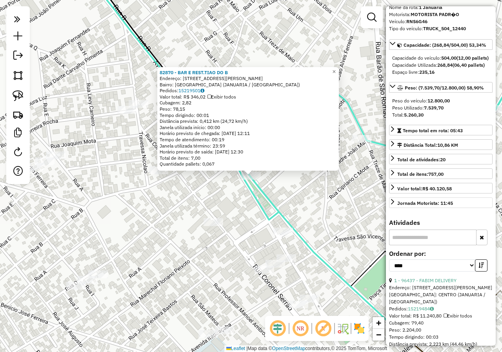
scroll to position [0, 0]
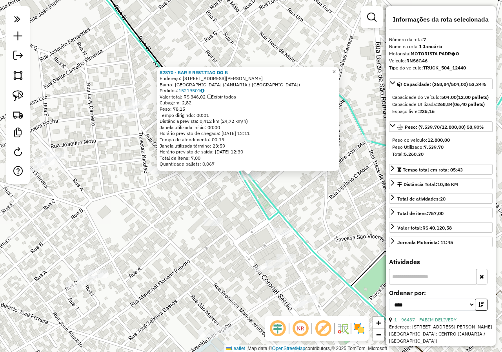
click at [335, 72] on span "×" at bounding box center [334, 71] width 4 height 7
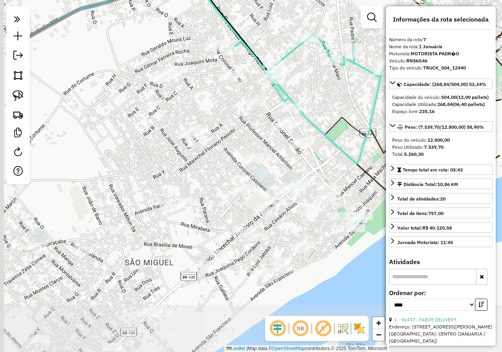
drag, startPoint x: 271, startPoint y: 168, endPoint x: 317, endPoint y: 81, distance: 98.3
click at [317, 81] on div "Janela de atendimento Grade de atendimento Capacidade Transportadoras Veículos …" at bounding box center [251, 176] width 502 height 352
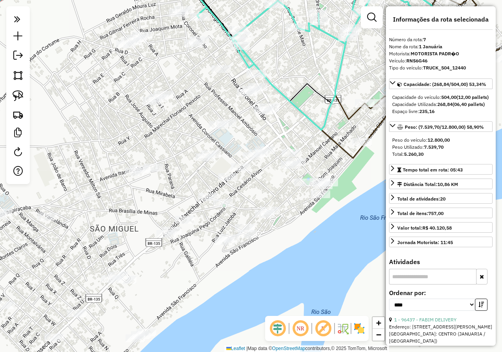
drag, startPoint x: 296, startPoint y: 90, endPoint x: 282, endPoint y: 49, distance: 43.5
click at [282, 49] on div "Janela de atendimento Grade de atendimento Capacidade Transportadoras Veículos …" at bounding box center [251, 176] width 502 height 352
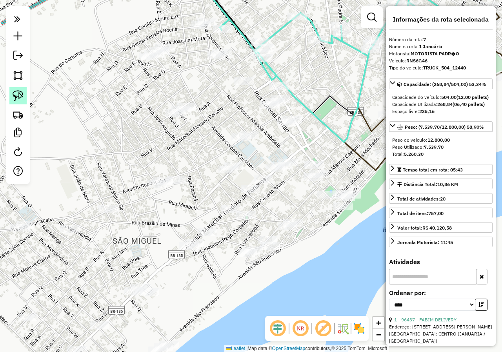
click at [22, 95] on img at bounding box center [18, 95] width 11 height 11
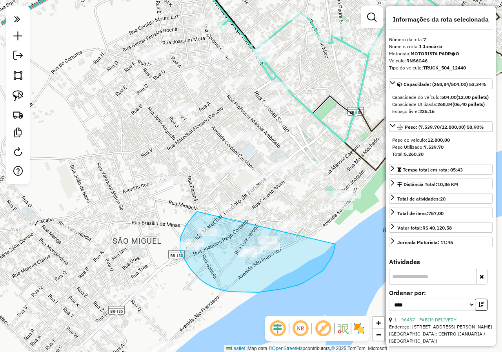
drag, startPoint x: 197, startPoint y: 211, endPoint x: 335, endPoint y: 243, distance: 141.9
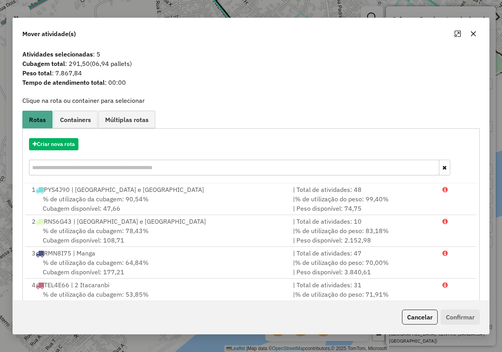
click at [425, 308] on div "Cancelar Confirmar" at bounding box center [251, 317] width 476 height 34
click at [421, 315] on button "Cancelar" at bounding box center [420, 316] width 36 height 15
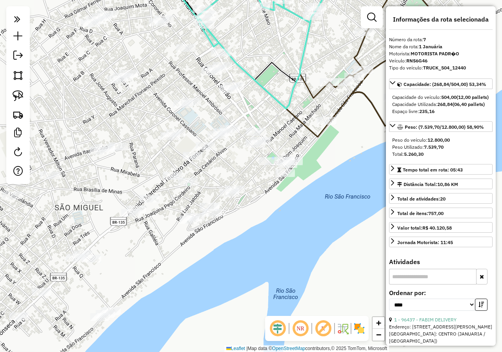
drag, startPoint x: 216, startPoint y: 242, endPoint x: 158, endPoint y: 208, distance: 66.9
click at [158, 208] on div "Janela de atendimento Grade de atendimento Capacidade Transportadoras Veículos …" at bounding box center [251, 176] width 502 height 352
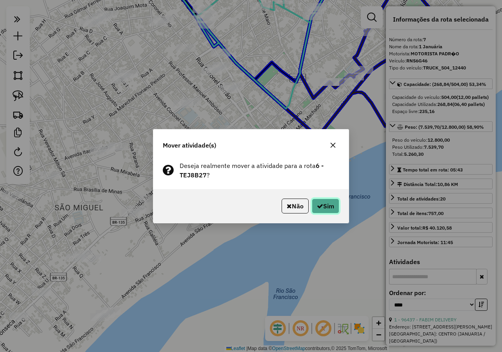
click at [324, 198] on button "Sim" at bounding box center [325, 205] width 27 height 15
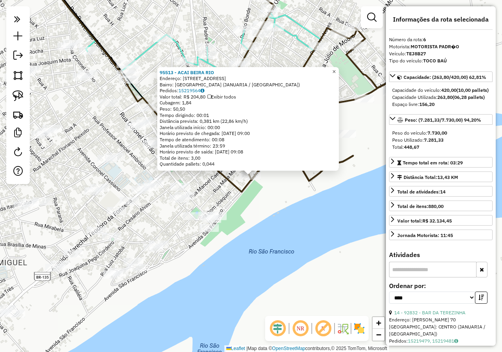
click at [335, 69] on span "×" at bounding box center [334, 71] width 4 height 7
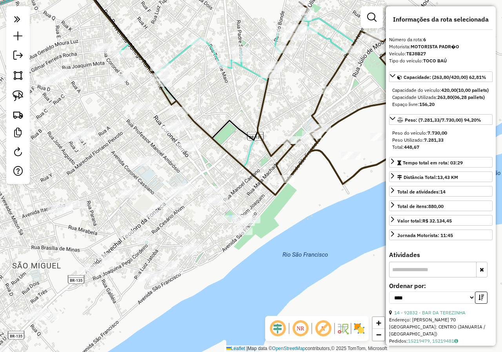
drag, startPoint x: 222, startPoint y: 262, endPoint x: 277, endPoint y: 264, distance: 54.9
click at [277, 264] on div "Janela de atendimento Grade de atendimento Capacidade Transportadoras Veículos …" at bounding box center [251, 176] width 502 height 352
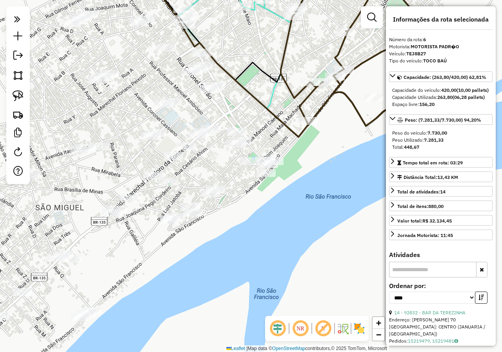
drag, startPoint x: 277, startPoint y: 264, endPoint x: 274, endPoint y: 208, distance: 56.1
click at [279, 207] on div "Janela de atendimento Grade de atendimento Capacidade Transportadoras Veículos …" at bounding box center [251, 176] width 502 height 352
click at [17, 95] on img at bounding box center [18, 95] width 11 height 11
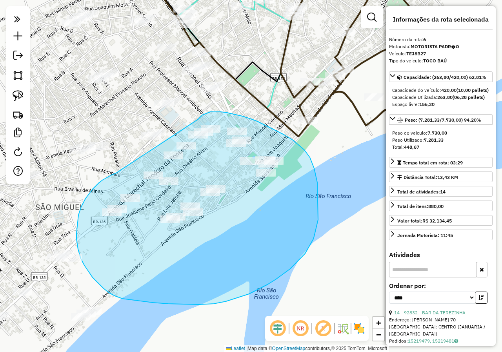
drag, startPoint x: 114, startPoint y: 174, endPoint x: 198, endPoint y: 119, distance: 100.3
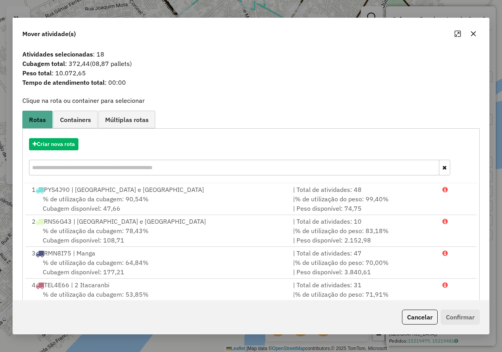
click at [477, 35] on button "button" at bounding box center [473, 33] width 13 height 13
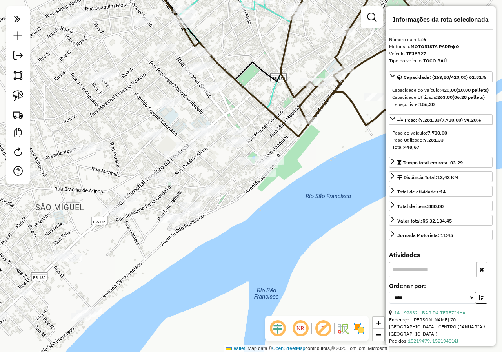
click at [259, 188] on div "Janela de atendimento Grade de atendimento Capacidade Transportadoras Veículos …" at bounding box center [251, 176] width 502 height 352
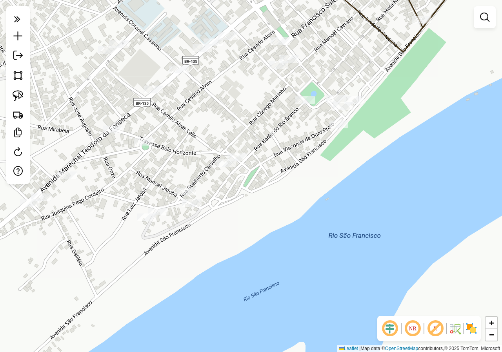
drag, startPoint x: 228, startPoint y: 206, endPoint x: 270, endPoint y: 188, distance: 45.9
click at [270, 188] on div "Janela de atendimento Grade de atendimento Capacidade Transportadoras Veículos …" at bounding box center [251, 176] width 502 height 352
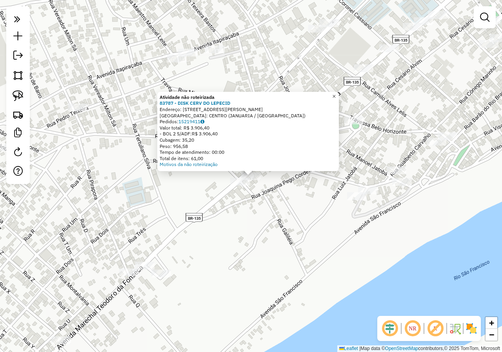
click at [335, 93] on span "×" at bounding box center [334, 96] width 4 height 7
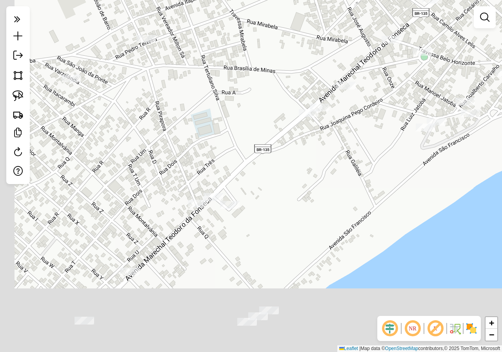
drag, startPoint x: 150, startPoint y: 232, endPoint x: 237, endPoint y: 149, distance: 120.3
click at [236, 149] on div "Janela de atendimento Grade de atendimento Capacidade Transportadoras Veículos …" at bounding box center [251, 176] width 502 height 352
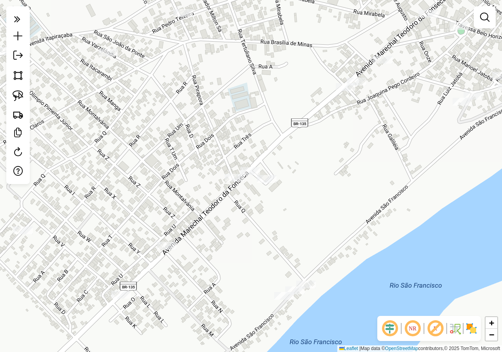
drag, startPoint x: 190, startPoint y: 244, endPoint x: 256, endPoint y: 196, distance: 81.9
click at [256, 196] on div "Janela de atendimento Grade de atendimento Capacidade Transportadoras Veículos …" at bounding box center [251, 176] width 502 height 352
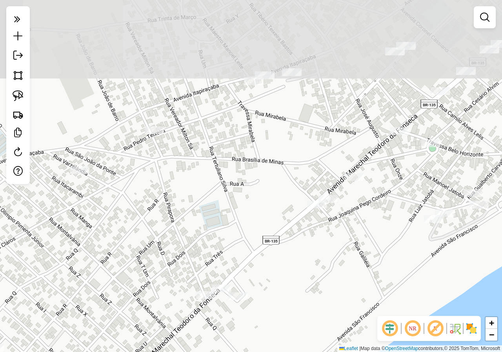
drag, startPoint x: 373, startPoint y: 157, endPoint x: 285, endPoint y: 312, distance: 178.0
click at [287, 314] on div "Janela de atendimento Grade de atendimento Capacidade Transportadoras Veículos …" at bounding box center [251, 176] width 502 height 352
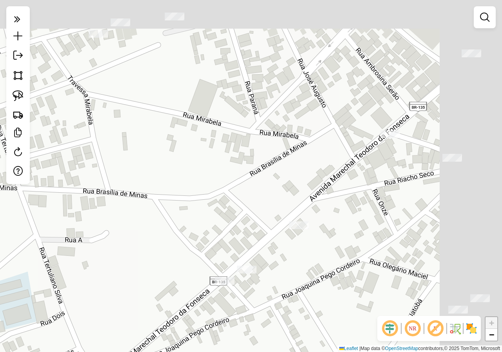
drag, startPoint x: 378, startPoint y: 173, endPoint x: 256, endPoint y: 291, distance: 169.6
click at [260, 290] on div "Janela de atendimento Grade de atendimento Capacidade Transportadoras Veículos …" at bounding box center [251, 176] width 502 height 352
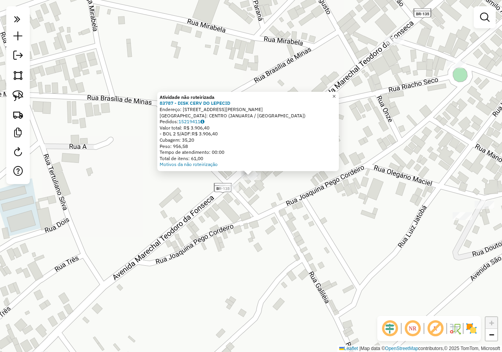
click at [335, 94] on span "×" at bounding box center [334, 96] width 4 height 7
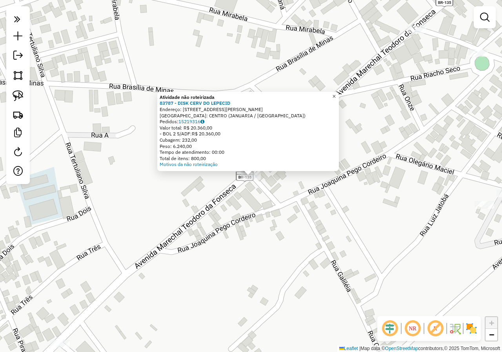
click at [335, 94] on span "×" at bounding box center [334, 96] width 4 height 7
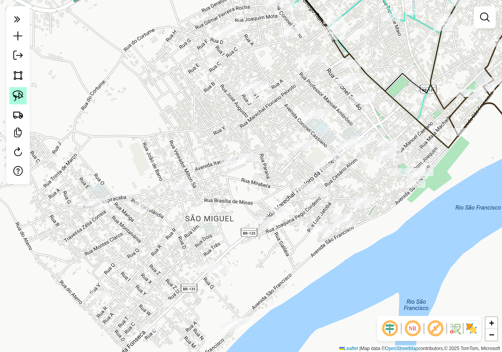
click at [16, 96] on img at bounding box center [18, 95] width 11 height 11
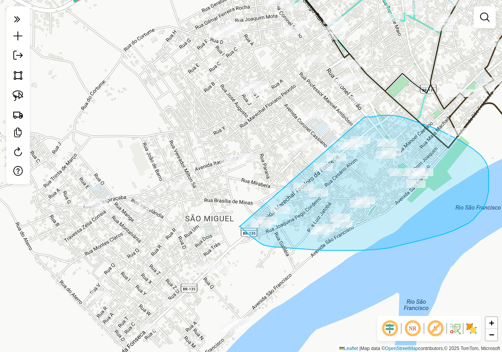
drag, startPoint x: 239, startPoint y: 227, endPoint x: 363, endPoint y: 118, distance: 165.2
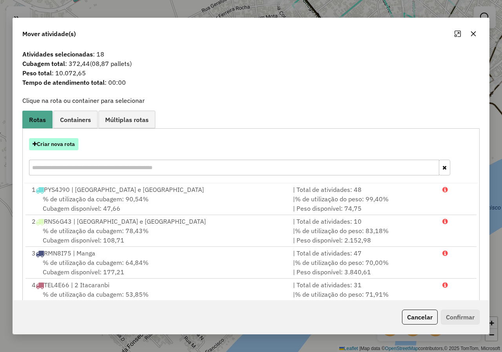
click at [50, 144] on button "Criar nova rota" at bounding box center [53, 144] width 49 height 12
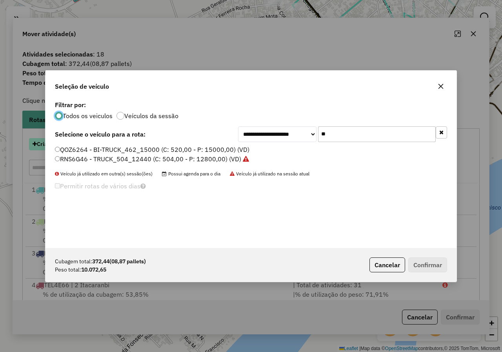
scroll to position [4, 2]
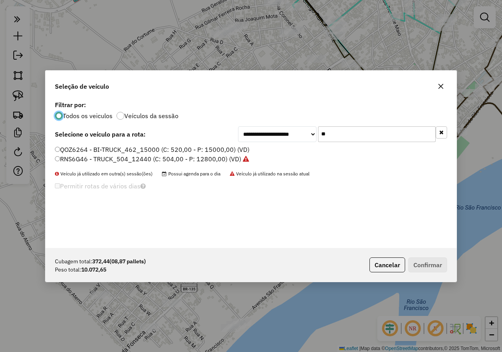
click at [334, 136] on input "**" at bounding box center [377, 134] width 118 height 16
type input "*"
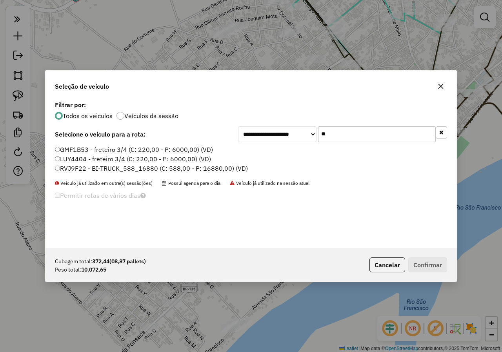
type input "**"
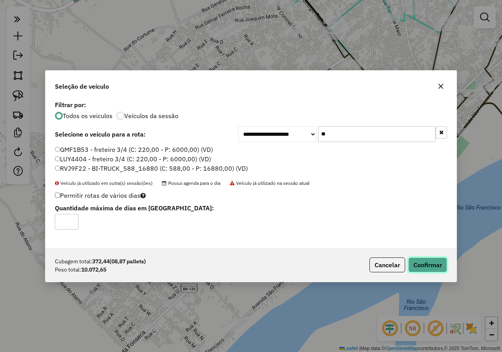
click at [430, 269] on button "Confirmar" at bounding box center [427, 264] width 39 height 15
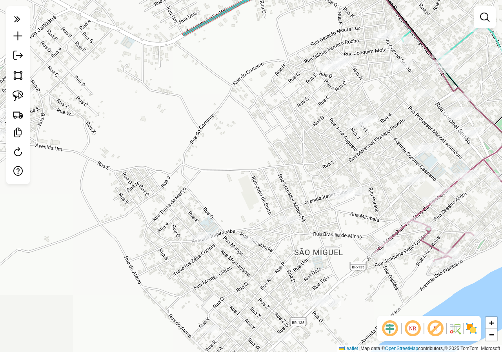
drag, startPoint x: 260, startPoint y: 247, endPoint x: 320, endPoint y: 263, distance: 62.6
click at [367, 280] on div "Janela de atendimento Grade de atendimento Capacidade Transportadoras Veículos …" at bounding box center [251, 176] width 502 height 352
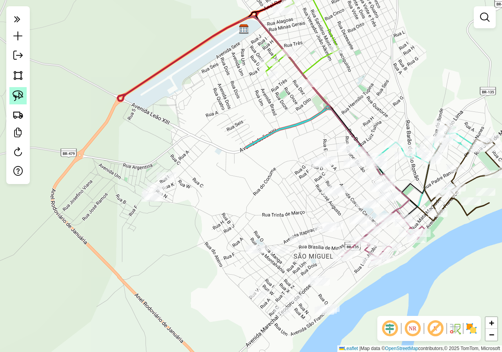
click at [13, 96] on img at bounding box center [18, 95] width 11 height 11
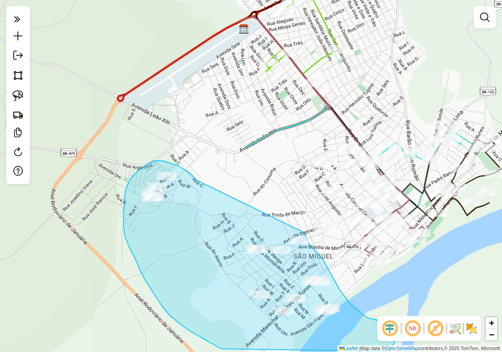
drag, startPoint x: 196, startPoint y: 180, endPoint x: 302, endPoint y: 230, distance: 116.8
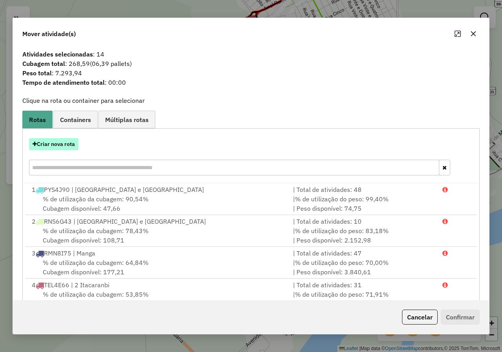
click at [56, 140] on button "Criar nova rota" at bounding box center [53, 144] width 49 height 12
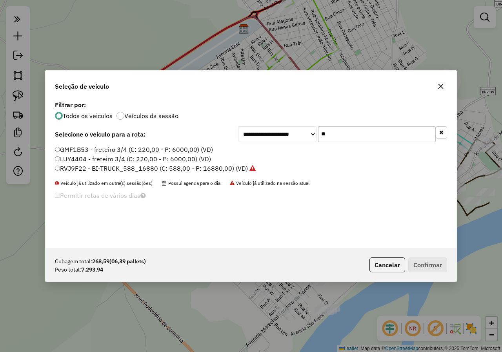
click at [334, 134] on input "**" at bounding box center [377, 134] width 118 height 16
type input "*"
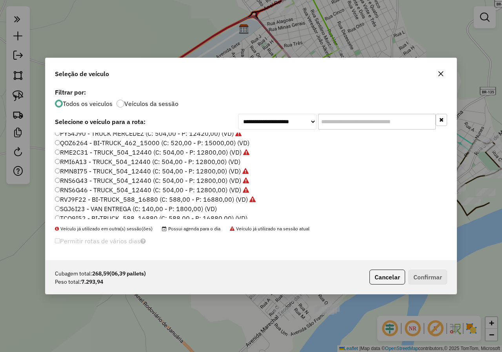
scroll to position [118, 0]
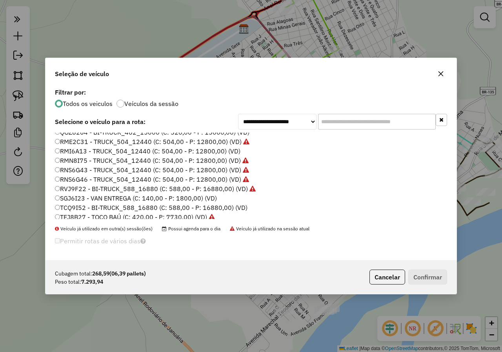
click at [438, 71] on icon "button" at bounding box center [440, 74] width 6 height 6
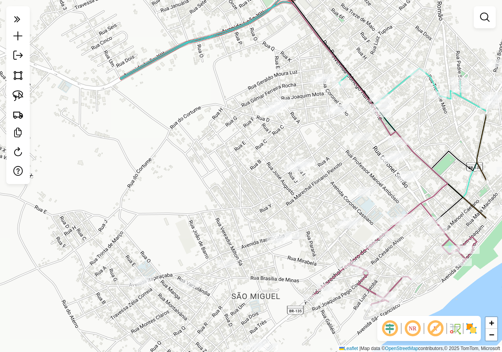
drag, startPoint x: 308, startPoint y: 206, endPoint x: 174, endPoint y: 175, distance: 137.9
click at [175, 176] on div "Janela de atendimento Grade de atendimento Capacidade Transportadoras Veículos …" at bounding box center [251, 176] width 502 height 352
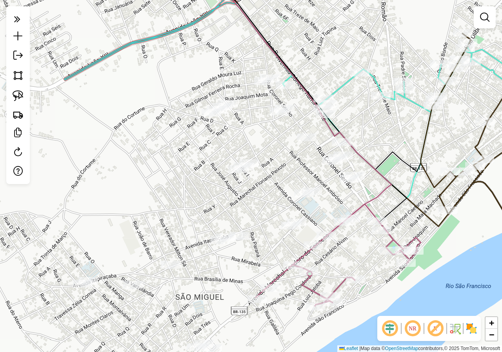
drag, startPoint x: 187, startPoint y: 177, endPoint x: 200, endPoint y: 199, distance: 26.0
click at [200, 199] on div "Janela de atendimento Grade de atendimento Capacidade Transportadoras Veículos …" at bounding box center [251, 176] width 502 height 352
click at [15, 74] on img at bounding box center [18, 75] width 11 height 11
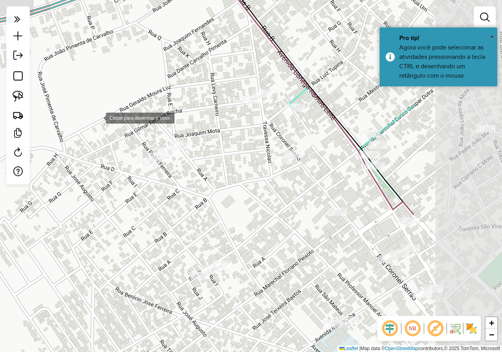
drag, startPoint x: 237, startPoint y: 88, endPoint x: 96, endPoint y: 116, distance: 144.6
click at [96, 117] on div at bounding box center [98, 117] width 16 height 16
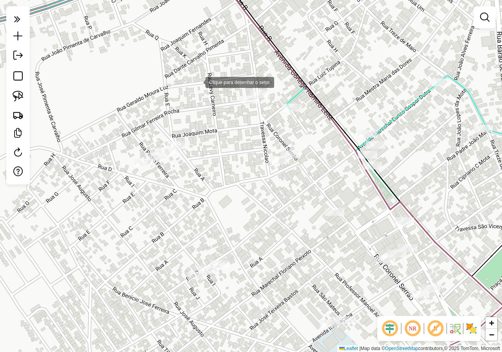
click at [190, 82] on div at bounding box center [198, 82] width 16 height 16
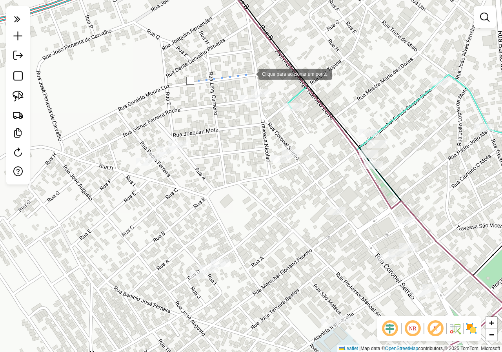
drag, startPoint x: 250, startPoint y: 74, endPoint x: 257, endPoint y: 73, distance: 7.1
click at [250, 74] on div at bounding box center [251, 73] width 16 height 16
click at [274, 74] on div at bounding box center [273, 75] width 16 height 16
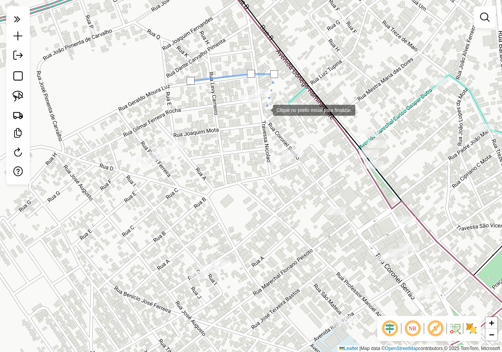
click at [265, 109] on div at bounding box center [265, 110] width 16 height 16
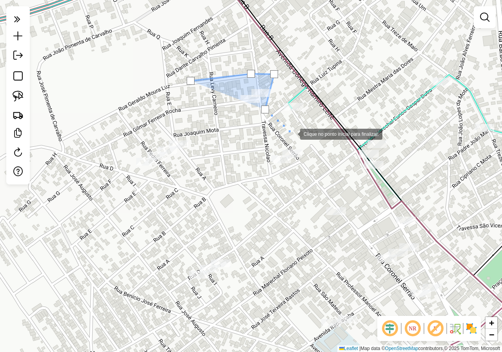
click at [294, 136] on div at bounding box center [292, 133] width 16 height 16
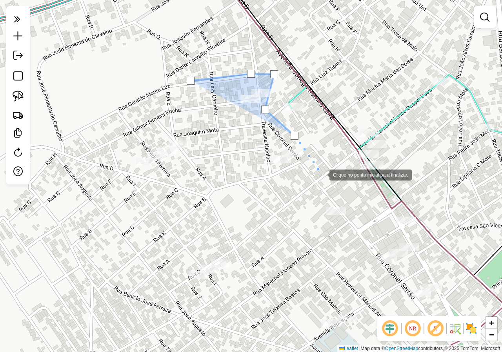
click at [322, 174] on div at bounding box center [322, 174] width 16 height 16
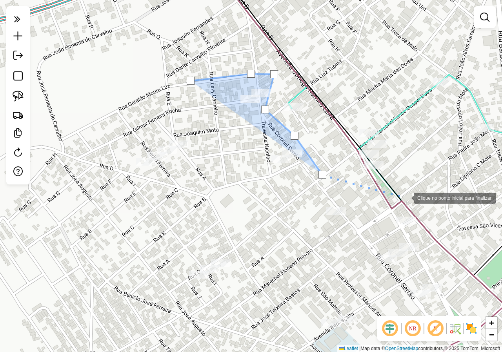
click at [406, 197] on div at bounding box center [406, 197] width 16 height 16
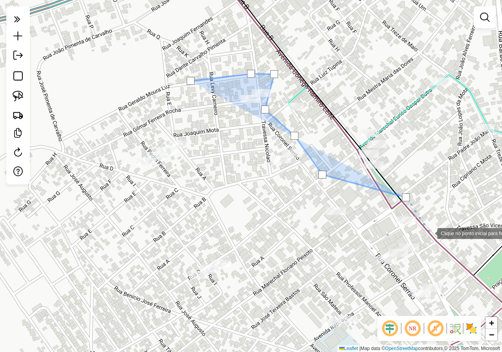
click at [430, 232] on div at bounding box center [429, 233] width 16 height 16
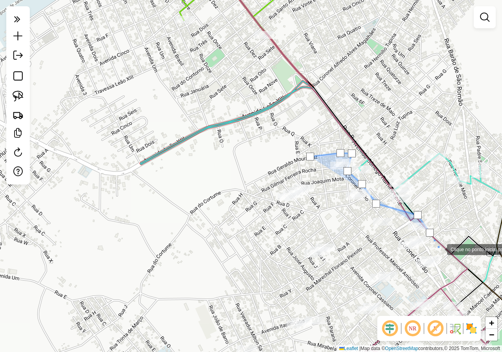
click at [439, 248] on div at bounding box center [439, 249] width 16 height 16
click at [444, 262] on div at bounding box center [444, 262] width 16 height 16
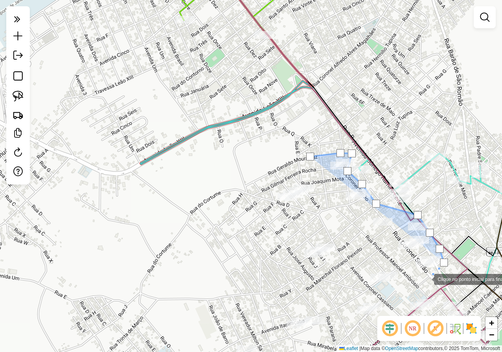
click at [424, 279] on div at bounding box center [426, 278] width 16 height 16
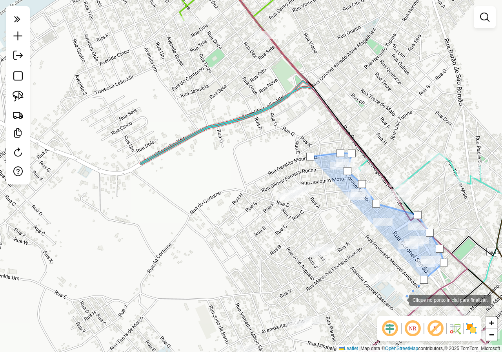
click at [395, 304] on div at bounding box center [401, 299] width 16 height 16
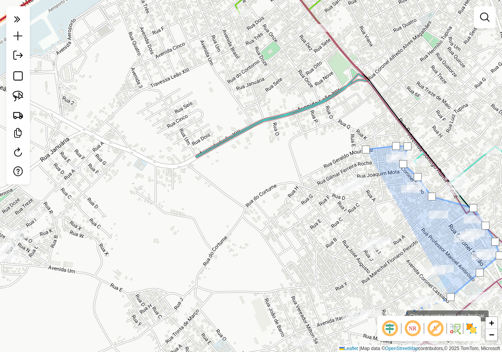
click at [398, 314] on div at bounding box center [398, 315] width 16 height 16
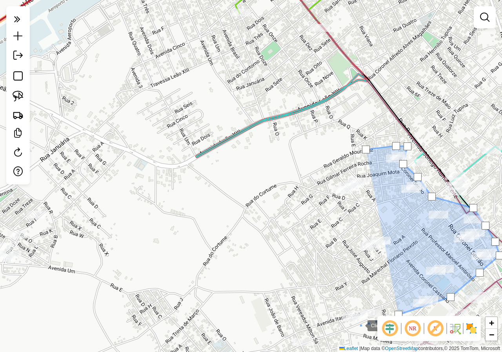
click at [359, 325] on div at bounding box center [360, 325] width 16 height 16
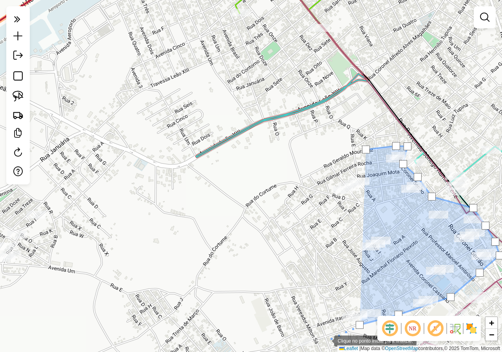
click at [326, 340] on div at bounding box center [326, 340] width 16 height 16
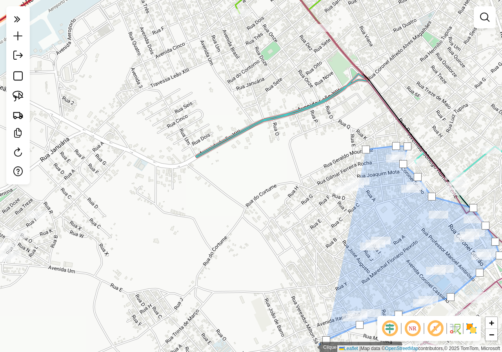
click at [312, 346] on div at bounding box center [312, 346] width 16 height 16
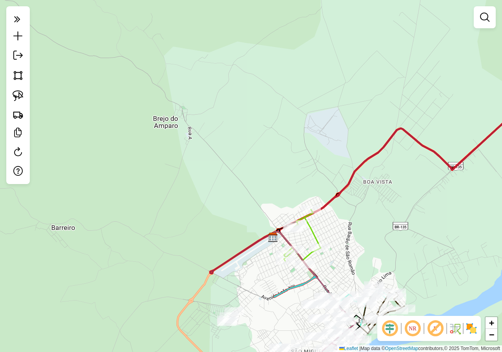
click at [228, 250] on div "Janela de atendimento Grade de atendimento Capacidade Transportadoras Veículos …" at bounding box center [251, 176] width 502 height 352
click at [222, 208] on div "Janela de atendimento Grade de atendimento Capacidade Transportadoras Veículos …" at bounding box center [251, 176] width 502 height 352
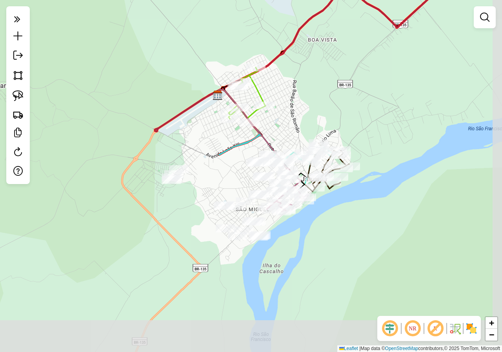
drag, startPoint x: 229, startPoint y: 206, endPoint x: 174, endPoint y: 64, distance: 152.6
click at [174, 64] on div "Janela de atendimento Grade de atendimento Capacidade Transportadoras Veículos …" at bounding box center [251, 176] width 502 height 352
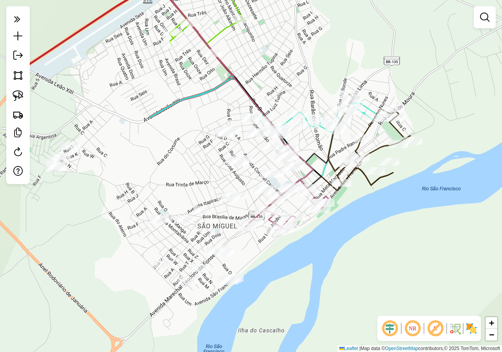
drag, startPoint x: 289, startPoint y: 222, endPoint x: 305, endPoint y: 252, distance: 34.0
click at [305, 252] on div "Janela de atendimento Grade de atendimento Capacidade Transportadoras Veículos …" at bounding box center [251, 176] width 502 height 352
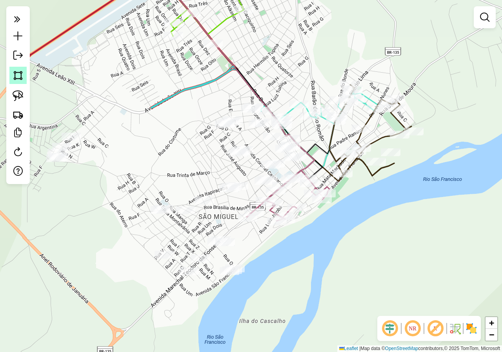
click at [18, 78] on img at bounding box center [18, 75] width 11 height 11
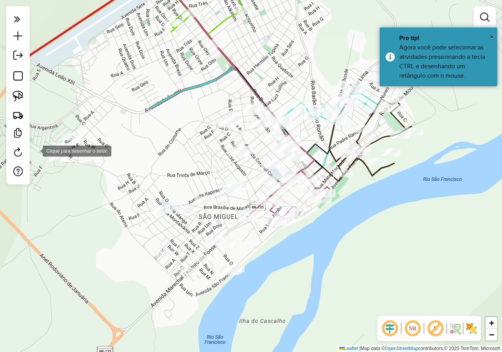
drag, startPoint x: 35, startPoint y: 150, endPoint x: 37, endPoint y: 155, distance: 5.1
click at [35, 150] on div at bounding box center [35, 150] width 16 height 16
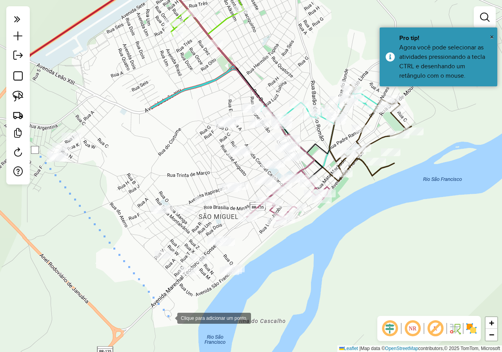
click at [169, 317] on div at bounding box center [169, 317] width 16 height 16
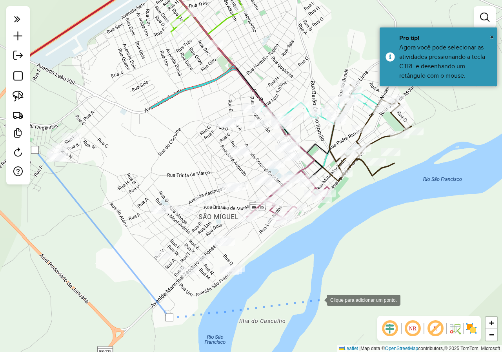
click at [319, 299] on div at bounding box center [319, 299] width 16 height 16
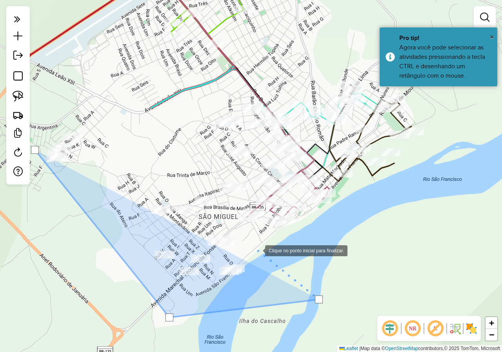
click at [257, 250] on div at bounding box center [257, 250] width 16 height 16
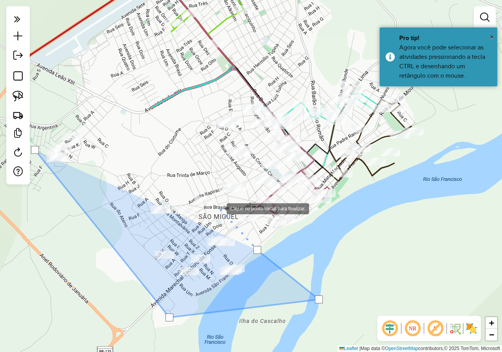
click at [219, 208] on div at bounding box center [219, 208] width 16 height 16
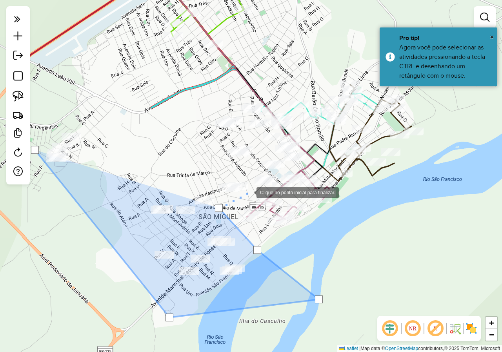
click at [248, 192] on div at bounding box center [249, 192] width 16 height 16
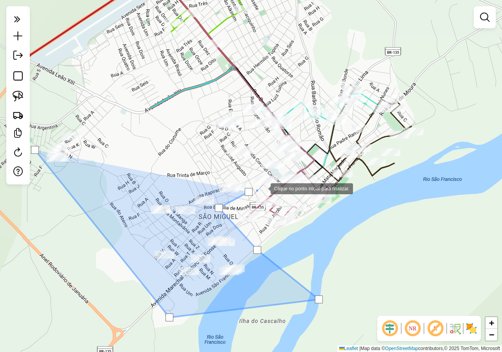
click at [263, 188] on div at bounding box center [263, 188] width 16 height 16
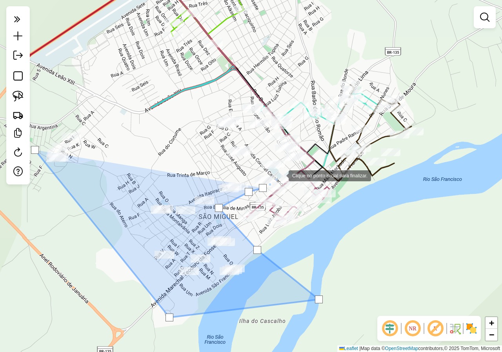
click at [281, 175] on div at bounding box center [281, 175] width 16 height 16
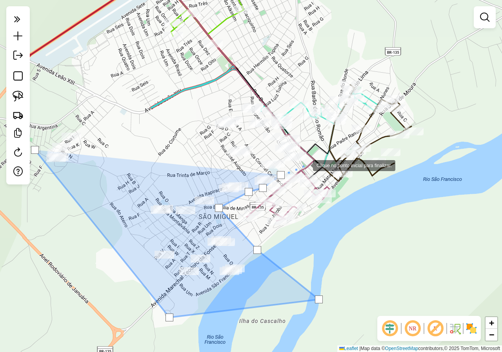
click at [305, 164] on div at bounding box center [305, 165] width 16 height 16
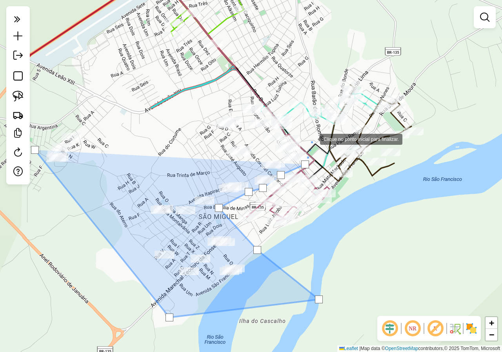
click at [312, 138] on div at bounding box center [312, 139] width 16 height 16
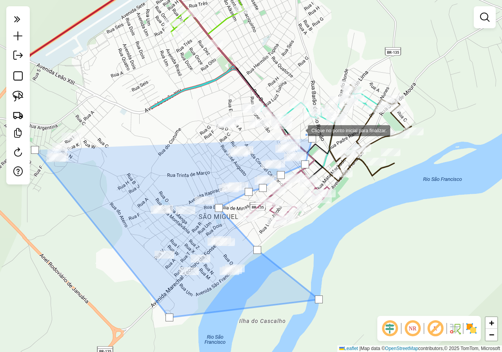
click at [300, 129] on div at bounding box center [300, 130] width 16 height 16
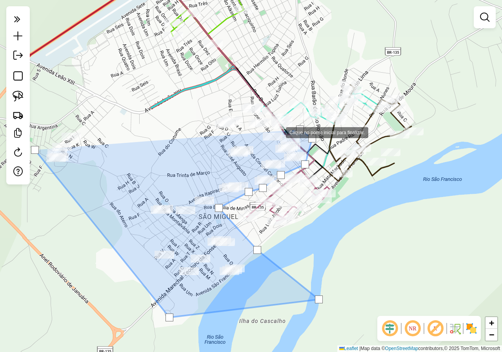
click at [278, 132] on div at bounding box center [278, 132] width 16 height 16
click at [265, 127] on div at bounding box center [265, 127] width 16 height 16
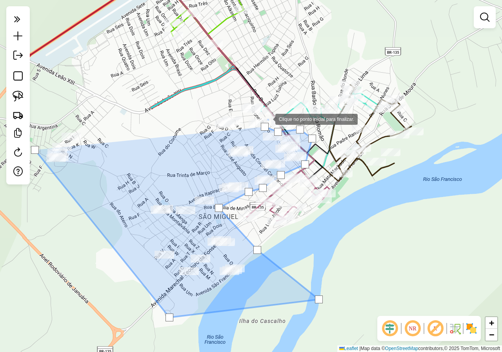
click at [267, 118] on div at bounding box center [267, 119] width 16 height 16
click at [259, 116] on div at bounding box center [259, 117] width 16 height 16
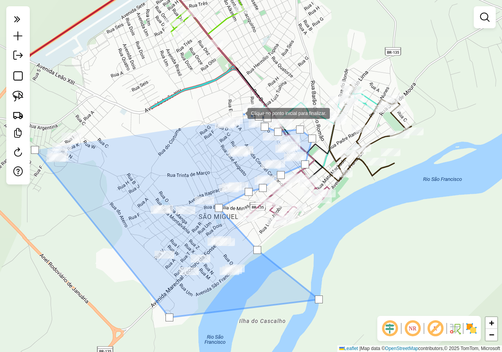
click at [239, 112] on div at bounding box center [240, 113] width 16 height 16
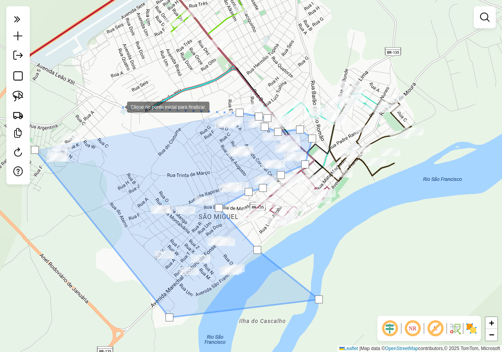
click at [119, 106] on div at bounding box center [119, 106] width 16 height 16
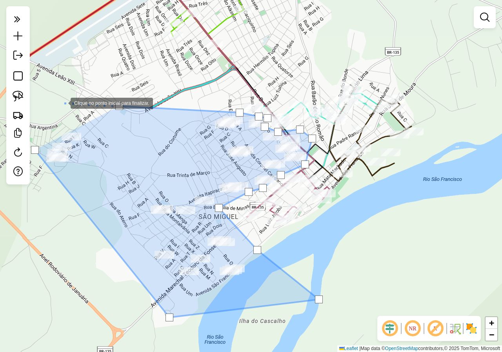
click at [63, 102] on div at bounding box center [63, 102] width 16 height 16
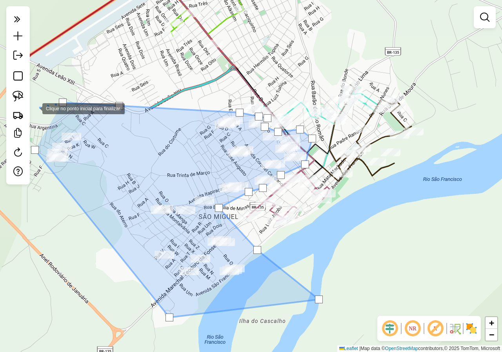
click at [34, 108] on div at bounding box center [35, 108] width 16 height 16
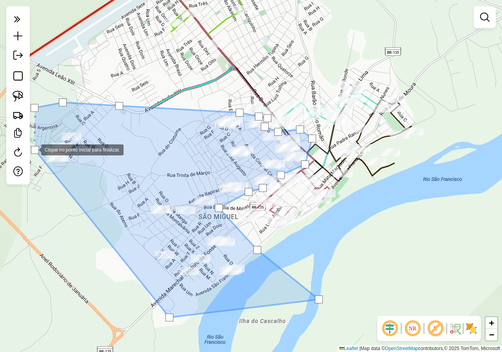
click at [33, 149] on div at bounding box center [35, 150] width 8 height 8
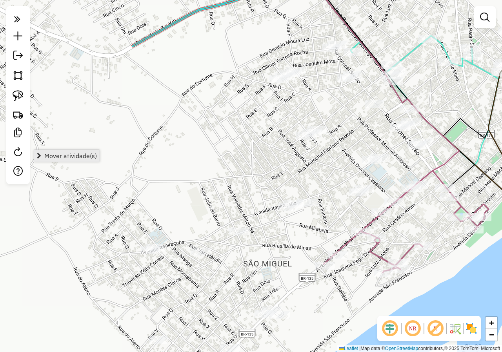
drag, startPoint x: 186, startPoint y: 176, endPoint x: 89, endPoint y: 153, distance: 100.3
click at [90, 153] on hb-router-mapa "Mover atividade(s) NR R Janela de atendimento Grade de atendimento Capacidade T…" at bounding box center [251, 176] width 502 height 352
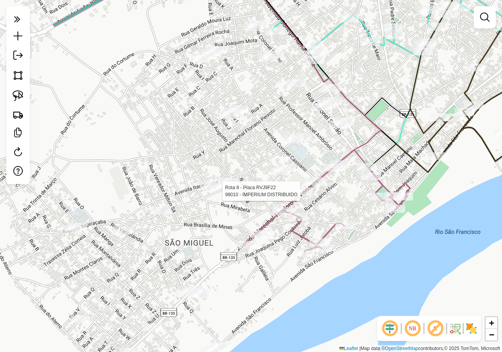
select select "*********"
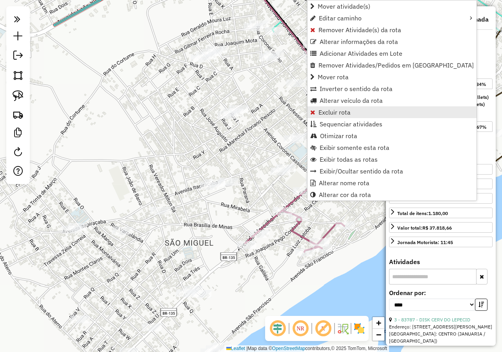
click at [331, 112] on span "Excluir rota" at bounding box center [334, 112] width 32 height 6
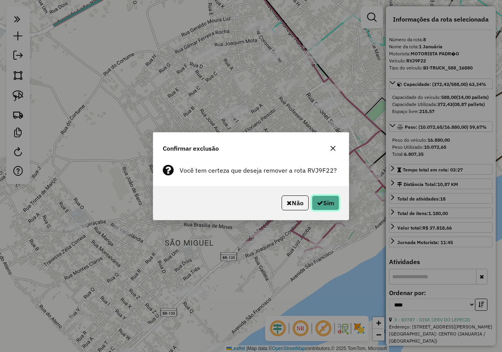
click at [325, 202] on button "Sim" at bounding box center [325, 202] width 27 height 15
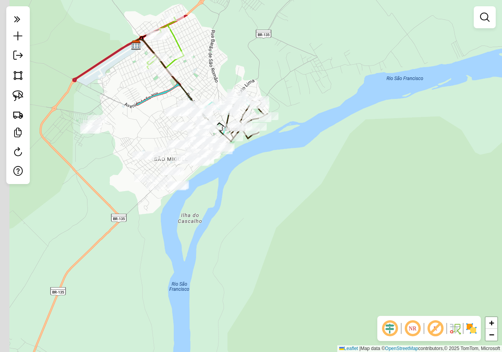
drag, startPoint x: 141, startPoint y: 173, endPoint x: 243, endPoint y: 201, distance: 105.7
click at [237, 231] on div "Janela de atendimento Grade de atendimento Capacidade Transportadoras Veículos …" at bounding box center [251, 176] width 502 height 352
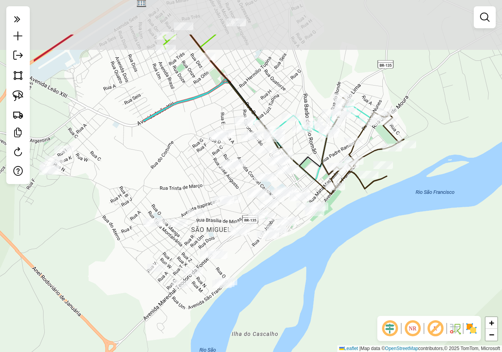
drag, startPoint x: 200, startPoint y: 184, endPoint x: 296, endPoint y: 257, distance: 120.2
click at [293, 256] on div "Janela de atendimento Grade de atendimento Capacidade Transportadoras Veículos …" at bounding box center [251, 176] width 502 height 352
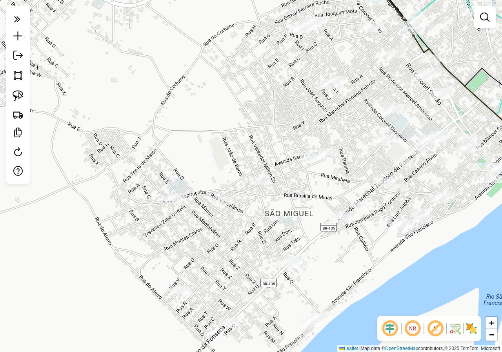
drag, startPoint x: 301, startPoint y: 271, endPoint x: 435, endPoint y: 272, distance: 134.8
click at [449, 261] on div "Janela de atendimento Grade de atendimento Capacidade Transportadoras Veículos …" at bounding box center [251, 176] width 502 height 352
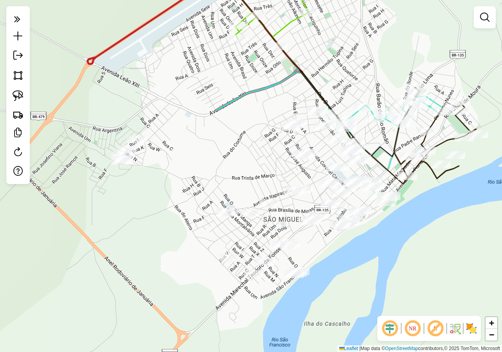
drag, startPoint x: 409, startPoint y: 283, endPoint x: 354, endPoint y: 259, distance: 60.6
click at [354, 259] on div "Janela de atendimento Grade de atendimento Capacidade Transportadoras Veículos …" at bounding box center [251, 176] width 502 height 352
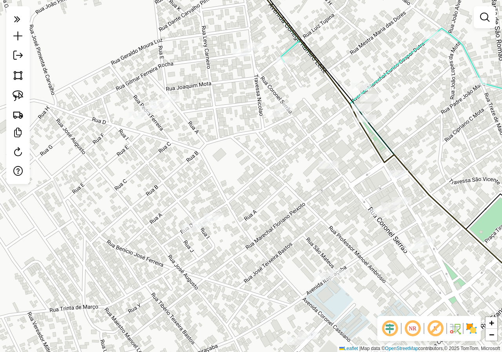
drag, startPoint x: 266, startPoint y: 73, endPoint x: 248, endPoint y: 106, distance: 37.0
click at [248, 106] on div "Janela de atendimento Grade de atendimento Capacidade Transportadoras Veículos …" at bounding box center [251, 176] width 502 height 352
click at [19, 91] on img at bounding box center [18, 95] width 11 height 11
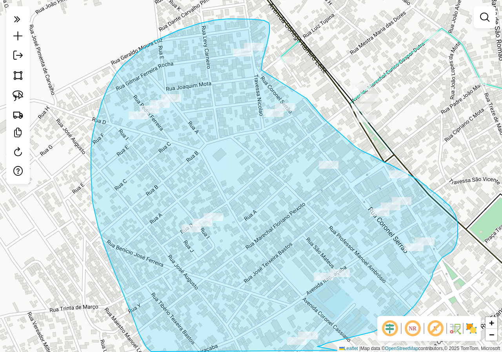
drag, startPoint x: 261, startPoint y: 70, endPoint x: 306, endPoint y: 98, distance: 53.7
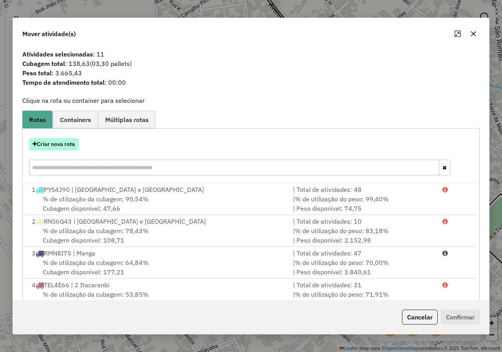
click at [54, 143] on button "Criar nova rota" at bounding box center [53, 144] width 49 height 12
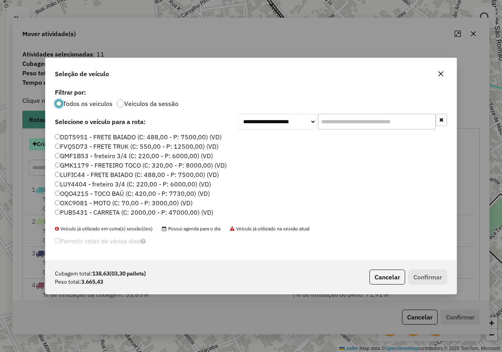
scroll to position [4, 2]
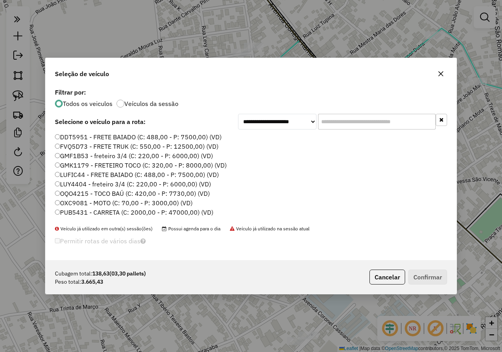
click at [354, 121] on input "text" at bounding box center [377, 122] width 118 height 16
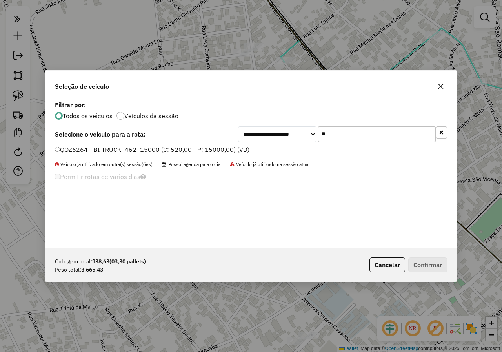
type input "**"
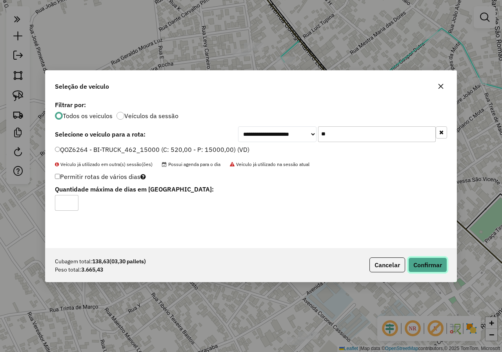
click at [415, 262] on button "Confirmar" at bounding box center [427, 264] width 39 height 15
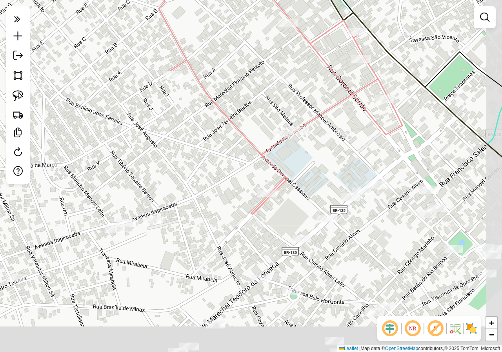
drag, startPoint x: 316, startPoint y: 225, endPoint x: 262, endPoint y: 34, distance: 198.0
click at [264, 40] on div "Janela de atendimento Grade de atendimento Capacidade Transportadoras Veículos …" at bounding box center [251, 176] width 502 height 352
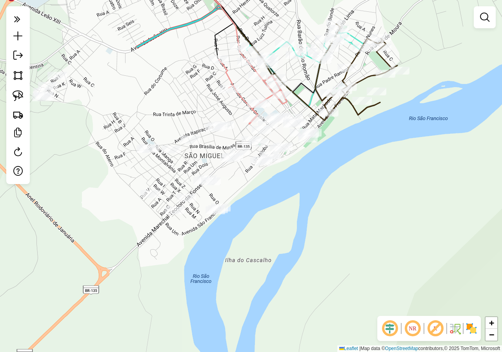
drag, startPoint x: 212, startPoint y: 59, endPoint x: 188, endPoint y: 150, distance: 93.9
click at [188, 150] on div "Janela de atendimento Grade de atendimento Capacidade Transportadoras Veículos …" at bounding box center [251, 176] width 502 height 352
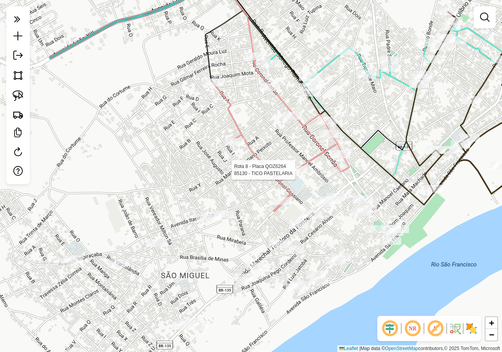
select select "*********"
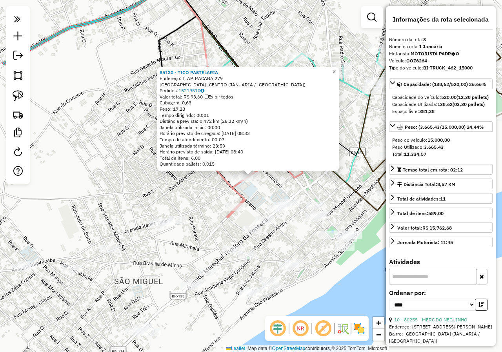
click at [335, 70] on span "×" at bounding box center [334, 71] width 4 height 7
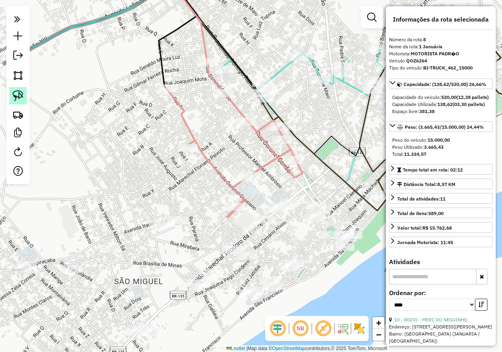
click at [15, 94] on img at bounding box center [18, 95] width 11 height 11
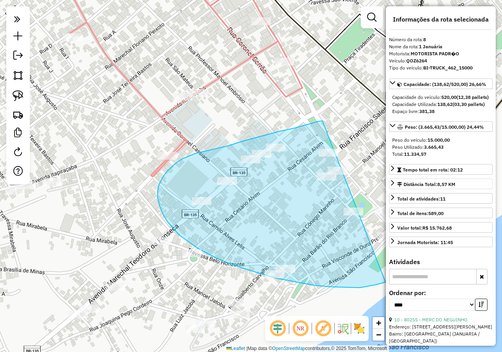
drag, startPoint x: 322, startPoint y: 121, endPoint x: 392, endPoint y: 200, distance: 105.8
click at [392, 200] on hb-router-mapa "**********" at bounding box center [251, 176] width 502 height 352
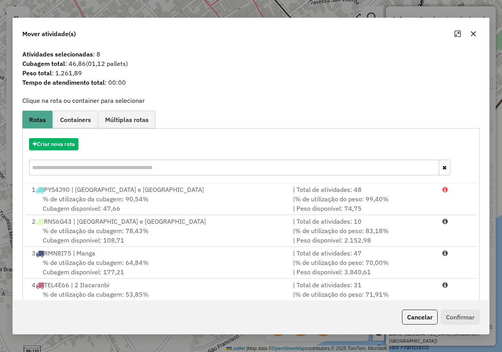
click at [473, 31] on icon "button" at bounding box center [473, 34] width 6 height 6
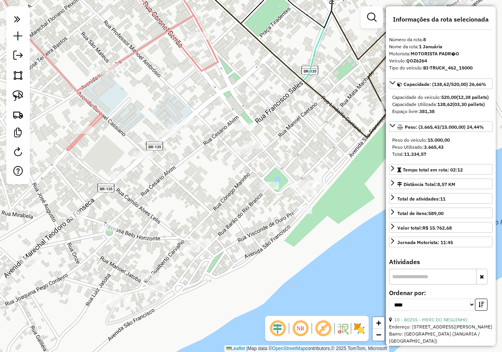
drag, startPoint x: 349, startPoint y: 147, endPoint x: 265, endPoint y: 121, distance: 88.0
click at [265, 121] on div "Janela de atendimento Grade de atendimento Capacidade Transportadoras Veículos …" at bounding box center [251, 176] width 502 height 352
click at [20, 94] on img at bounding box center [18, 95] width 11 height 11
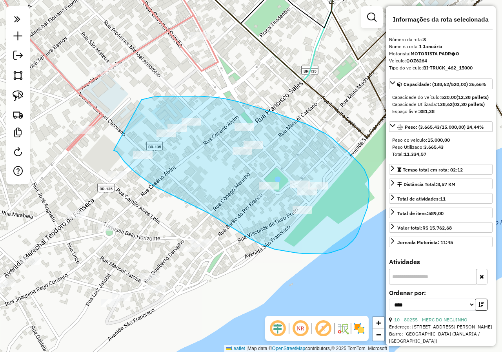
drag, startPoint x: 114, startPoint y: 150, endPoint x: 141, endPoint y: 100, distance: 57.7
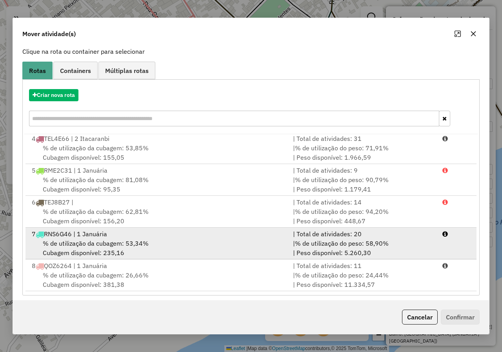
scroll to position [54, 0]
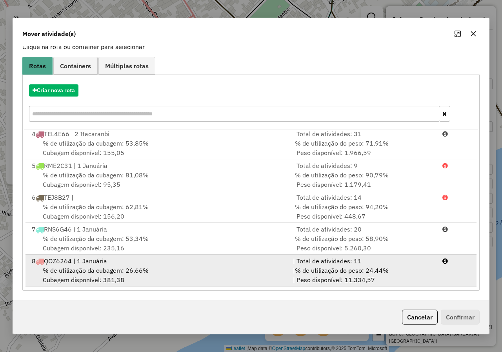
click at [111, 274] on div "% de utilização da cubagem: 26,66% Cubagem disponível: 381,38" at bounding box center [157, 274] width 261 height 19
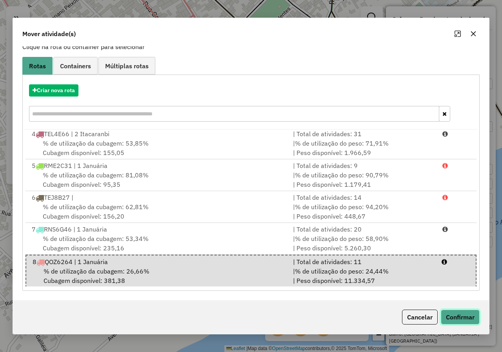
click at [459, 318] on button "Confirmar" at bounding box center [460, 316] width 39 height 15
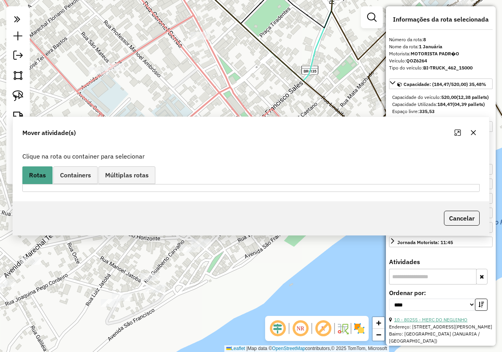
scroll to position [0, 0]
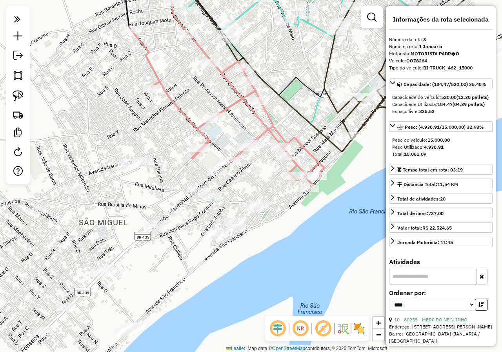
drag, startPoint x: 307, startPoint y: 267, endPoint x: 302, endPoint y: 217, distance: 50.5
click at [302, 217] on div "Janela de atendimento Grade de atendimento Capacidade Transportadoras Veículos …" at bounding box center [251, 176] width 502 height 352
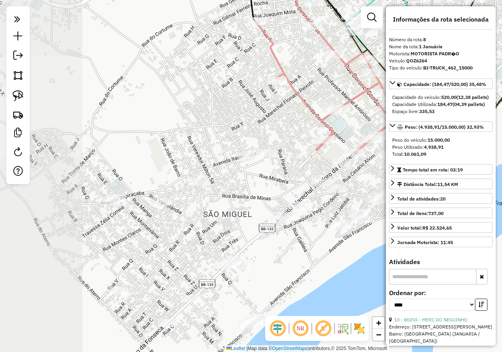
drag, startPoint x: 165, startPoint y: 263, endPoint x: 287, endPoint y: 254, distance: 122.6
click at [287, 254] on div "Janela de atendimento Grade de atendimento Capacidade Transportadoras Veículos …" at bounding box center [251, 176] width 502 height 352
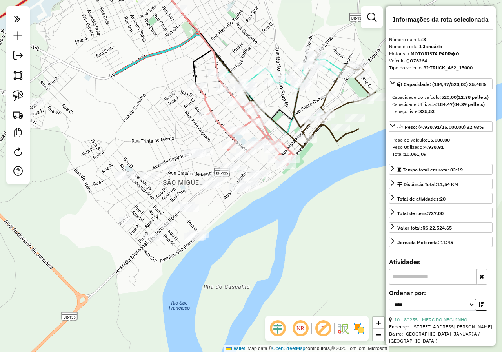
drag, startPoint x: 231, startPoint y: 190, endPoint x: 174, endPoint y: 129, distance: 83.5
click at [174, 129] on div "Janela de atendimento Grade de atendimento Capacidade Transportadoras Veículos …" at bounding box center [251, 176] width 502 height 352
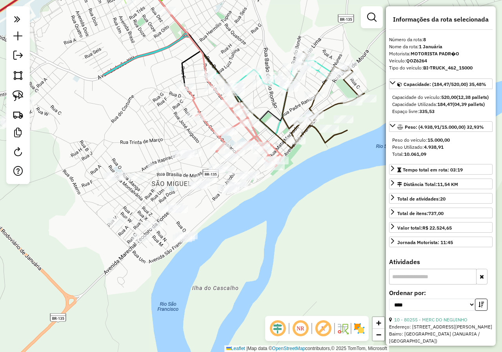
drag, startPoint x: 118, startPoint y: 131, endPoint x: 110, endPoint y: 134, distance: 8.8
click at [110, 134] on div "Janela de atendimento Grade de atendimento Capacidade Transportadoras Veículos …" at bounding box center [251, 176] width 502 height 352
click at [22, 94] on img at bounding box center [18, 95] width 11 height 11
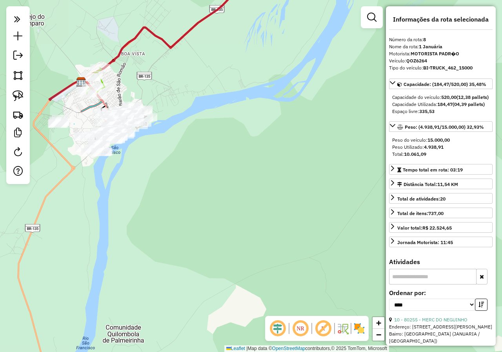
drag, startPoint x: 74, startPoint y: 124, endPoint x: 80, endPoint y: 127, distance: 6.3
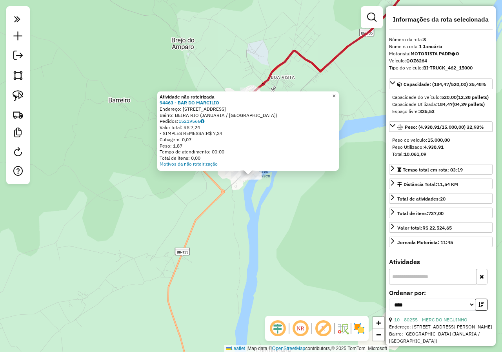
click at [335, 92] on span "×" at bounding box center [334, 95] width 4 height 7
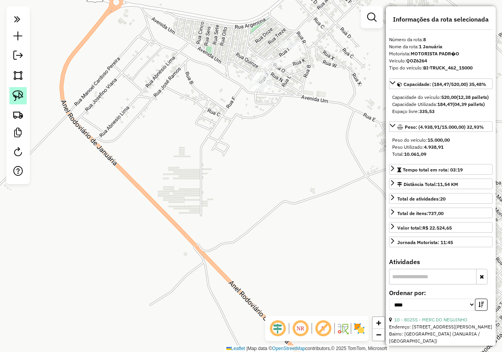
click at [20, 98] on img at bounding box center [18, 95] width 11 height 11
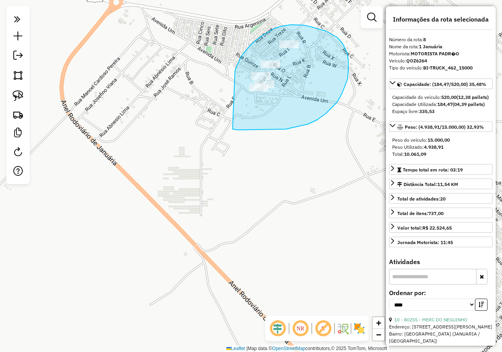
drag, startPoint x: 232, startPoint y: 129, endPoint x: 234, endPoint y: 74, distance: 54.5
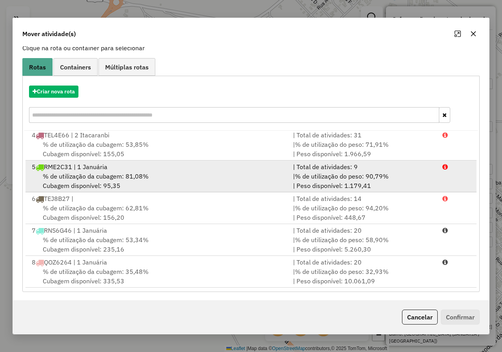
scroll to position [54, 0]
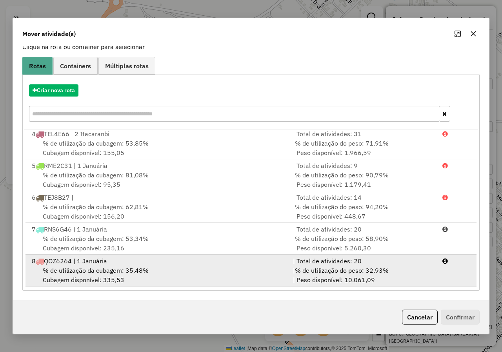
click at [138, 270] on span "% de utilização da cubagem: 35,48%" at bounding box center [96, 270] width 106 height 8
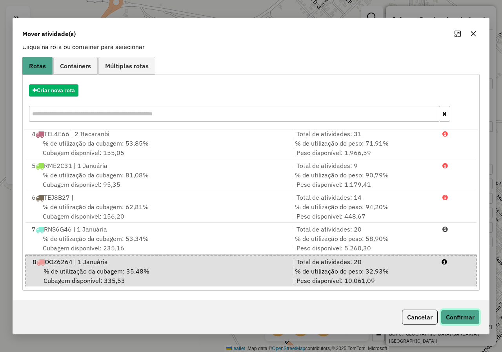
click at [457, 316] on button "Confirmar" at bounding box center [460, 316] width 39 height 15
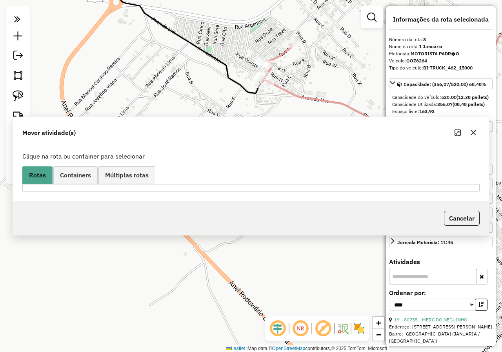
scroll to position [0, 0]
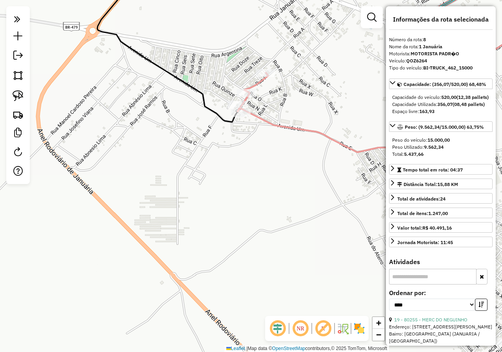
drag, startPoint x: 254, startPoint y: 185, endPoint x: 101, endPoint y: 270, distance: 175.6
click at [103, 270] on div "Janela de atendimento Grade de atendimento Capacidade Transportadoras Veículos …" at bounding box center [251, 176] width 502 height 352
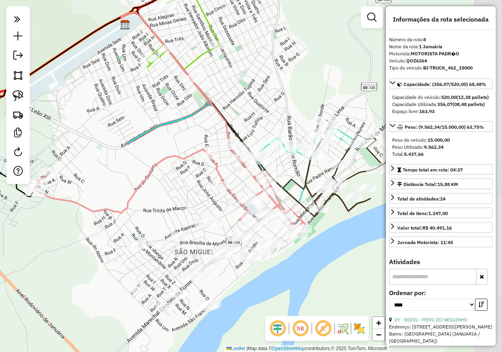
drag, startPoint x: 218, startPoint y: 241, endPoint x: 128, endPoint y: 222, distance: 91.3
click at [134, 223] on div "Janela de atendimento Grade de atendimento Capacidade Transportadoras Veículos …" at bounding box center [251, 176] width 502 height 352
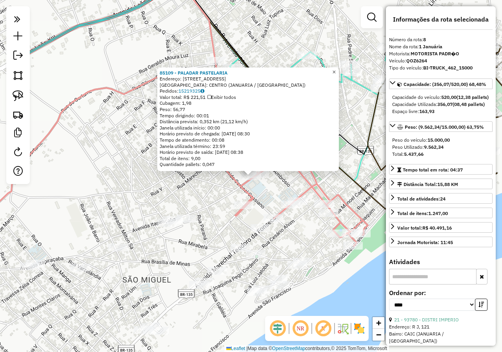
click at [336, 68] on link "×" at bounding box center [333, 71] width 9 height 9
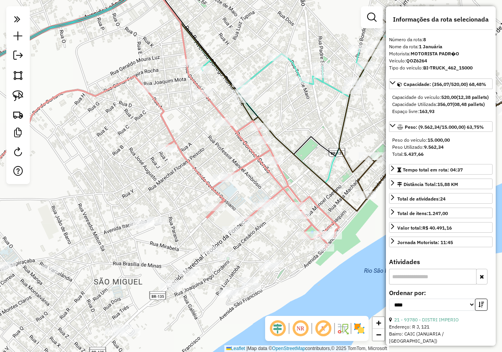
drag, startPoint x: 227, startPoint y: 205, endPoint x: 213, endPoint y: 227, distance: 25.7
click at [213, 227] on div "Janela de atendimento Grade de atendimento Capacidade Transportadoras Veículos …" at bounding box center [251, 176] width 502 height 352
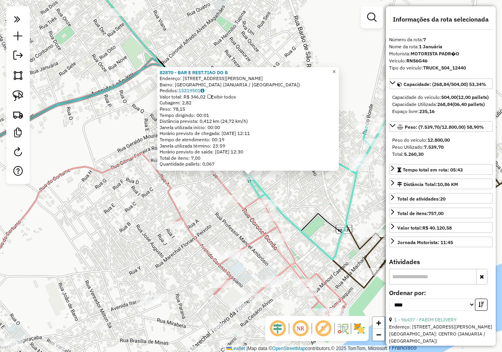
click at [339, 71] on link "×" at bounding box center [333, 71] width 9 height 9
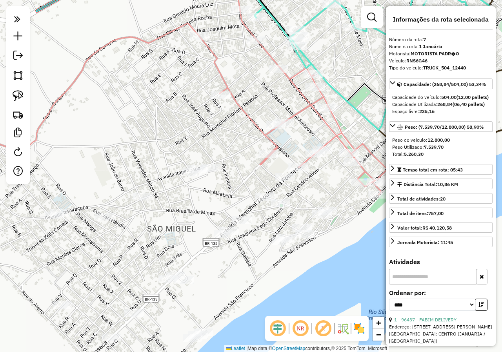
drag, startPoint x: 299, startPoint y: 181, endPoint x: 364, endPoint y: 4, distance: 188.3
click at [364, 4] on div "Janela de atendimento Grade de atendimento Capacidade Transportadoras Veículos …" at bounding box center [251, 176] width 502 height 352
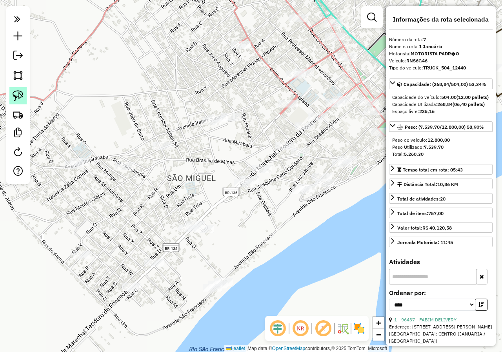
click at [20, 98] on img at bounding box center [18, 95] width 11 height 11
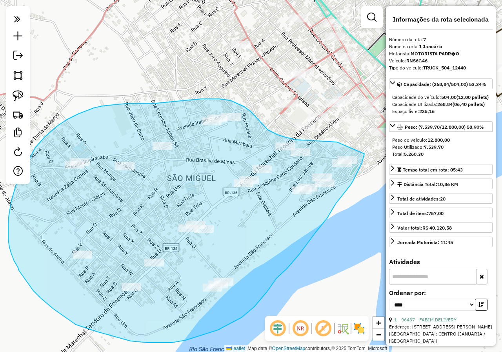
drag, startPoint x: 337, startPoint y: 142, endPoint x: 364, endPoint y: 154, distance: 29.8
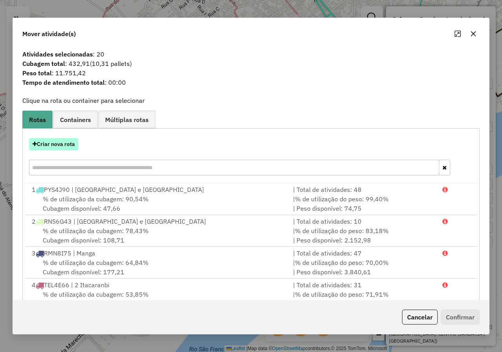
click at [49, 145] on button "Criar nova rota" at bounding box center [53, 144] width 49 height 12
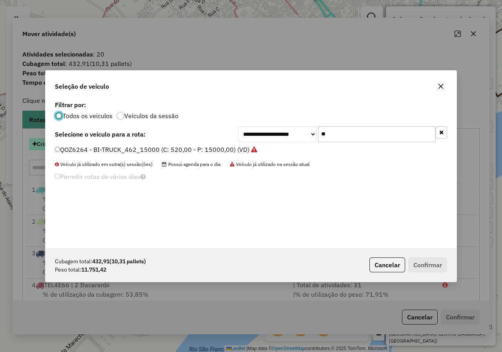
scroll to position [4, 2]
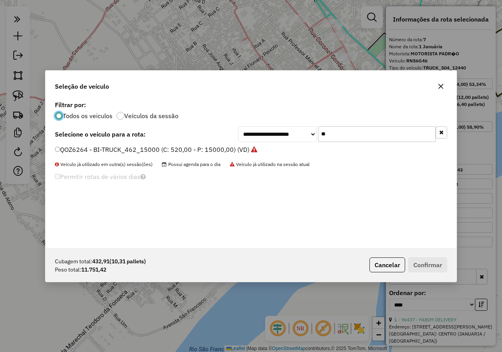
click at [339, 138] on input "**" at bounding box center [377, 134] width 118 height 16
type input "*"
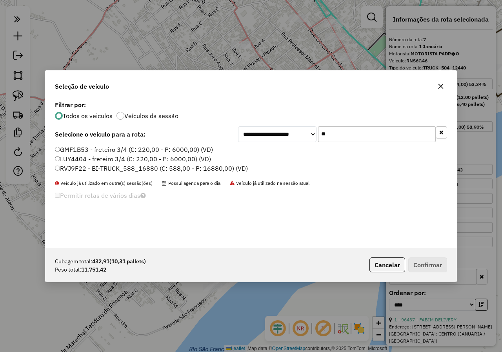
type input "**"
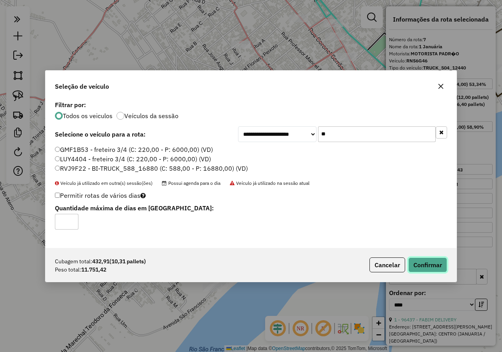
click at [422, 265] on button "Confirmar" at bounding box center [427, 264] width 39 height 15
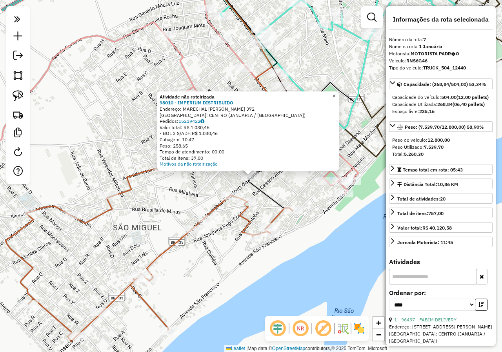
click at [335, 94] on span "×" at bounding box center [334, 95] width 4 height 7
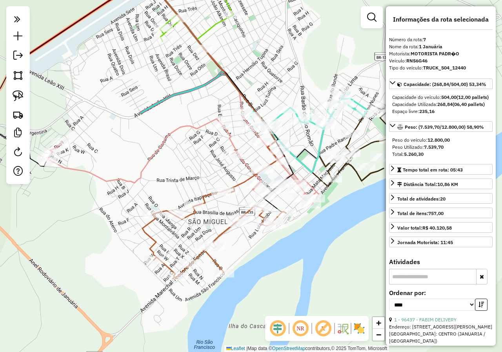
drag, startPoint x: 238, startPoint y: 190, endPoint x: 203, endPoint y: 183, distance: 35.8
click at [203, 183] on div "Janela de atendimento Grade de atendimento Capacidade Transportadoras Veículos …" at bounding box center [251, 176] width 502 height 352
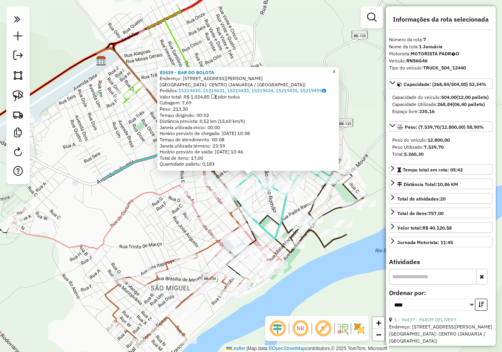
click at [335, 69] on span "×" at bounding box center [334, 71] width 4 height 7
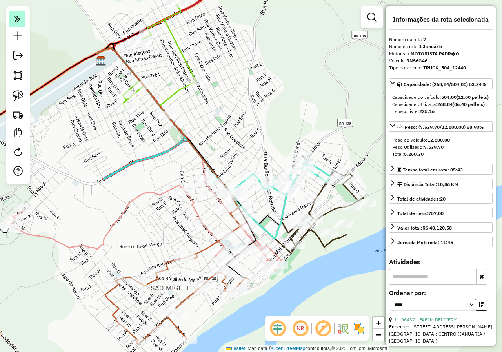
click at [12, 23] on em at bounding box center [17, 19] width 16 height 16
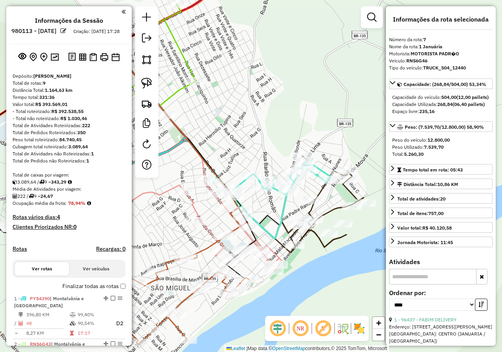
click at [121, 14] on em at bounding box center [123, 11] width 4 height 7
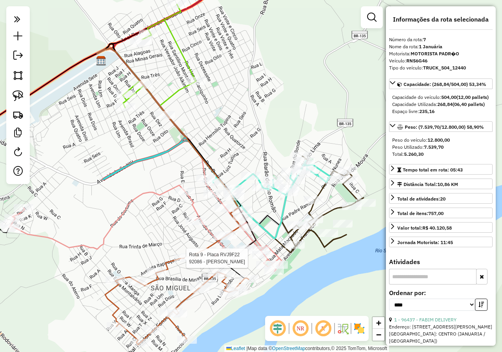
click at [186, 262] on div at bounding box center [184, 258] width 20 height 8
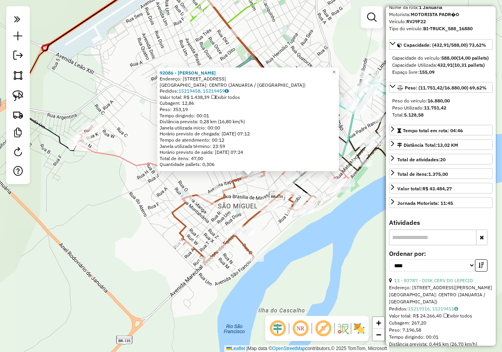
scroll to position [0, 0]
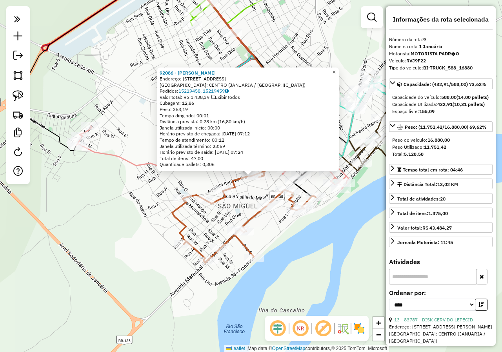
click at [335, 69] on span "×" at bounding box center [334, 72] width 4 height 7
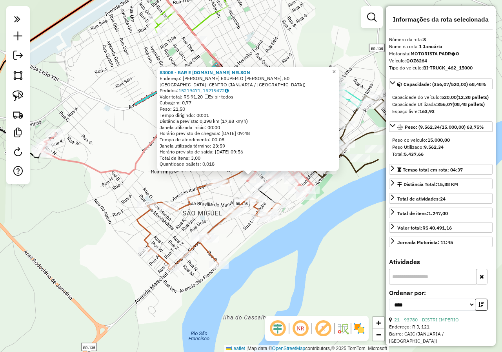
click at [335, 68] on span "×" at bounding box center [334, 71] width 4 height 7
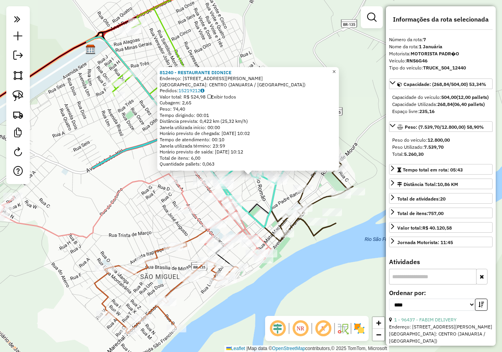
click at [339, 67] on link "×" at bounding box center [333, 71] width 9 height 9
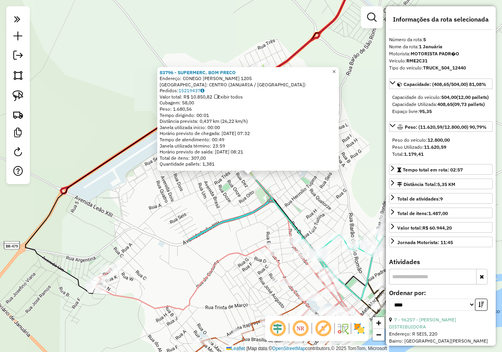
click at [339, 72] on link "×" at bounding box center [333, 71] width 9 height 9
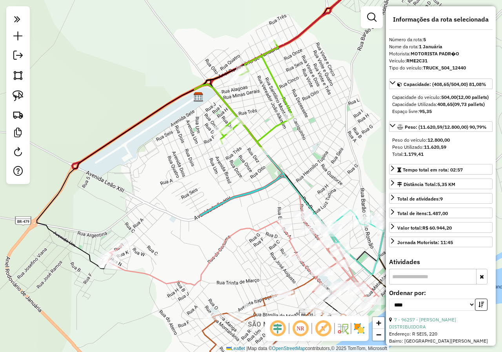
drag, startPoint x: 122, startPoint y: 223, endPoint x: 159, endPoint y: 143, distance: 88.2
click at [158, 143] on div "Janela de atendimento Grade de atendimento Capacidade Transportadoras Veículos …" at bounding box center [251, 176] width 502 height 352
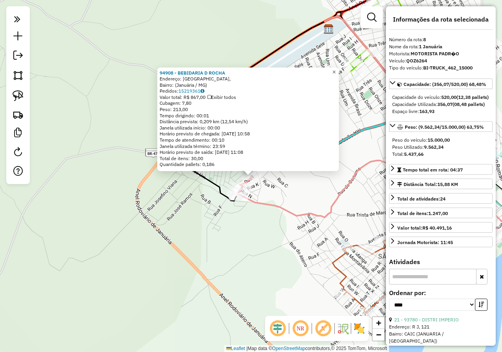
click at [335, 69] on span "×" at bounding box center [334, 72] width 4 height 7
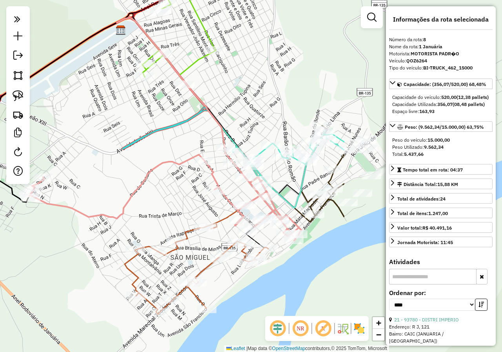
drag, startPoint x: 330, startPoint y: 145, endPoint x: 89, endPoint y: 147, distance: 241.4
click at [97, 145] on div "Janela de atendimento Grade de atendimento Capacidade Transportadoras Veículos …" at bounding box center [251, 176] width 502 height 352
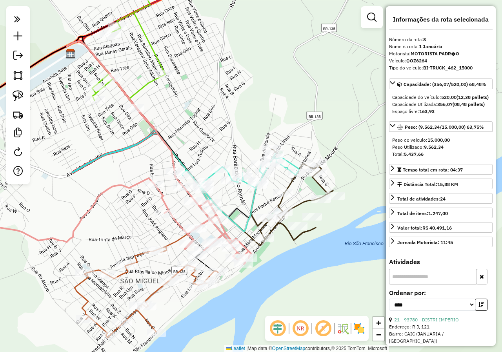
drag, startPoint x: 106, startPoint y: 159, endPoint x: 129, endPoint y: 187, distance: 36.8
click at [129, 187] on div "Janela de atendimento Grade de atendimento Capacidade Transportadoras Veículos …" at bounding box center [251, 176] width 502 height 352
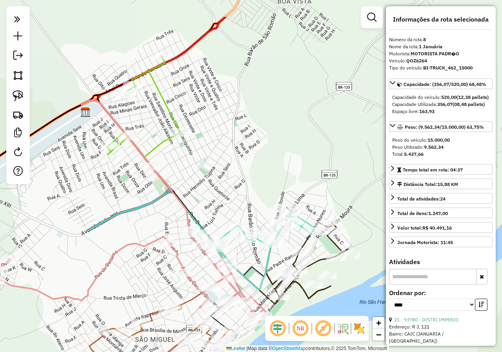
drag, startPoint x: 128, startPoint y: 71, endPoint x: 145, endPoint y: 175, distance: 104.8
click at [145, 174] on div "Janela de atendimento Grade de atendimento Capacidade Transportadoras Veículos …" at bounding box center [251, 176] width 502 height 352
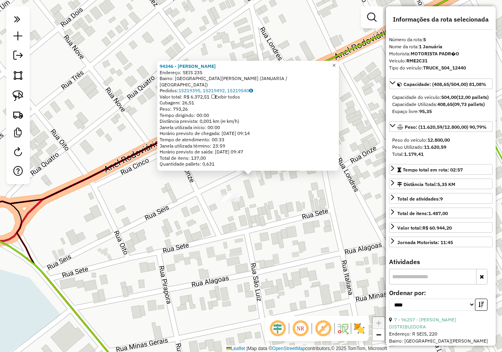
click at [335, 67] on span "×" at bounding box center [334, 65] width 4 height 7
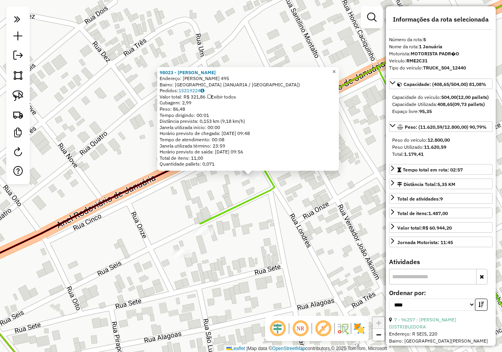
click at [335, 68] on span "×" at bounding box center [334, 71] width 4 height 7
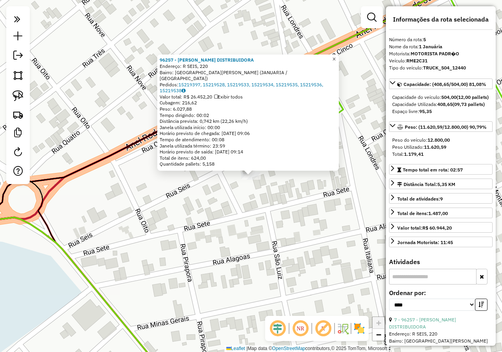
click at [335, 62] on span "×" at bounding box center [334, 59] width 4 height 7
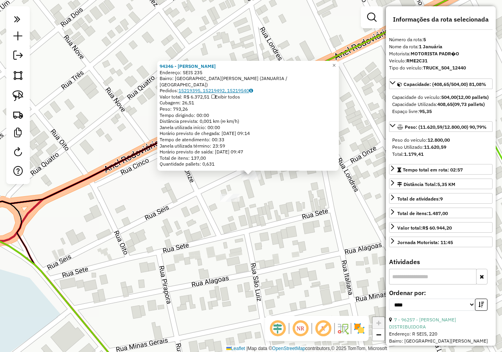
click at [222, 89] on link "15219395, 15219492, 15219540" at bounding box center [215, 90] width 74 height 6
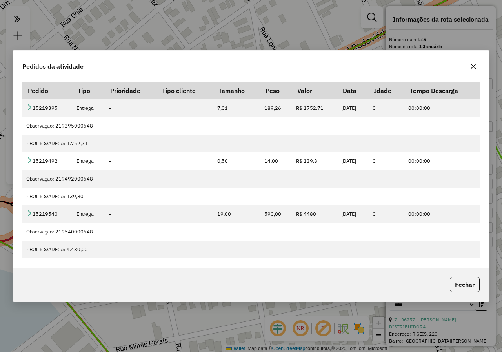
click at [471, 62] on button "button" at bounding box center [473, 66] width 13 height 13
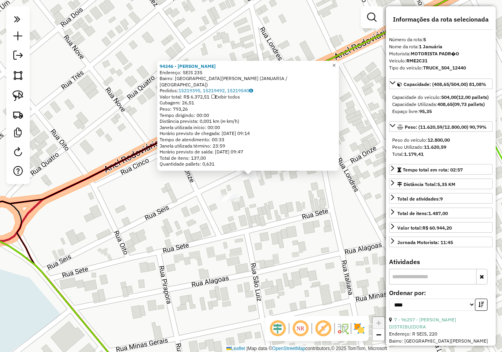
click at [339, 69] on link "×" at bounding box center [333, 65] width 9 height 9
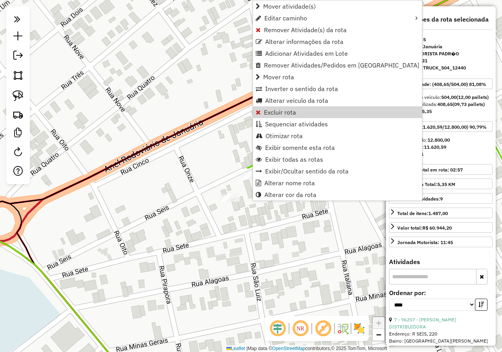
click at [232, 131] on div "Janela de atendimento Grade de atendimento Capacidade Transportadoras Veículos …" at bounding box center [251, 176] width 502 height 352
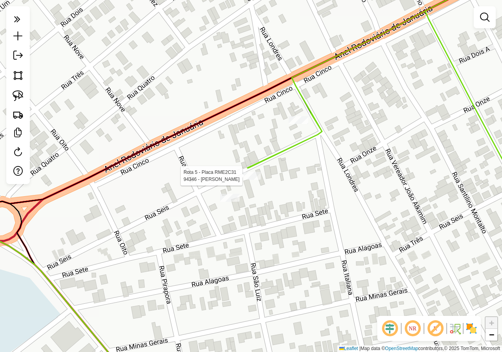
select select "*********"
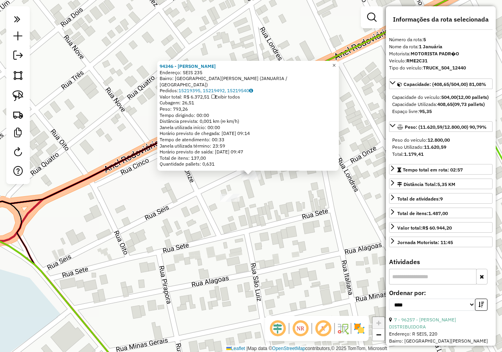
click at [336, 69] on link "×" at bounding box center [333, 65] width 9 height 9
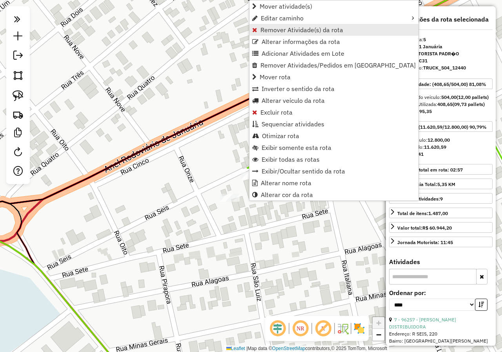
click at [299, 30] on span "Remover Atividade(s) da rota" at bounding box center [301, 30] width 83 height 6
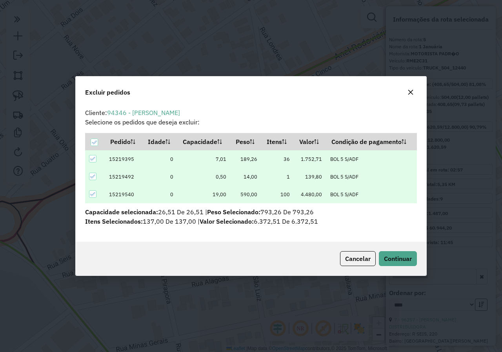
click at [93, 154] on td at bounding box center [95, 159] width 20 height 18
click at [91, 172] on td at bounding box center [95, 177] width 20 height 18
click at [91, 175] on icon at bounding box center [92, 176] width 5 height 5
click at [392, 263] on button "Continuar" at bounding box center [398, 258] width 38 height 15
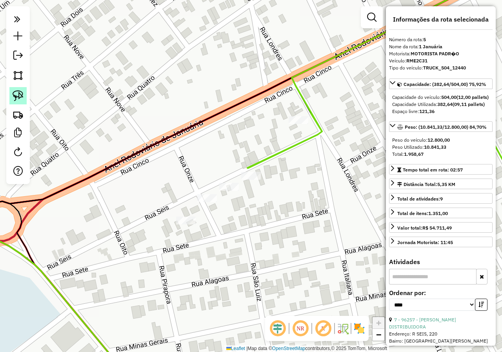
click at [23, 100] on link at bounding box center [17, 95] width 17 height 17
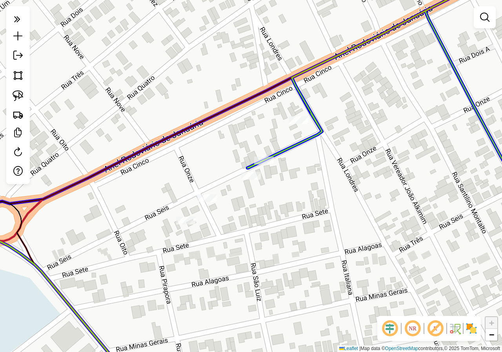
click at [263, 164] on div at bounding box center [264, 160] width 20 height 8
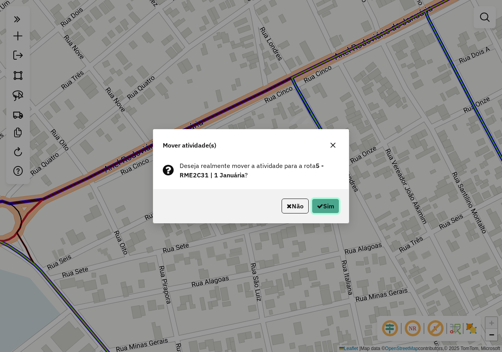
click at [321, 202] on button "Sim" at bounding box center [325, 205] width 27 height 15
click at [327, 202] on button "Sim" at bounding box center [325, 205] width 27 height 15
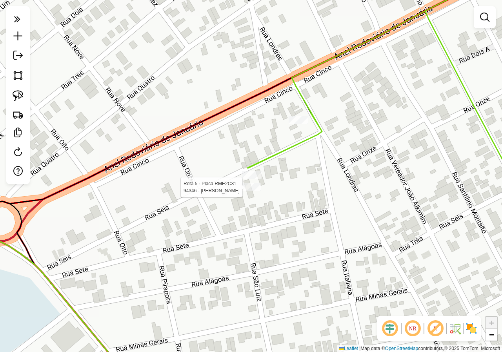
select select "*********"
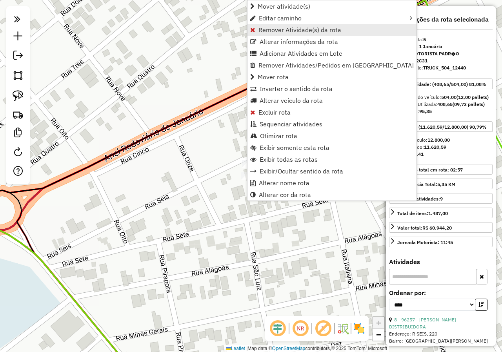
click at [288, 28] on span "Remover Atividade(s) da rota" at bounding box center [299, 30] width 83 height 6
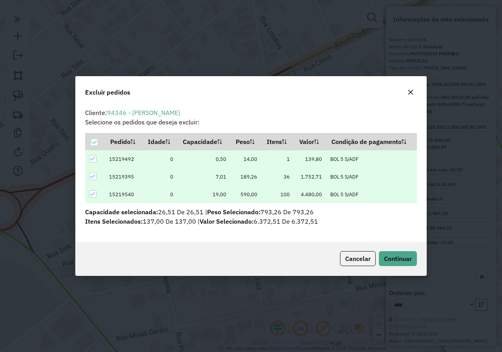
click at [91, 176] on icon at bounding box center [92, 176] width 5 height 5
click at [96, 194] on div at bounding box center [93, 194] width 8 height 8
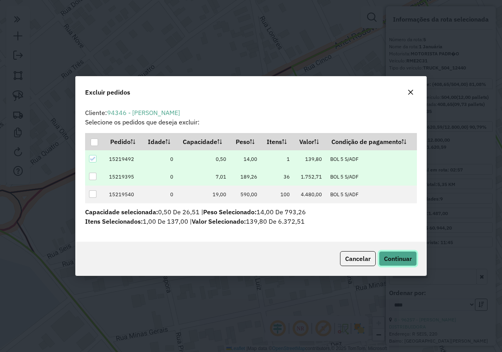
click at [400, 259] on span "Continuar" at bounding box center [398, 258] width 28 height 8
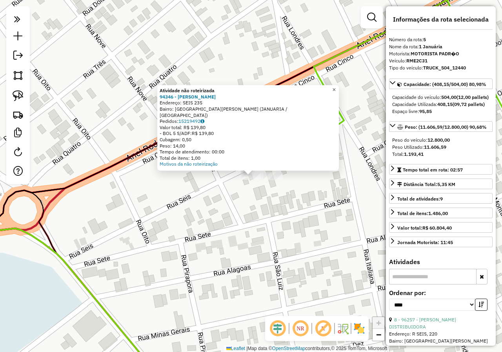
click at [335, 93] on span "×" at bounding box center [334, 89] width 4 height 7
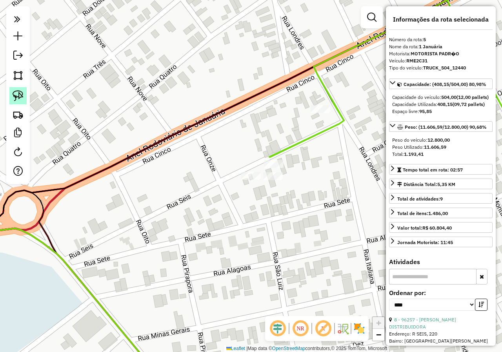
click at [18, 91] on img at bounding box center [18, 95] width 11 height 11
drag, startPoint x: 244, startPoint y: 163, endPoint x: 255, endPoint y: 163, distance: 11.4
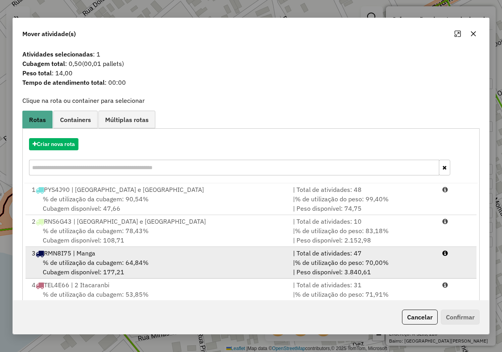
click at [160, 259] on div "% de utilização da cubagem: 64,84% Cubagem disponível: 177,21" at bounding box center [157, 266] width 261 height 19
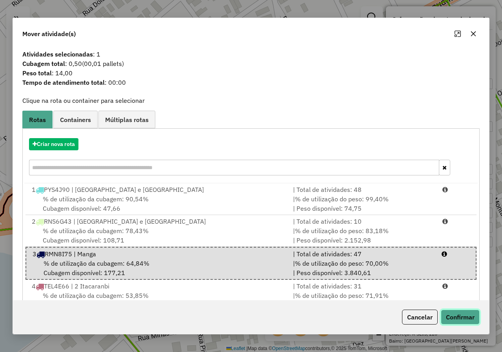
click at [457, 313] on button "Confirmar" at bounding box center [460, 316] width 39 height 15
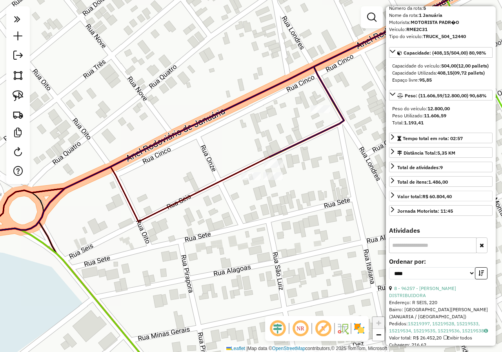
scroll to position [78, 0]
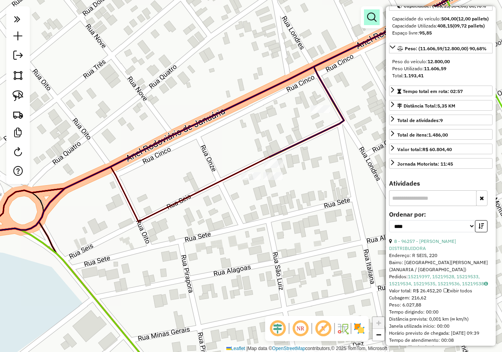
click at [372, 16] on em at bounding box center [371, 17] width 9 height 9
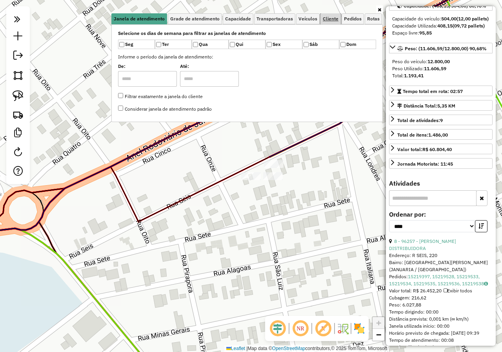
click at [335, 20] on span "Cliente" at bounding box center [331, 18] width 16 height 5
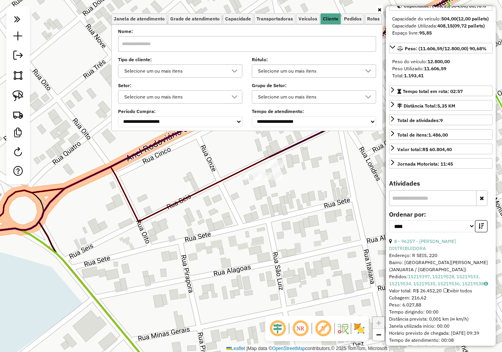
click at [213, 74] on div "Selecione um ou mais itens" at bounding box center [173, 71] width 105 height 13
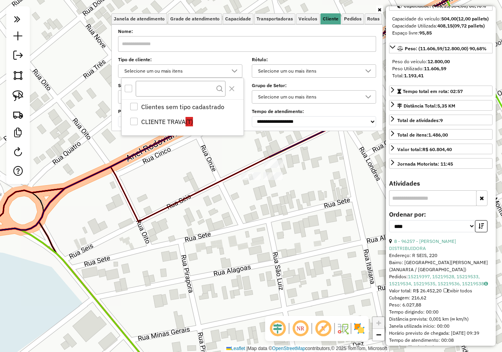
click at [264, 39] on input "text" at bounding box center [247, 44] width 258 height 16
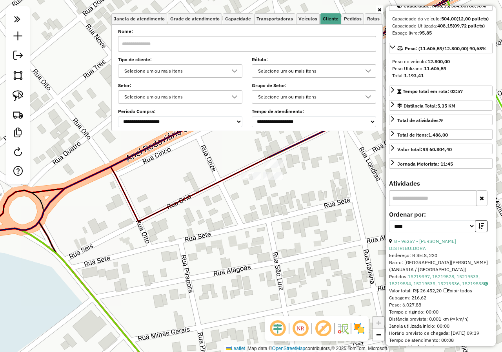
click at [353, 222] on div "Janela de atendimento Grade de atendimento Capacidade Transportadoras Veículos …" at bounding box center [251, 176] width 502 height 352
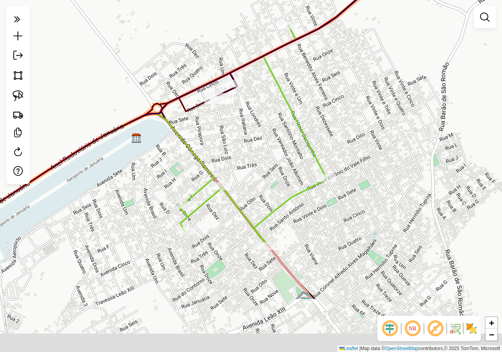
drag, startPoint x: 305, startPoint y: 224, endPoint x: 242, endPoint y: 148, distance: 98.5
click at [251, 134] on div "Janela de atendimento Grade de atendimento Capacidade Transportadoras Veículos …" at bounding box center [251, 176] width 502 height 352
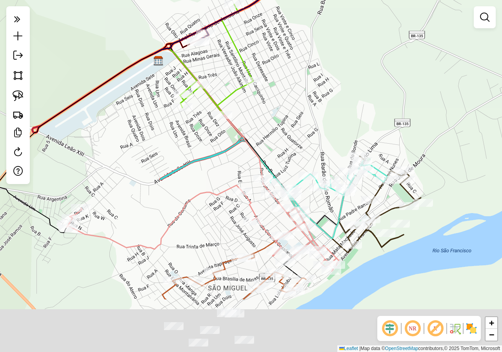
click at [243, 136] on icon at bounding box center [208, 113] width 108 height 130
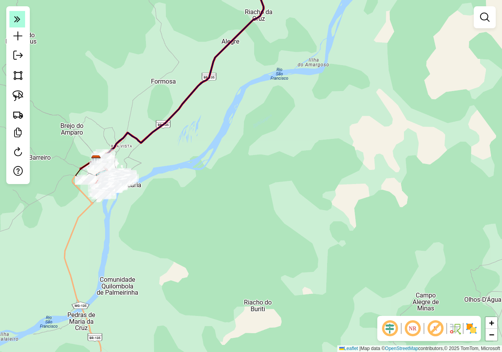
click at [21, 20] on em at bounding box center [17, 19] width 16 height 16
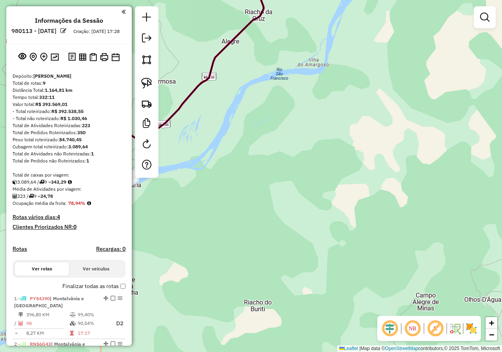
click at [121, 11] on em at bounding box center [123, 11] width 4 height 7
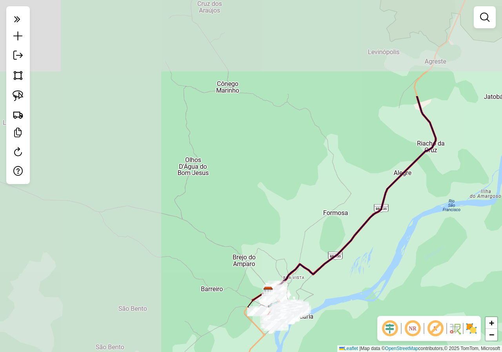
drag, startPoint x: 138, startPoint y: 107, endPoint x: 303, endPoint y: 238, distance: 210.9
click at [303, 238] on div "Janela de atendimento Grade de atendimento Capacidade Transportadoras Veículos …" at bounding box center [251, 176] width 502 height 352
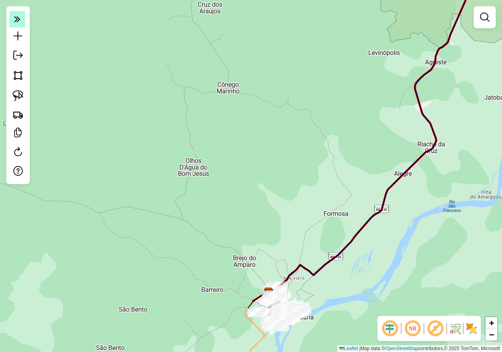
click at [20, 21] on icon at bounding box center [17, 18] width 6 height 11
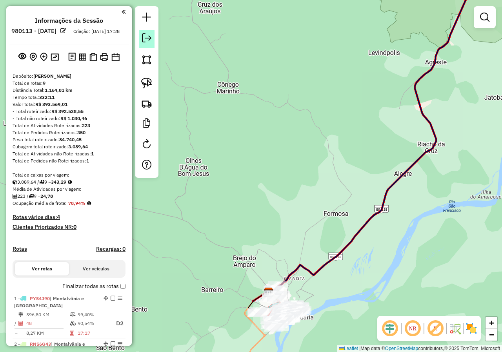
click at [143, 39] on em at bounding box center [146, 37] width 9 height 9
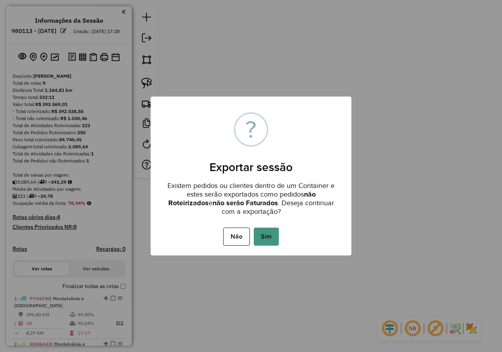
click at [263, 233] on button "Sim" at bounding box center [266, 236] width 25 height 18
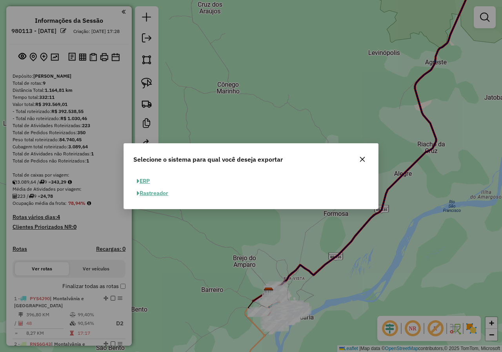
click at [144, 180] on button "ERP" at bounding box center [143, 181] width 20 height 12
select select "**"
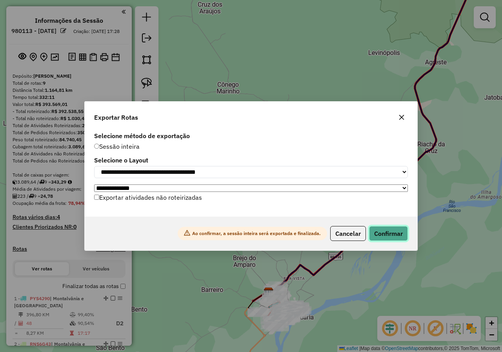
click at [393, 234] on button "Confirmar" at bounding box center [388, 233] width 39 height 15
